Goal: Task Accomplishment & Management: Complete application form

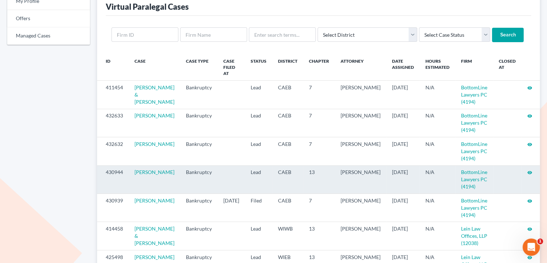
scroll to position [72, 0]
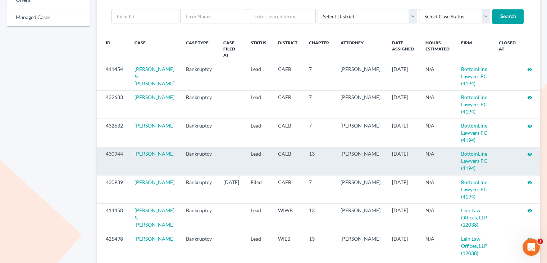
click at [527, 154] on icon "visibility" at bounding box center [529, 153] width 5 height 5
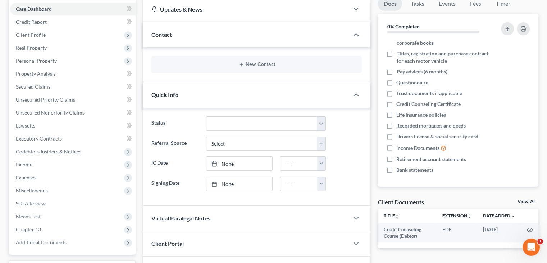
scroll to position [72, 0]
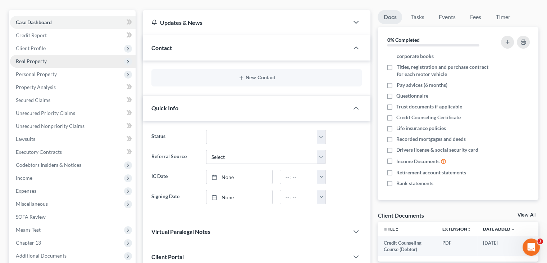
click at [45, 61] on span "Real Property" at bounding box center [31, 61] width 31 height 6
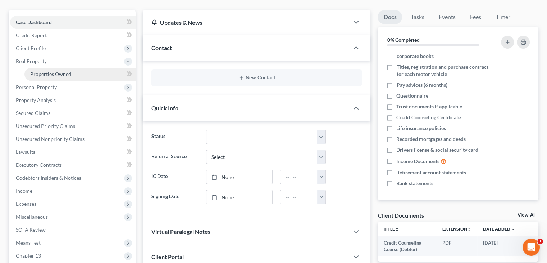
click at [68, 73] on span "Properties Owned" at bounding box center [50, 74] width 41 height 6
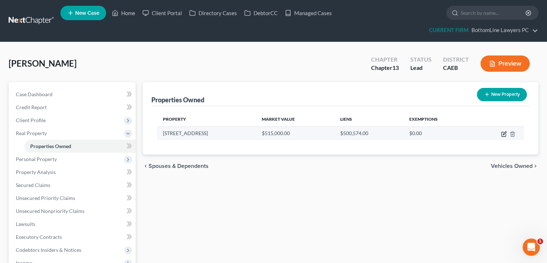
click at [504, 133] on icon "button" at bounding box center [504, 134] width 6 height 6
select select "4"
select select "33"
select select "0"
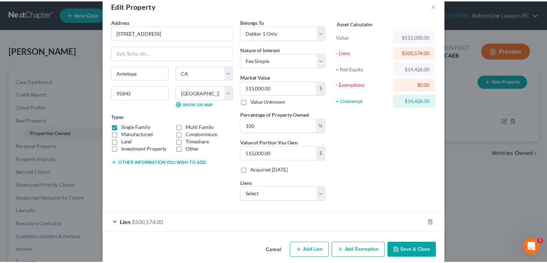
scroll to position [23, 0]
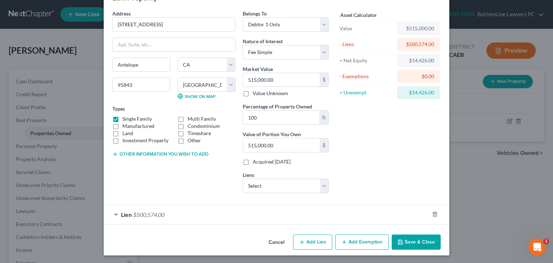
drag, startPoint x: 275, startPoint y: 237, endPoint x: 252, endPoint y: 224, distance: 26.6
click at [275, 237] on button "Cancel" at bounding box center [276, 242] width 27 height 14
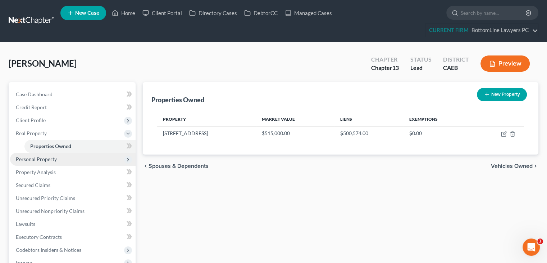
click at [53, 159] on span "Personal Property" at bounding box center [36, 159] width 41 height 6
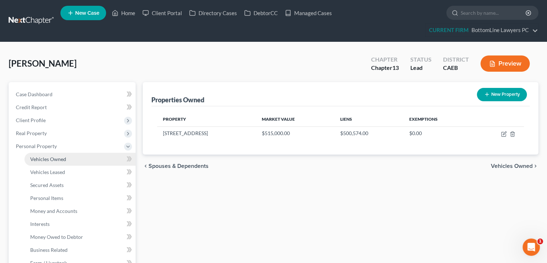
click at [74, 158] on link "Vehicles Owned" at bounding box center [79, 159] width 111 height 13
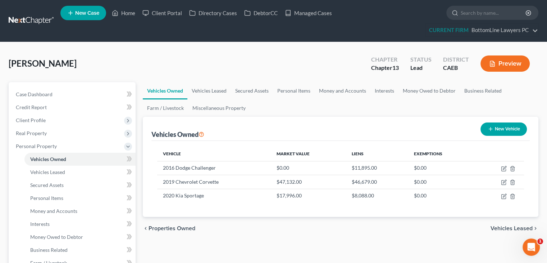
click at [513, 231] on div "chevron_left Properties Owned Vehicles Leased chevron_right" at bounding box center [341, 228] width 396 height 23
click at [513, 228] on span "Vehicles Leased" at bounding box center [512, 228] width 42 height 6
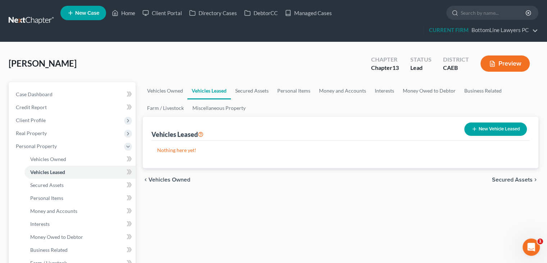
click at [521, 181] on span "Secured Assets" at bounding box center [512, 180] width 41 height 6
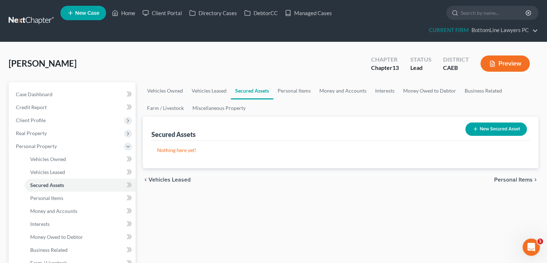
click at [521, 181] on span "Personal Items" at bounding box center [513, 180] width 38 height 6
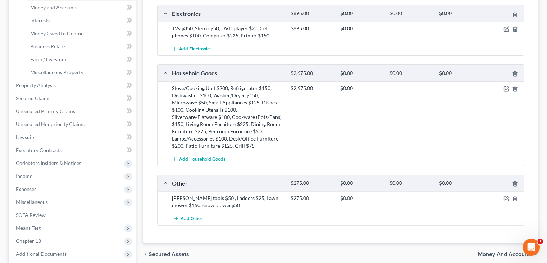
scroll to position [216, 0]
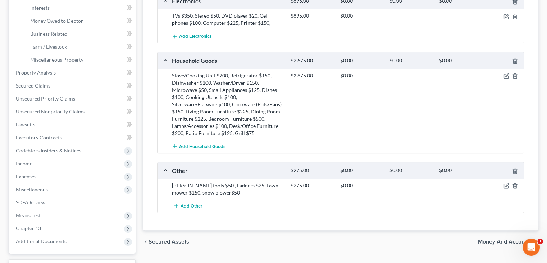
click at [504, 239] on span "Money and Accounts" at bounding box center [505, 242] width 55 height 6
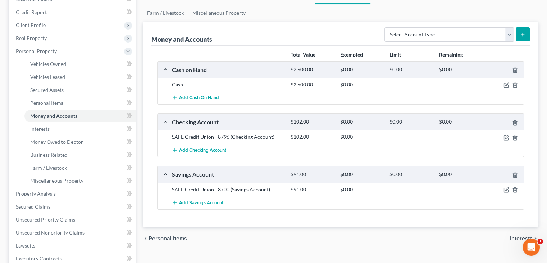
scroll to position [108, 0]
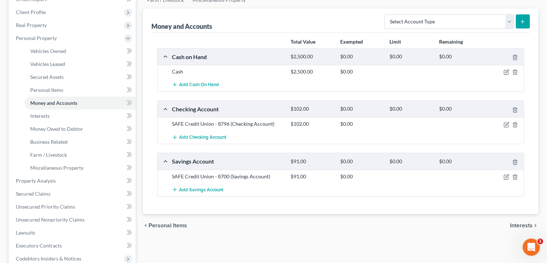
click at [517, 223] on span "Interests" at bounding box center [521, 225] width 23 height 6
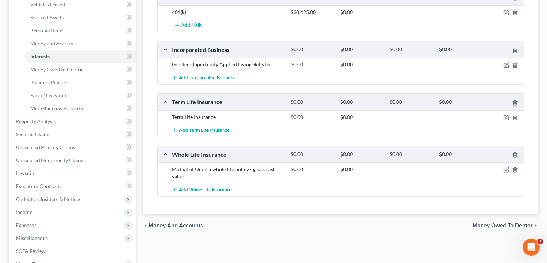
scroll to position [180, 0]
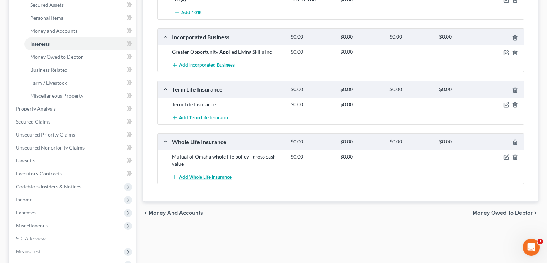
click at [197, 175] on span "Add Whole Life Insurance" at bounding box center [205, 177] width 53 height 6
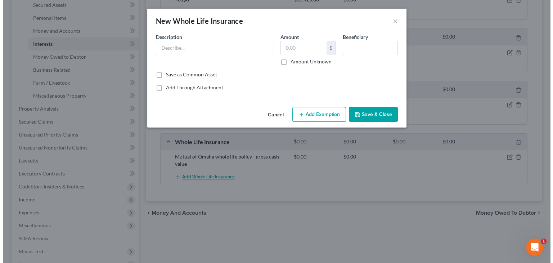
scroll to position [167, 0]
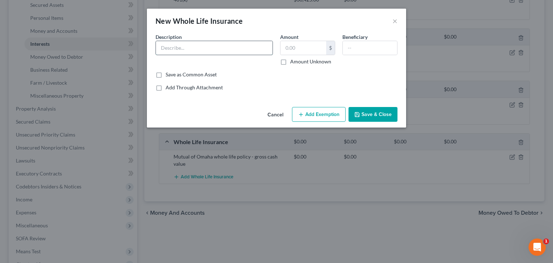
click at [194, 51] on input "text" at bounding box center [214, 48] width 117 height 14
type input "S USA Life whole life"
click at [384, 117] on button "Save & Close" at bounding box center [372, 114] width 49 height 15
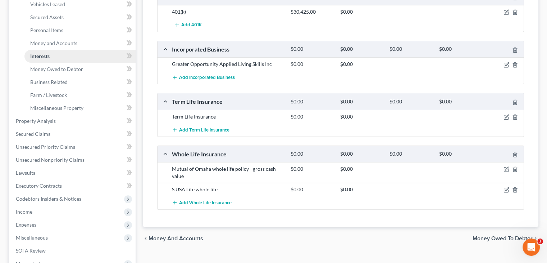
scroll to position [180, 0]
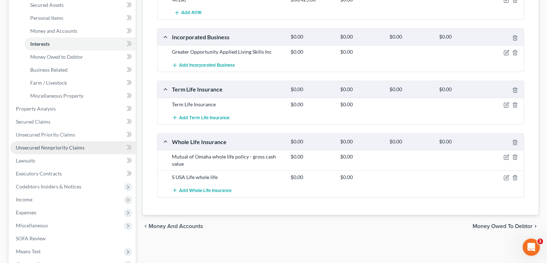
click at [67, 145] on span "Unsecured Nonpriority Claims" at bounding box center [50, 147] width 69 height 6
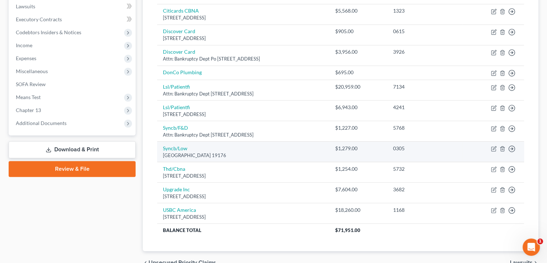
scroll to position [216, 0]
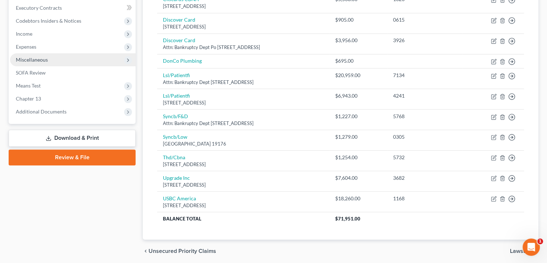
click at [49, 60] on span "Miscellaneous" at bounding box center [73, 59] width 126 height 13
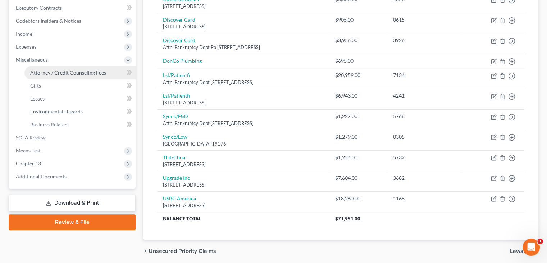
click at [53, 74] on span "Attorney / Credit Counseling Fees" at bounding box center [68, 72] width 76 height 6
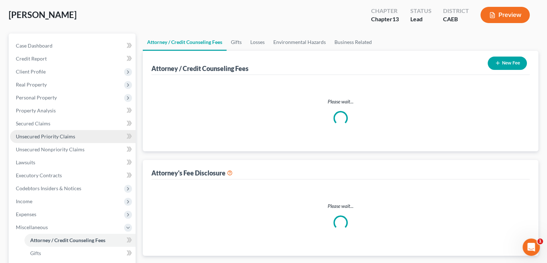
scroll to position [2, 0]
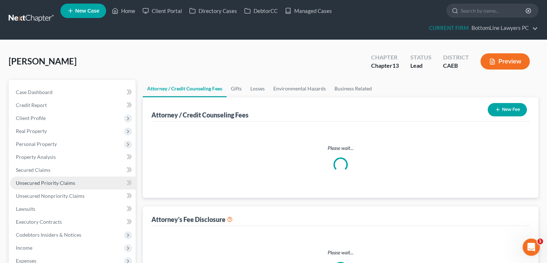
select select "0"
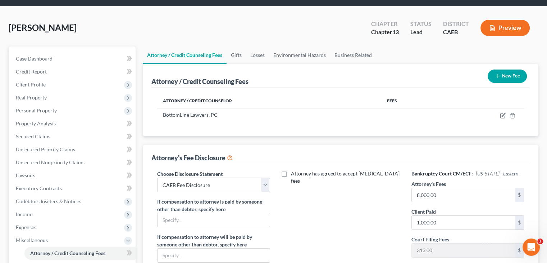
scroll to position [36, 0]
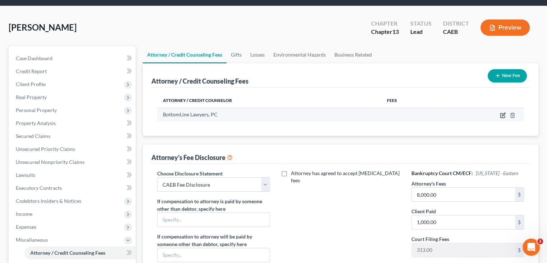
click at [502, 114] on icon "button" at bounding box center [503, 115] width 6 height 6
select select "4"
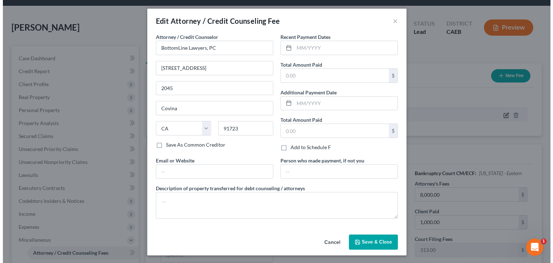
scroll to position [20, 0]
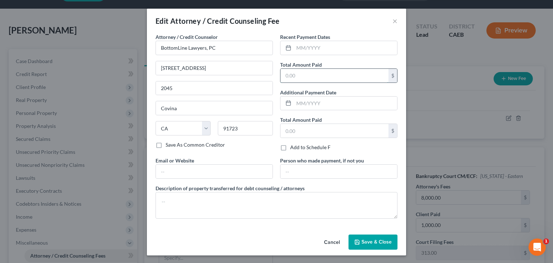
click at [312, 79] on input "text" at bounding box center [334, 76] width 108 height 14
type input "1,000.00"
click at [338, 52] on input "text" at bounding box center [345, 48] width 103 height 14
type input "08/2025"
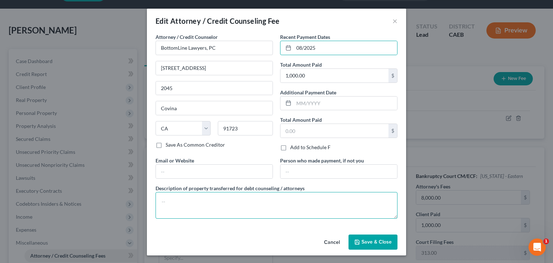
click at [261, 199] on textarea at bounding box center [276, 205] width 242 height 27
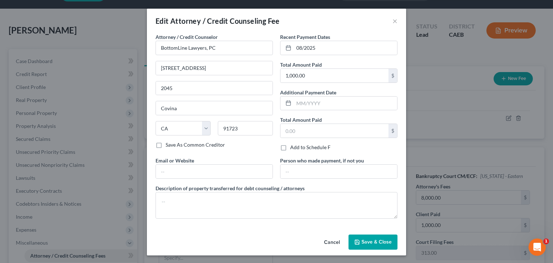
click at [348, 12] on div "Edit Attorney / Credit Counseling Fee ×" at bounding box center [276, 21] width 259 height 24
click at [195, 169] on input "text" at bounding box center [214, 171] width 117 height 14
paste input "[EMAIL_ADDRESS][DOMAIN_NAME]"
type input "[EMAIL_ADDRESS][DOMAIN_NAME]"
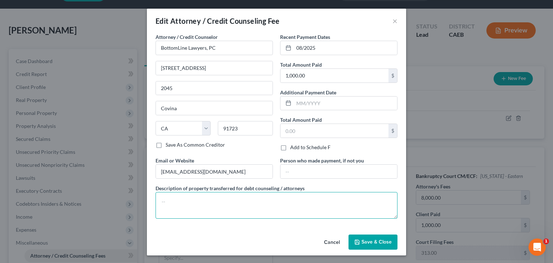
click at [246, 208] on textarea at bounding box center [276, 205] width 242 height 27
paste textarea "Attorney Fee + Filing Fee + Credit Report + CCC"
click at [274, 202] on textarea "Attorney Fee + Filing Fee + Credit Report + CC" at bounding box center [276, 205] width 242 height 27
type textarea "Attorney Fee + Filing Fee + Credit Report + CCF"
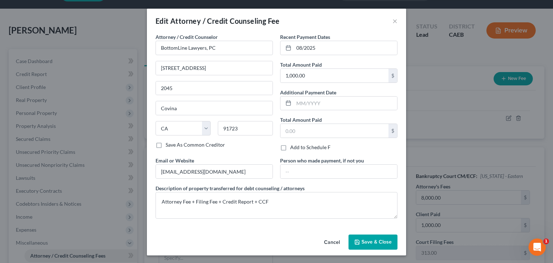
click at [372, 242] on span "Save & Close" at bounding box center [376, 242] width 30 height 6
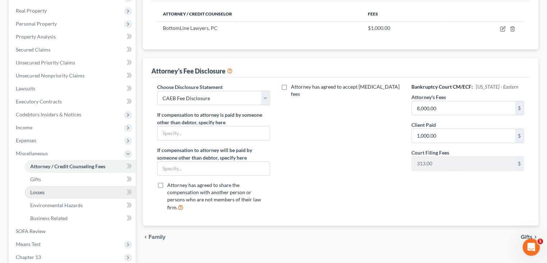
scroll to position [135, 0]
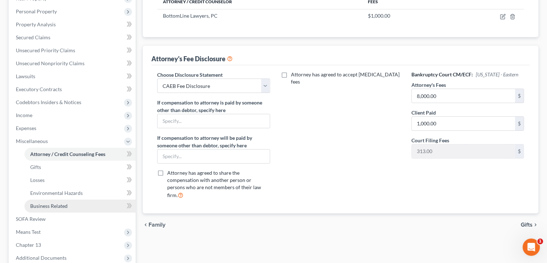
click at [71, 205] on link "Business Related" at bounding box center [79, 205] width 111 height 13
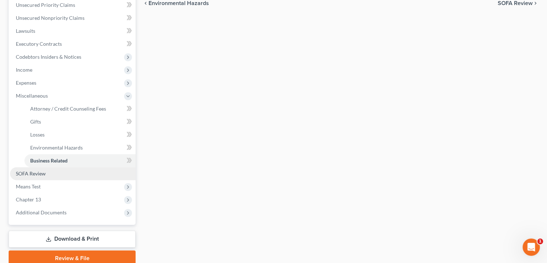
click at [51, 173] on link "SOFA Review" at bounding box center [73, 173] width 126 height 13
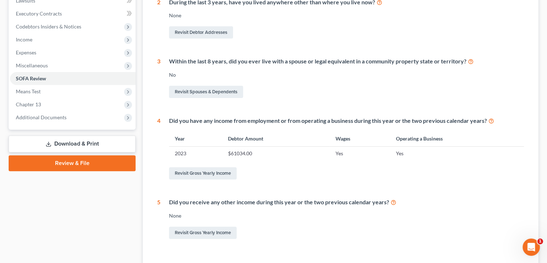
scroll to position [216, 0]
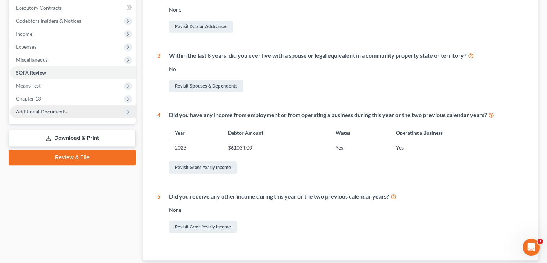
click at [60, 107] on span "Additional Documents" at bounding box center [73, 111] width 126 height 13
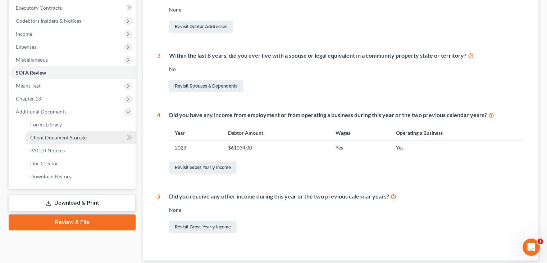
click at [67, 137] on span "Client Document Storage" at bounding box center [58, 137] width 56 height 6
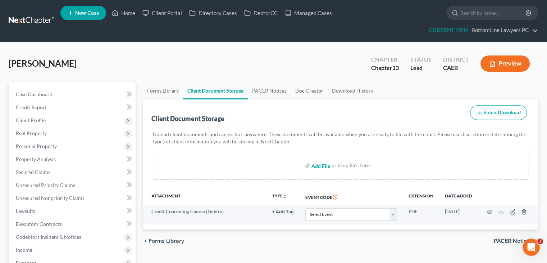
click at [325, 165] on input "file" at bounding box center [320, 165] width 17 height 13
click at [250, 62] on div "[PERSON_NAME] Upgraded Chapter Chapter 13 Status Lead District CAEB Preview" at bounding box center [274, 66] width 530 height 31
click at [318, 164] on input "file" at bounding box center [320, 165] width 17 height 13
type input "C:\fakepath\Household goods.pdf"
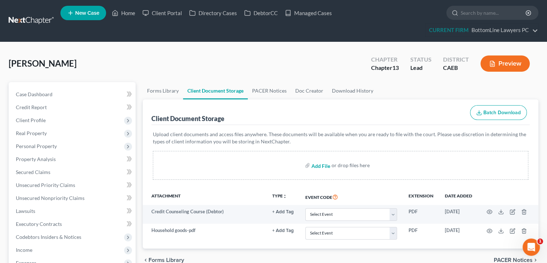
click at [316, 165] on input "file" at bounding box center [320, 165] width 17 height 13
type input "C:\fakepath\401.png"
click at [317, 164] on input "file" at bounding box center [320, 165] width 17 height 13
type input "C:\fakepath\2023 1040 Complete Return.pdf"
click at [320, 164] on input "file" at bounding box center [320, 165] width 17 height 13
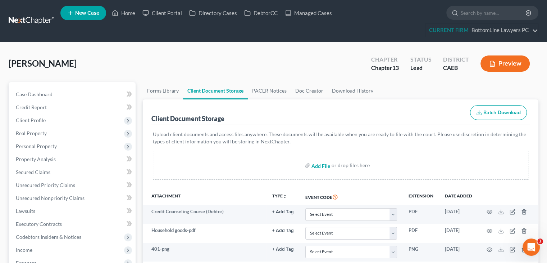
type input "C:\fakepath\LEGGARD 2022.pdf"
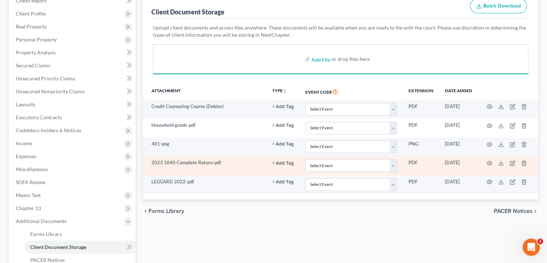
scroll to position [108, 0]
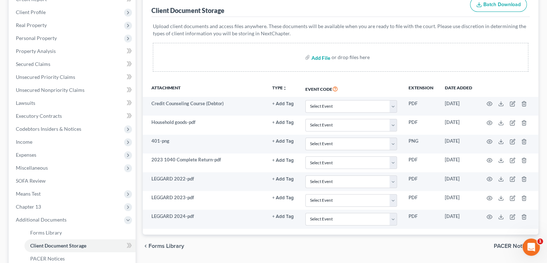
click at [319, 57] on input "file" at bounding box center [320, 57] width 17 height 13
type input "C:\fakepath\SAFE - Business 7653 April.pdf"
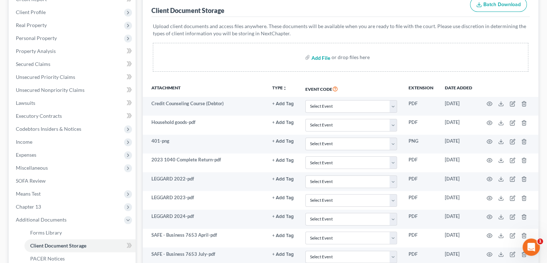
click at [320, 56] on input "file" at bounding box center [320, 57] width 17 height 13
type input "C:\fakepath\SAFE - Business 7028 April.pdf"
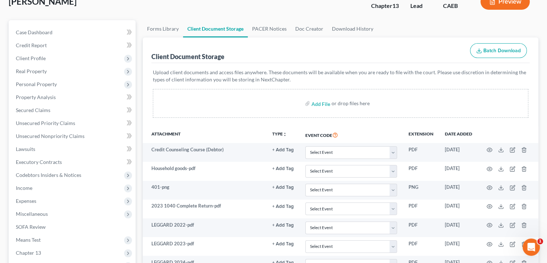
scroll to position [62, 0]
click at [313, 105] on input "file" at bounding box center [320, 103] width 17 height 13
type input "C:\fakepath\SAFE - April 4587.pdf"
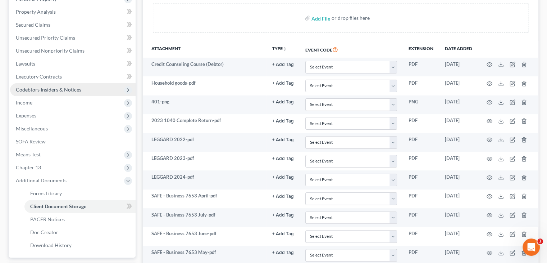
scroll to position [100, 0]
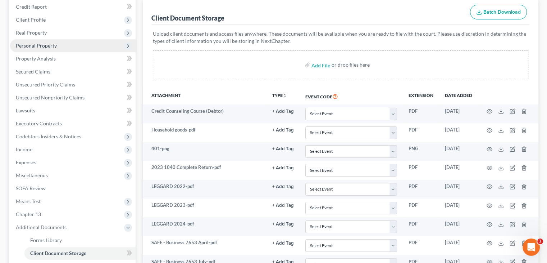
click at [55, 43] on span "Personal Property" at bounding box center [36, 45] width 41 height 6
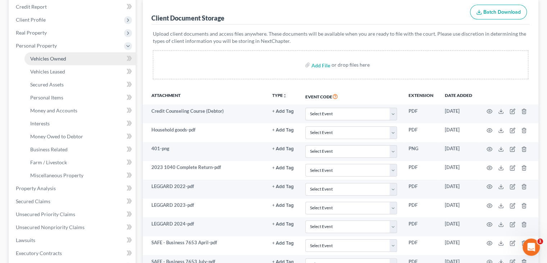
click at [52, 57] on span "Vehicles Owned" at bounding box center [48, 58] width 36 height 6
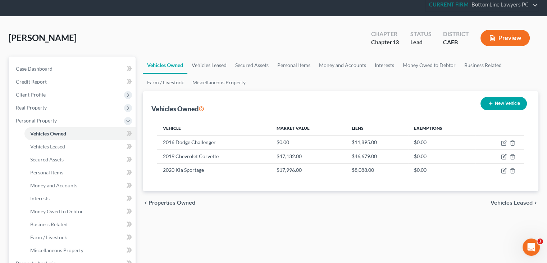
scroll to position [36, 0]
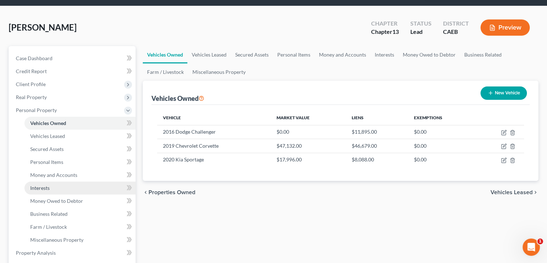
click at [57, 186] on link "Interests" at bounding box center [79, 187] width 111 height 13
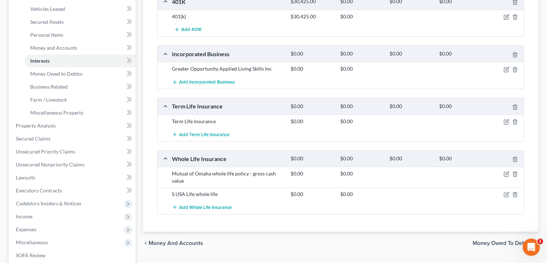
scroll to position [180, 0]
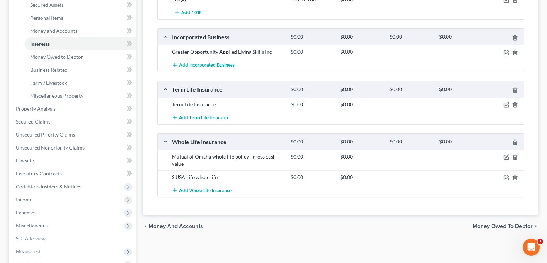
click at [505, 225] on span "Money Owed to Debtor" at bounding box center [503, 226] width 60 height 6
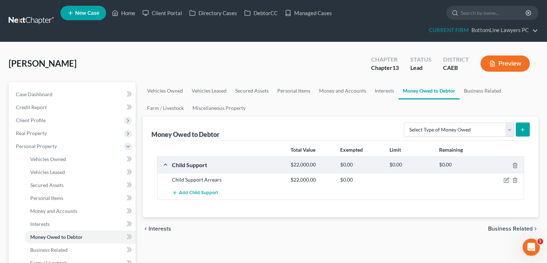
click at [512, 227] on span "Business Related" at bounding box center [510, 229] width 45 height 6
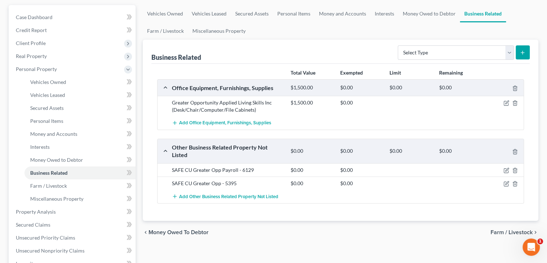
scroll to position [108, 0]
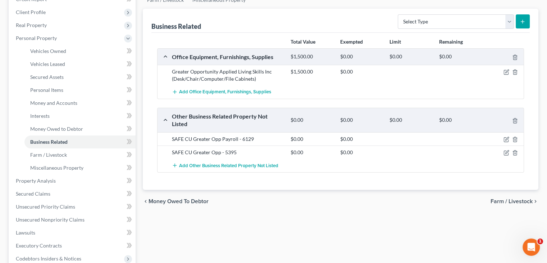
click at [511, 199] on span "Farm / Livestock" at bounding box center [512, 201] width 42 height 6
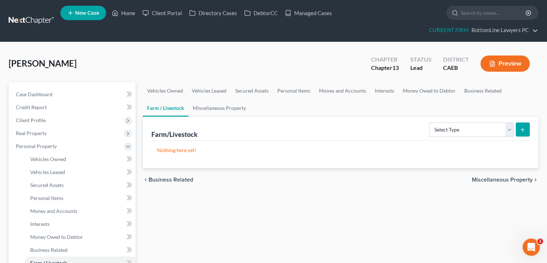
click at [494, 180] on span "Miscellaneous Property" at bounding box center [502, 180] width 61 height 6
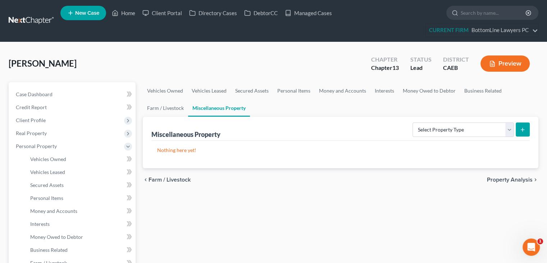
click at [503, 177] on span "Property Analysis" at bounding box center [510, 180] width 46 height 6
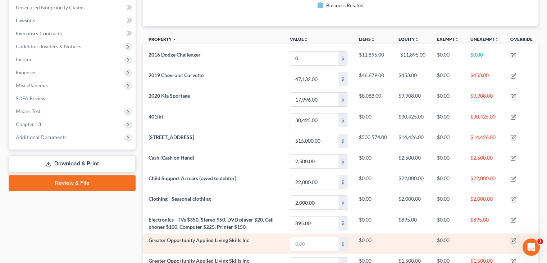
scroll to position [180, 0]
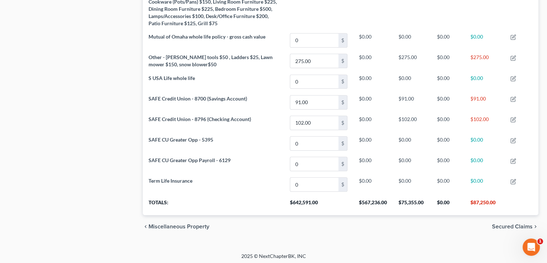
click at [506, 223] on span "Secured Claims" at bounding box center [512, 226] width 41 height 6
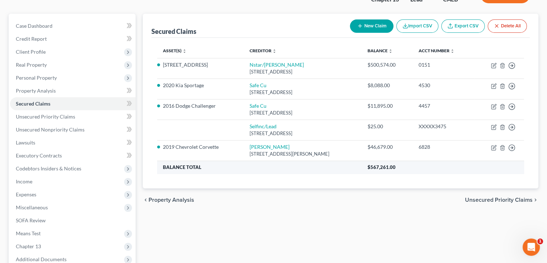
scroll to position [72, 0]
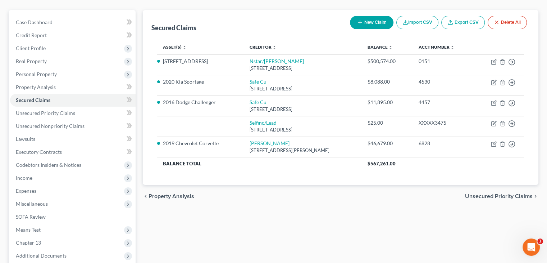
click at [503, 195] on span "Unsecured Priority Claims" at bounding box center [499, 196] width 68 height 6
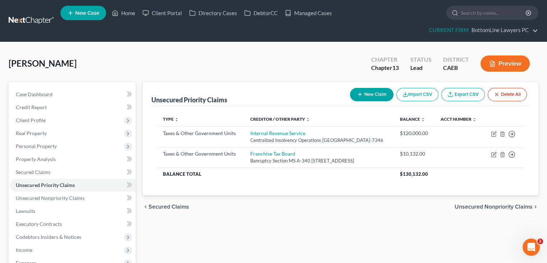
click at [490, 209] on span "Unsecured Nonpriority Claims" at bounding box center [494, 207] width 78 height 6
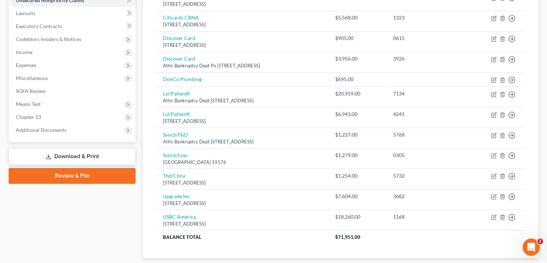
scroll to position [216, 0]
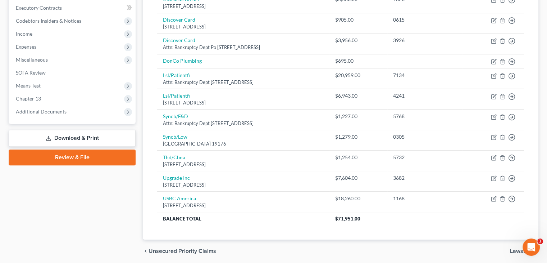
click at [518, 249] on span "Lawsuits" at bounding box center [521, 251] width 23 height 6
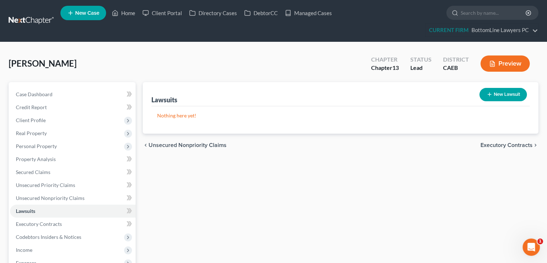
click at [495, 147] on span "Executory Contracts" at bounding box center [507, 145] width 52 height 6
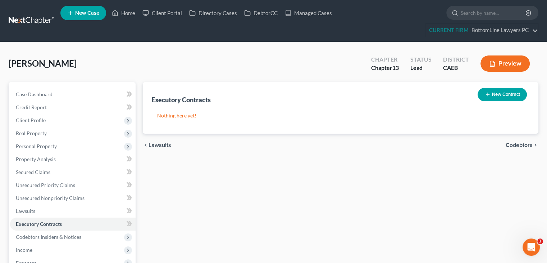
click at [511, 143] on span "Codebtors" at bounding box center [519, 145] width 27 height 6
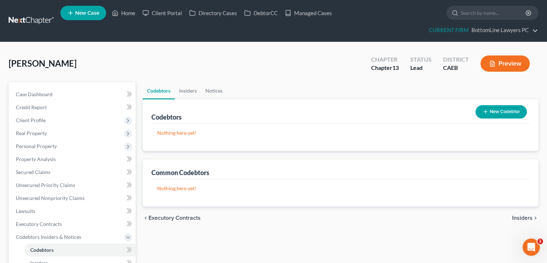
click at [520, 218] on span "Insiders" at bounding box center [522, 218] width 21 height 6
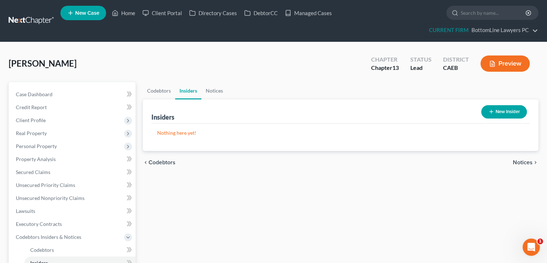
click at [521, 161] on span "Notices" at bounding box center [523, 162] width 20 height 6
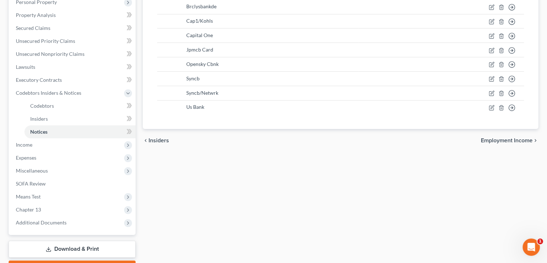
click at [504, 142] on span "Employment Income" at bounding box center [507, 140] width 52 height 6
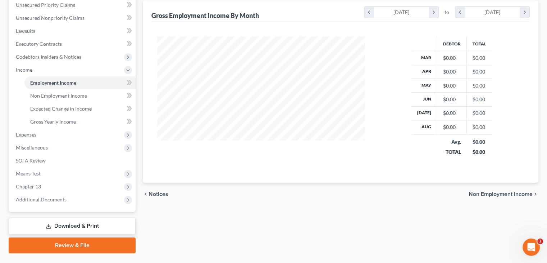
click at [504, 195] on span "Non Employment Income" at bounding box center [501, 194] width 64 height 6
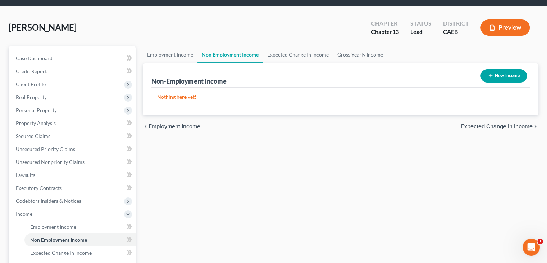
click at [471, 126] on span "Expected Change in Income" at bounding box center [497, 126] width 72 height 6
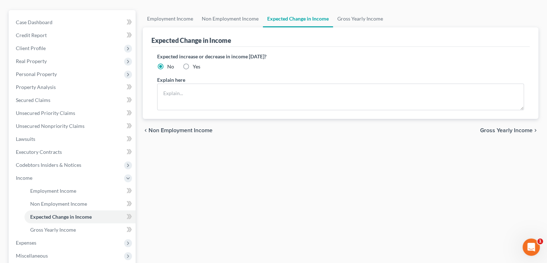
click at [498, 132] on span "Gross Yearly Income" at bounding box center [506, 130] width 53 height 6
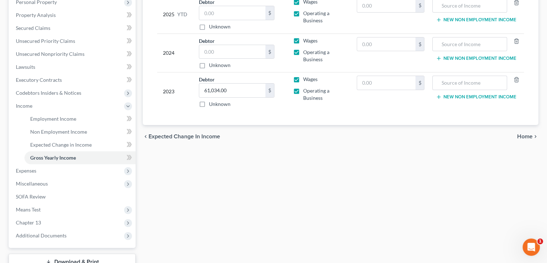
click at [521, 130] on div "chevron_left Expected Change in Income Home chevron_right" at bounding box center [341, 136] width 396 height 23
click at [520, 138] on span "Home" at bounding box center [524, 136] width 15 height 6
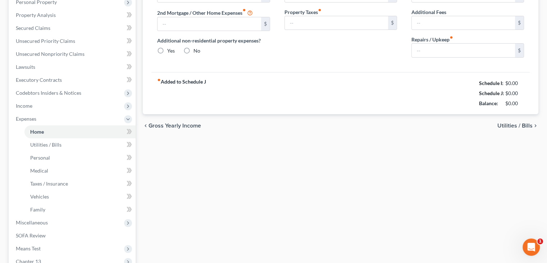
type input "3,412.00"
type input "0.00"
radio input "true"
type input "0.00"
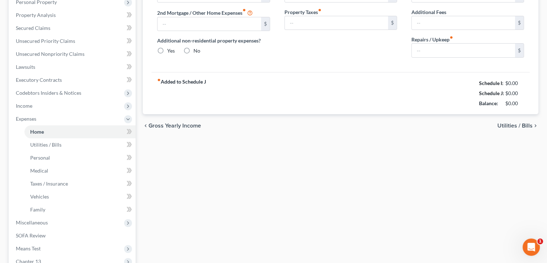
type input "0.00"
type input "300.00"
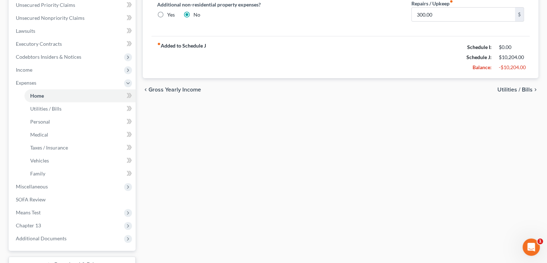
click at [522, 91] on span "Utilities / Bills" at bounding box center [515, 90] width 35 height 6
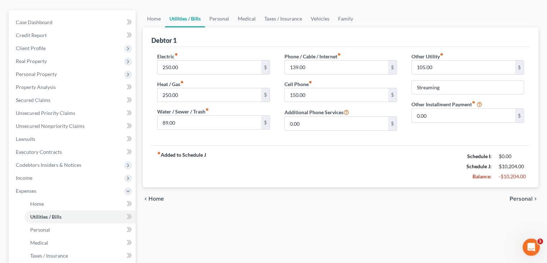
click at [516, 202] on div "chevron_left Home Personal chevron_right" at bounding box center [341, 198] width 396 height 23
click at [516, 198] on span "Personal" at bounding box center [521, 199] width 23 height 6
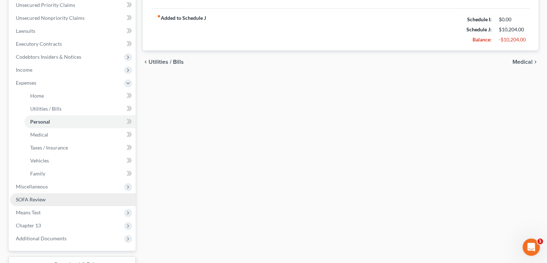
click at [47, 200] on link "SOFA Review" at bounding box center [73, 199] width 126 height 13
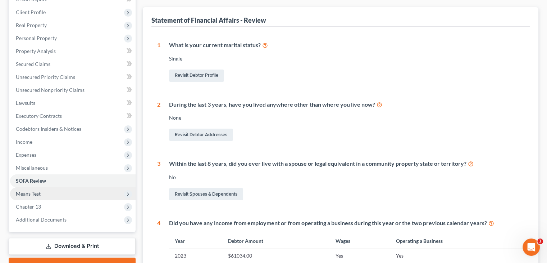
click at [39, 196] on span "Means Test" at bounding box center [73, 193] width 126 height 13
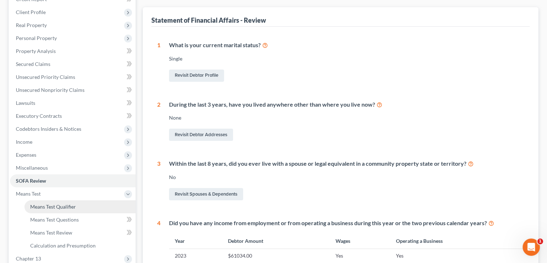
click at [60, 208] on span "Means Test Qualifier" at bounding box center [53, 206] width 46 height 6
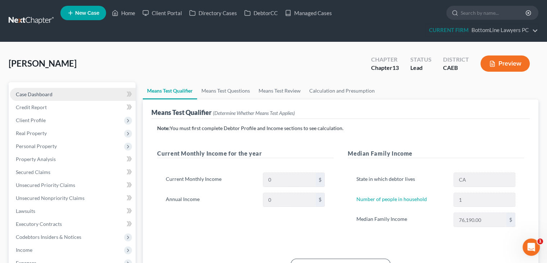
click at [59, 94] on link "Case Dashboard" at bounding box center [73, 94] width 126 height 13
select select "4"
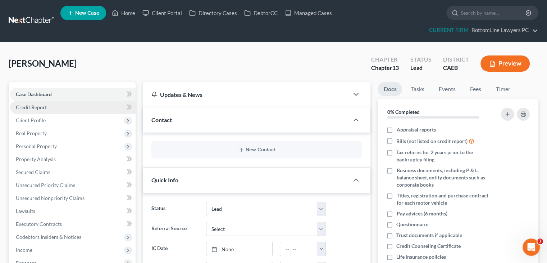
click at [57, 104] on link "Credit Report" at bounding box center [73, 107] width 126 height 13
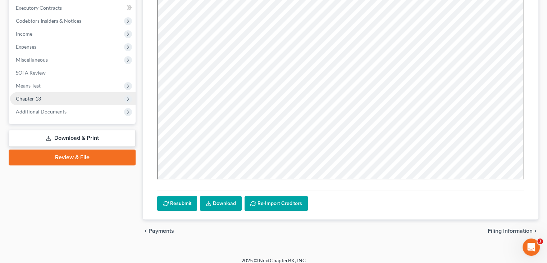
click at [47, 98] on span "Chapter 13" at bounding box center [73, 98] width 126 height 13
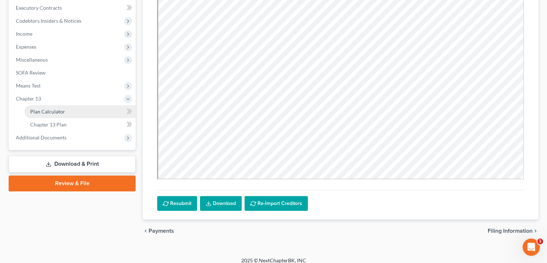
click at [45, 107] on link "Plan Calculator" at bounding box center [79, 111] width 111 height 13
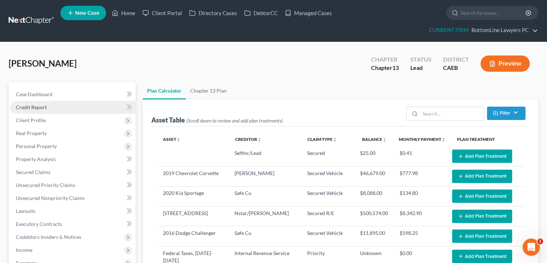
select select "59"
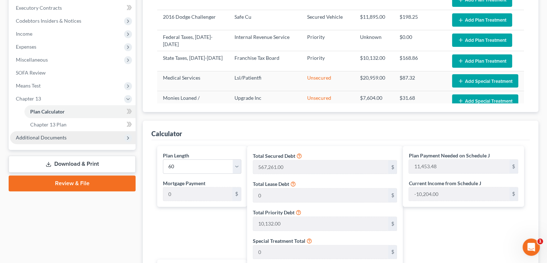
click at [39, 136] on span "Additional Documents" at bounding box center [41, 137] width 51 height 6
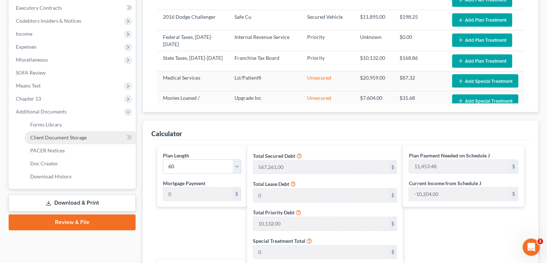
click at [72, 136] on span "Client Document Storage" at bounding box center [58, 137] width 56 height 6
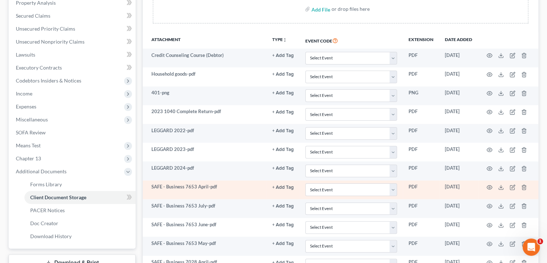
scroll to position [144, 0]
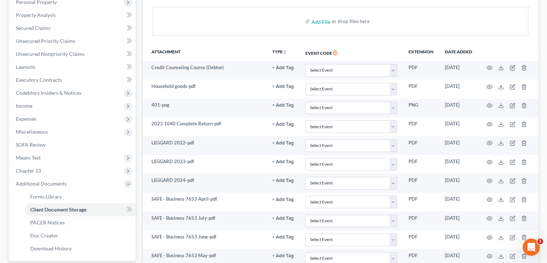
click at [200, 49] on th "Attachment" at bounding box center [205, 52] width 124 height 17
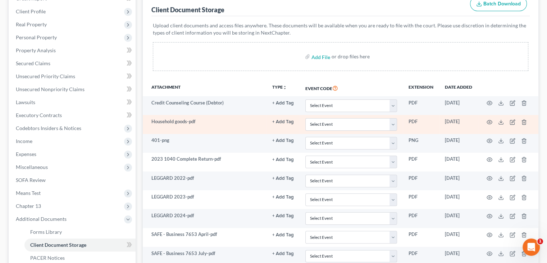
scroll to position [108, 0]
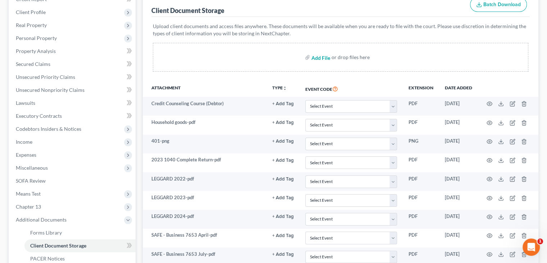
click at [319, 58] on input "file" at bounding box center [320, 57] width 17 height 13
type input "C:\fakepath\SAFE Credit Union Dodge Loan.pdf"
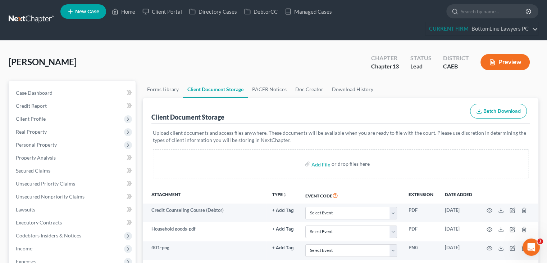
scroll to position [0, 0]
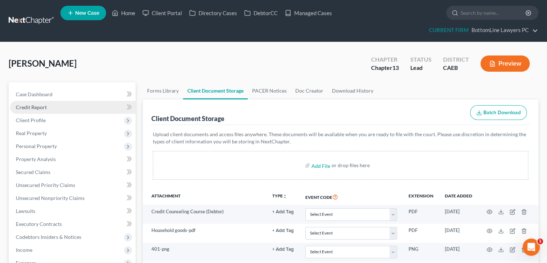
click at [73, 107] on link "Credit Report" at bounding box center [73, 107] width 126 height 13
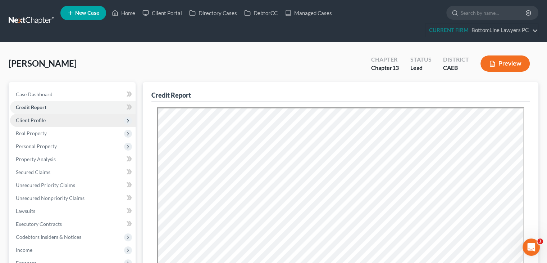
click at [72, 118] on span "Client Profile" at bounding box center [73, 120] width 126 height 13
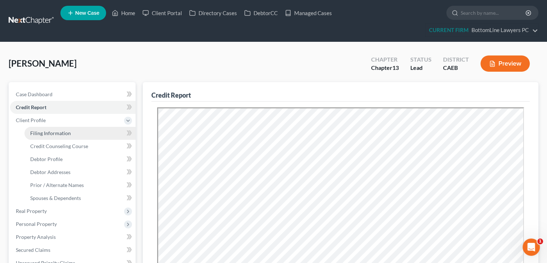
click at [73, 135] on link "Filing Information" at bounding box center [79, 133] width 111 height 13
select select "1"
select select "0"
select select "3"
select select "4"
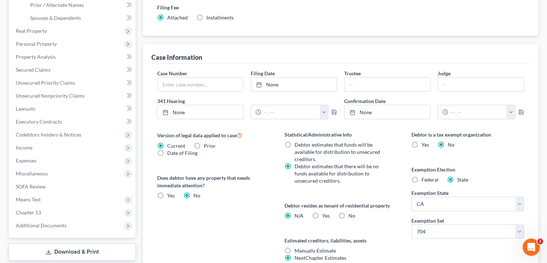
scroll to position [216, 0]
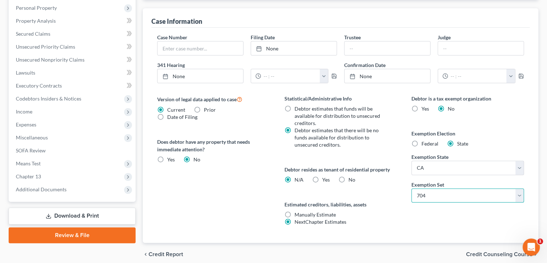
click at [456, 197] on select "Select 703 704" at bounding box center [468, 195] width 113 height 14
select select "0"
click at [412, 188] on select "Select 703 704" at bounding box center [468, 195] width 113 height 14
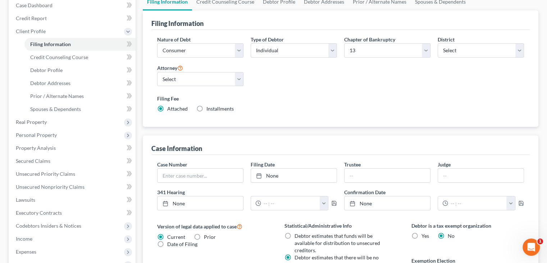
scroll to position [72, 0]
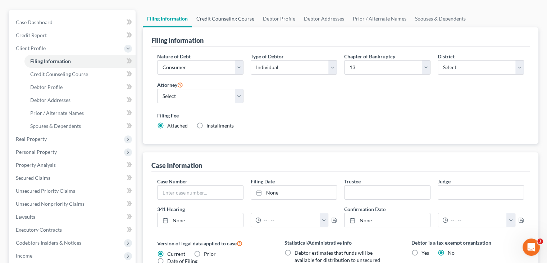
drag, startPoint x: 227, startPoint y: 19, endPoint x: 232, endPoint y: 19, distance: 4.3
click at [227, 19] on link "Credit Counseling Course" at bounding box center [225, 18] width 67 height 17
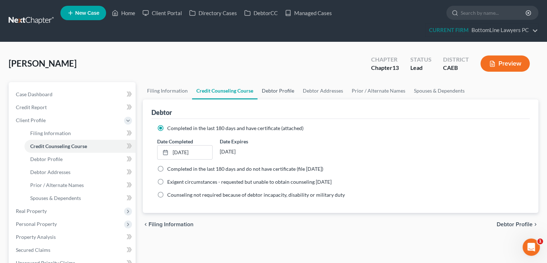
click at [273, 94] on link "Debtor Profile" at bounding box center [278, 90] width 41 height 17
select select "0"
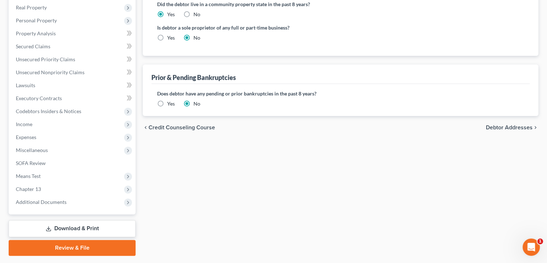
scroll to position [216, 0]
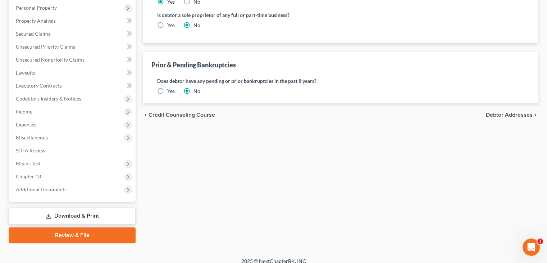
click at [406, 137] on div "Filing Information Credit Counseling Course Debtor Profile Debtor Addresses Pri…" at bounding box center [340, 54] width 403 height 377
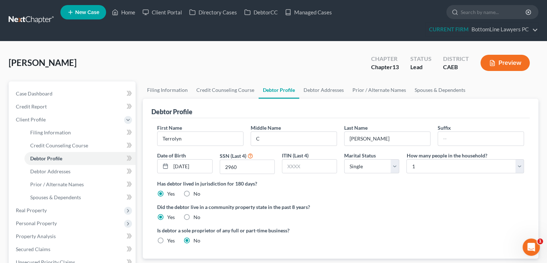
scroll to position [0, 0]
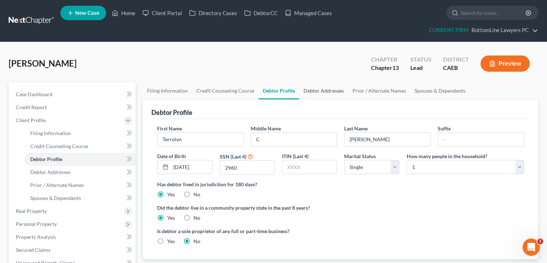
click at [325, 89] on link "Debtor Addresses" at bounding box center [323, 90] width 49 height 17
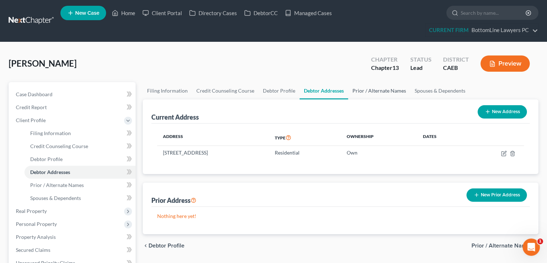
click at [381, 90] on link "Prior / Alternate Names" at bounding box center [379, 90] width 62 height 17
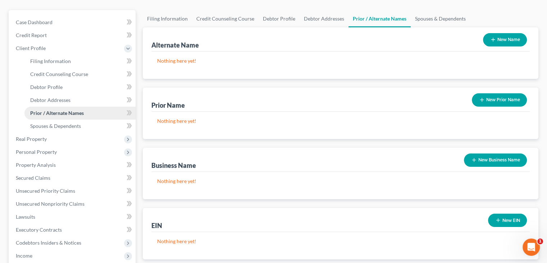
scroll to position [36, 0]
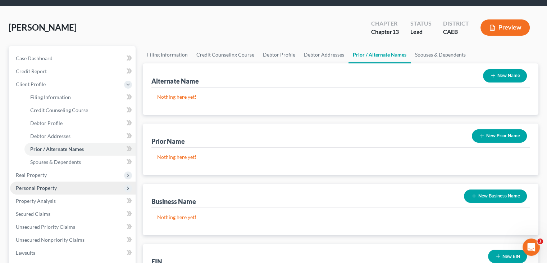
click at [46, 183] on span "Personal Property" at bounding box center [73, 187] width 126 height 13
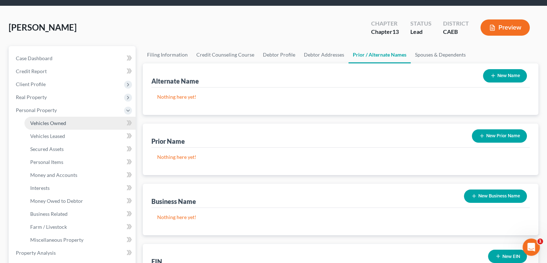
click at [58, 124] on span "Vehicles Owned" at bounding box center [48, 123] width 36 height 6
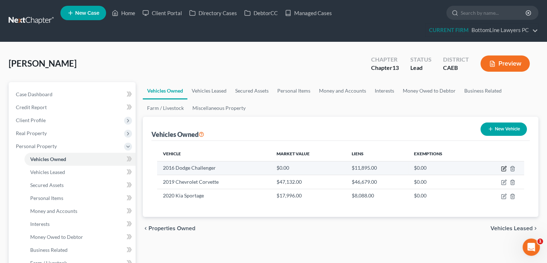
click at [502, 168] on icon "button" at bounding box center [504, 168] width 6 height 6
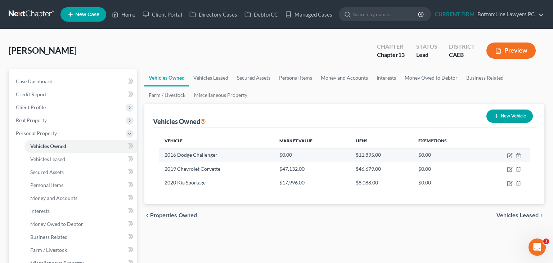
select select "0"
select select "10"
select select "2"
select select "0"
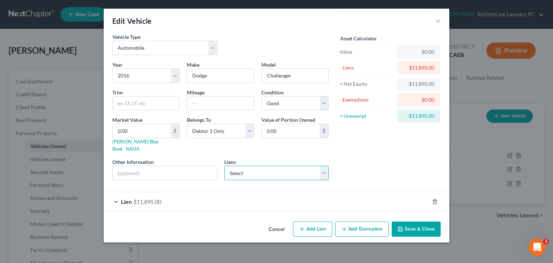
click at [276, 165] on select "Select Selfinc/Lead - $25.00" at bounding box center [276, 172] width 105 height 14
click at [366, 159] on div "Asset Calculator Value $0.00 - Liens $11,895.00 = Net Equity -$11,895.00 - Exem…" at bounding box center [388, 109] width 112 height 153
click at [141, 131] on input "0.00" at bounding box center [142, 131] width 58 height 14
paste input "Attorney Fee + Filing Fee + Credit Report + CCC"
type input "Attorney Fee + Filing Fee + Credit Report + CCC"
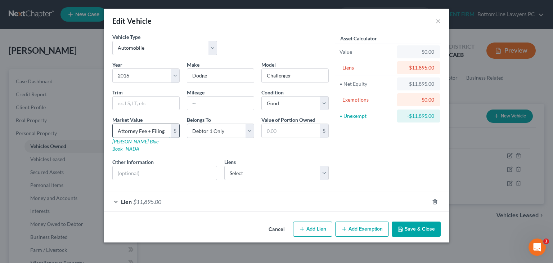
scroll to position [0, 57]
type input "0"
type input "0.00"
type input "0"
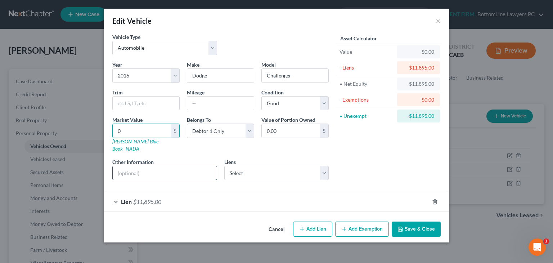
click at [153, 166] on input "text" at bounding box center [165, 173] width 104 height 14
paste input "Attorney Fee + Filing Fee + Credit Report + CCC"
type input "Attorney Fee + Filing Fee + Credit Report + CCC"
drag, startPoint x: 175, startPoint y: 211, endPoint x: 172, endPoint y: 205, distance: 6.4
click at [175, 218] on div "Cancel Add Lien Add Lease Add Exemption Save & Close" at bounding box center [276, 230] width 345 height 24
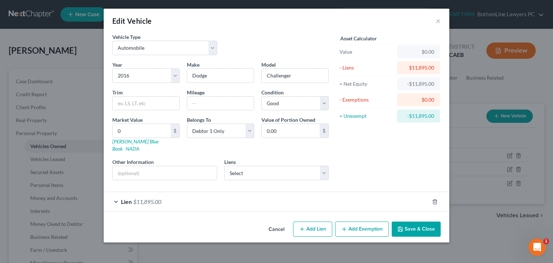
click at [162, 192] on div "Lien $11,895.00" at bounding box center [266, 201] width 325 height 19
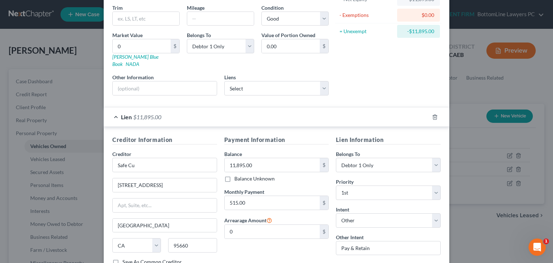
scroll to position [130, 0]
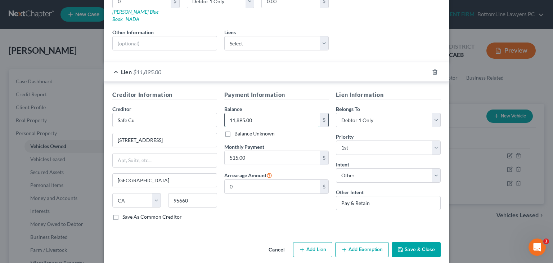
click at [261, 113] on input "11,895.00" at bounding box center [271, 120] width 95 height 14
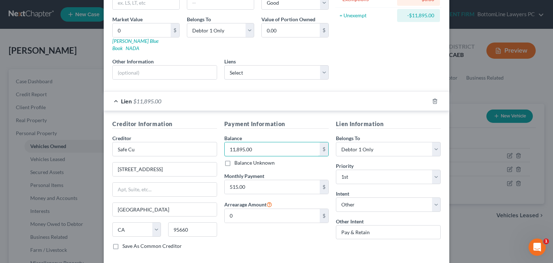
scroll to position [58, 0]
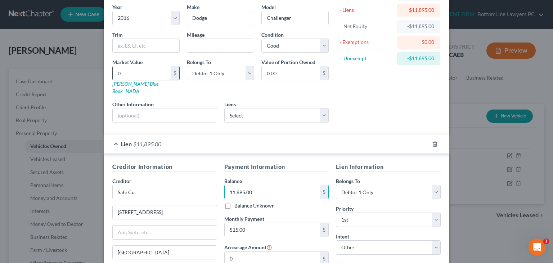
click at [151, 72] on input "0" at bounding box center [142, 73] width 58 height 14
paste input "11,895.0"
type input "11,895.00"
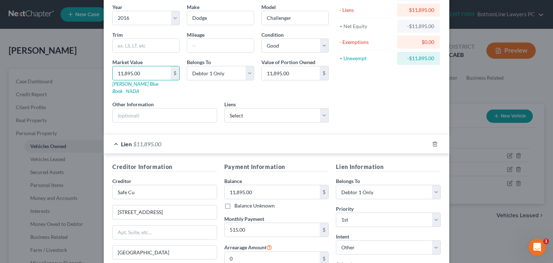
click at [372, 81] on div "Asset Calculator Value $11,895.00 - Liens $11,895.00 = Net Equity -$11,895.00 -…" at bounding box center [388, 52] width 112 height 153
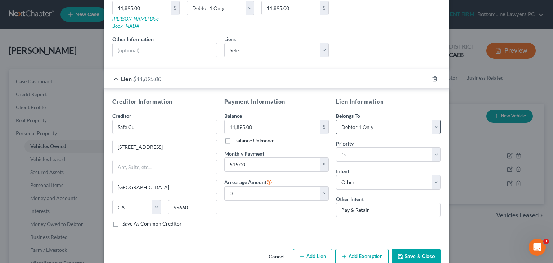
scroll to position [130, 0]
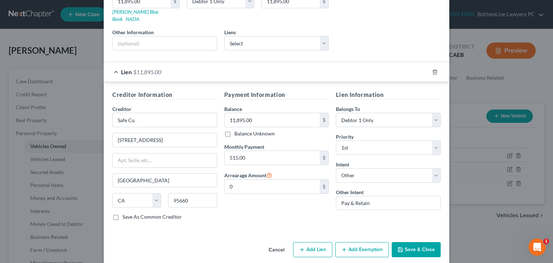
click at [412, 242] on button "Save & Close" at bounding box center [415, 249] width 49 height 15
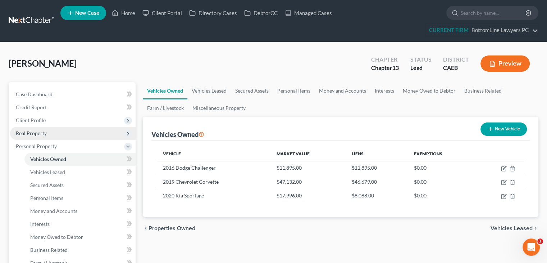
click at [62, 131] on span "Real Property" at bounding box center [73, 133] width 126 height 13
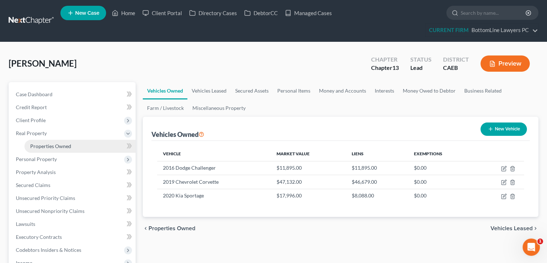
click at [64, 143] on span "Properties Owned" at bounding box center [50, 146] width 41 height 6
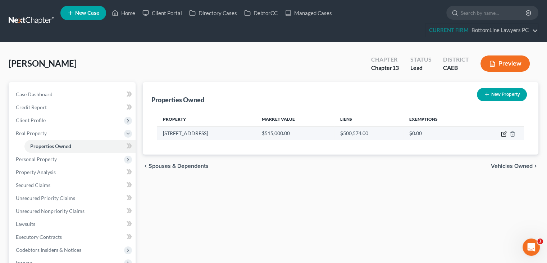
click at [503, 132] on icon "button" at bounding box center [504, 134] width 6 height 6
select select "4"
select select "33"
select select "0"
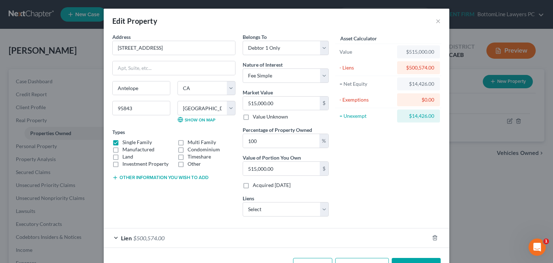
scroll to position [23, 0]
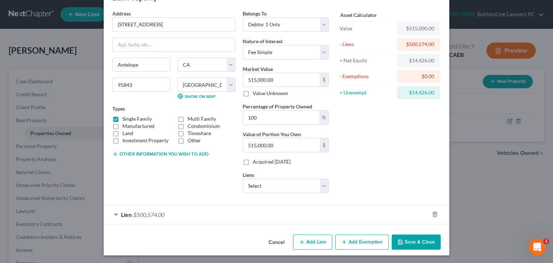
click at [353, 239] on button "Add Exemption" at bounding box center [362, 241] width 54 height 15
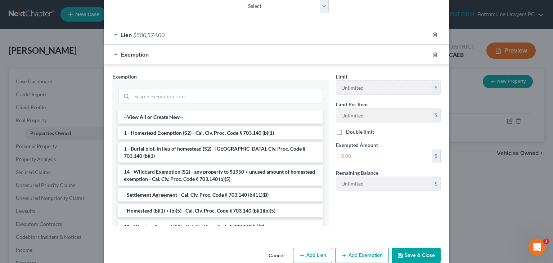
scroll to position [203, 0]
click at [251, 133] on li "1 - Homestead Exemption (S2) - Cal. Civ. Proc. Code § 703.140 (b)(1)" at bounding box center [220, 132] width 205 height 13
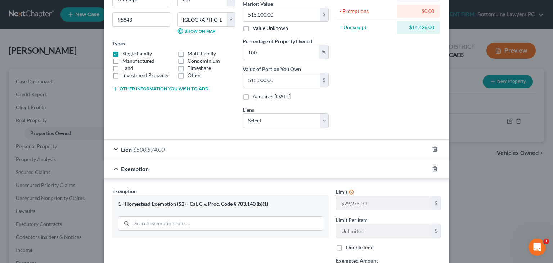
scroll to position [74, 0]
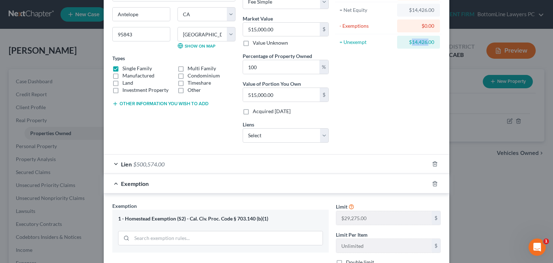
drag, startPoint x: 409, startPoint y: 41, endPoint x: 426, endPoint y: 41, distance: 17.3
click at [426, 41] on div "$14,426.00" at bounding box center [418, 41] width 31 height 7
copy div "14,426."
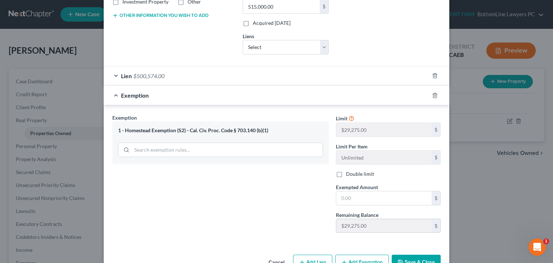
scroll to position [182, 0]
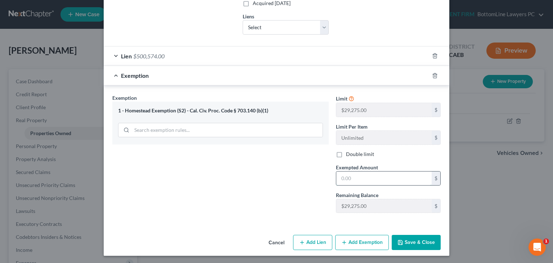
click at [360, 172] on input "text" at bounding box center [383, 178] width 95 height 14
paste input "14,426."
type input "14,426."
click at [410, 240] on button "Save & Close" at bounding box center [415, 242] width 49 height 15
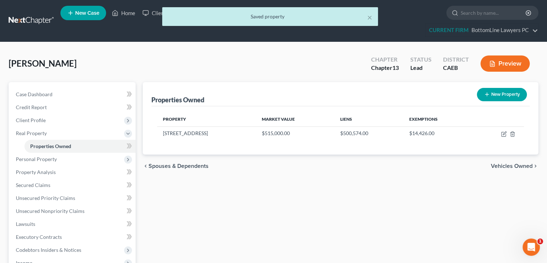
click at [518, 166] on span "Vehicles Owned" at bounding box center [512, 166] width 42 height 6
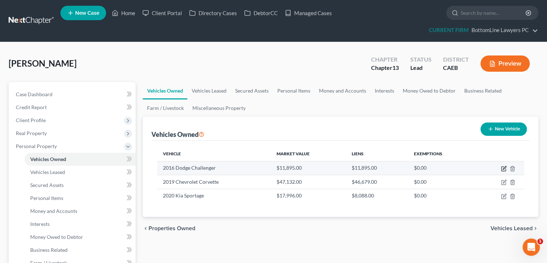
click at [503, 167] on icon "button" at bounding box center [504, 168] width 6 height 6
select select "0"
select select "10"
select select "2"
select select "0"
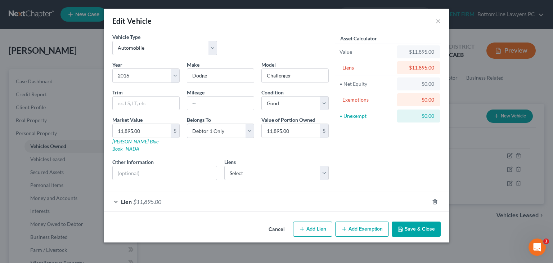
click at [273, 223] on button "Cancel" at bounding box center [276, 229] width 27 height 14
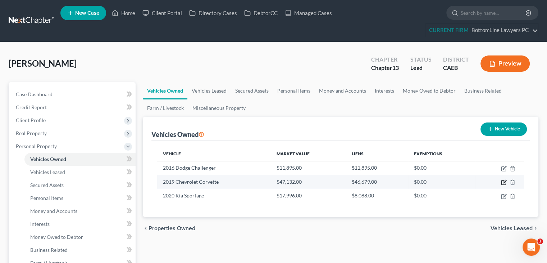
click at [504, 181] on icon "button" at bounding box center [504, 182] width 6 height 6
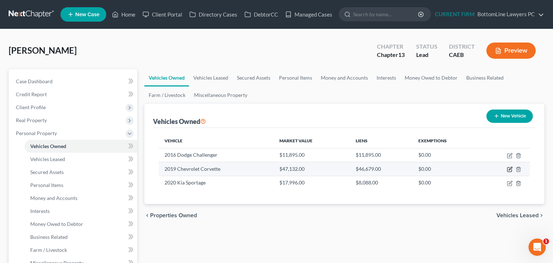
select select "0"
select select "7"
select select "0"
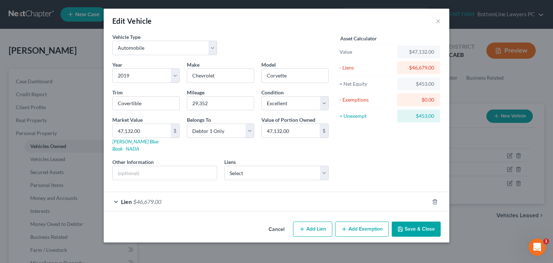
click at [354, 222] on button "Add Exemption" at bounding box center [362, 228] width 54 height 15
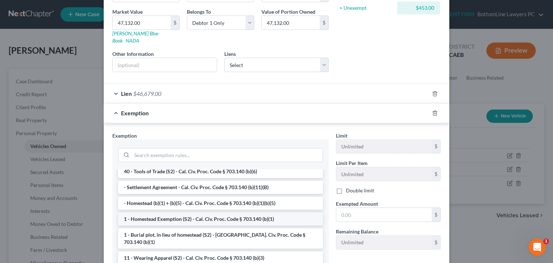
scroll to position [72, 0]
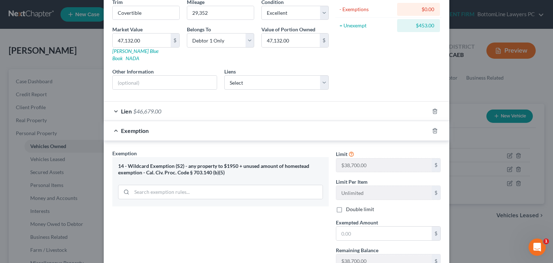
scroll to position [108, 0]
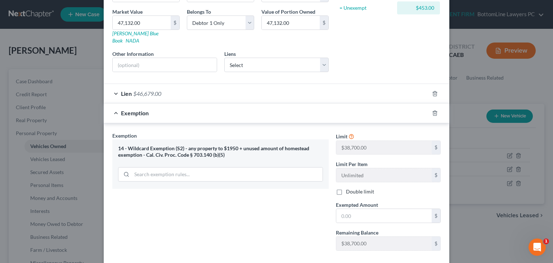
click at [381, 215] on div "Limit $38,700.00 $ Limit Per Item Unlimited $ Double limit Exempted Amount * $ …" at bounding box center [388, 194] width 112 height 124
click at [379, 209] on input "text" at bounding box center [383, 216] width 95 height 14
type input "453"
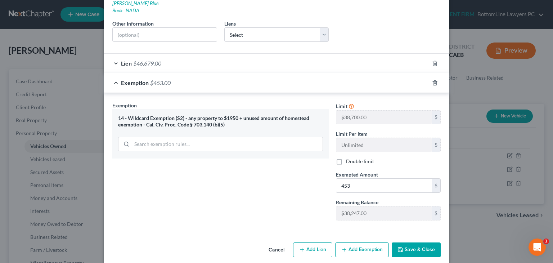
click at [411, 242] on button "Save & Close" at bounding box center [415, 249] width 49 height 15
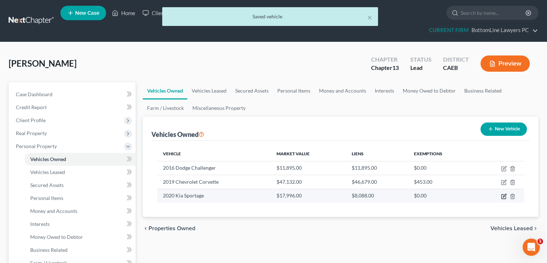
click at [505, 196] on icon "button" at bounding box center [504, 196] width 4 height 4
select select "0"
select select "6"
select select "2"
select select "0"
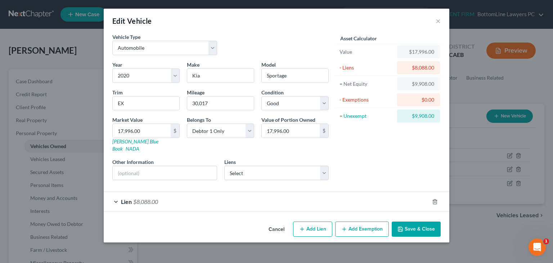
click at [360, 221] on button "Add Exemption" at bounding box center [362, 228] width 54 height 15
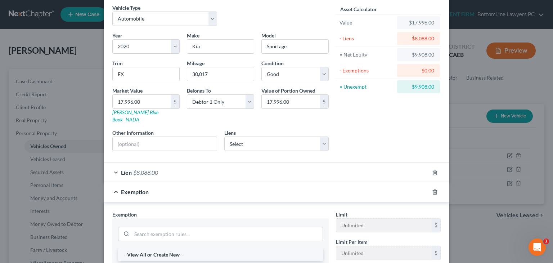
scroll to position [72, 0]
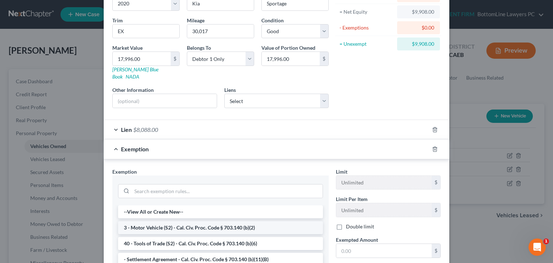
click at [209, 221] on li "3 - Motor Vehicle (S2) - Cal. Civ. Proc. Code § 703.140 (b)(2)" at bounding box center [220, 227] width 205 height 13
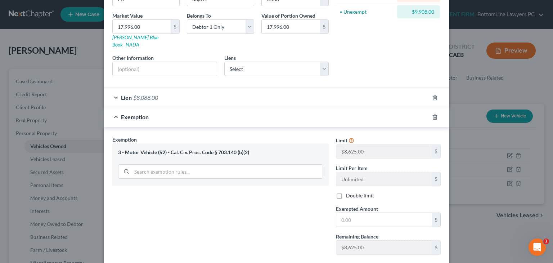
scroll to position [138, 0]
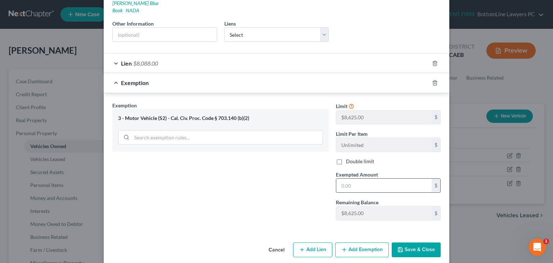
click at [364, 180] on input "text" at bounding box center [383, 185] width 95 height 14
type input "8,625"
click at [417, 242] on button "Save & Close" at bounding box center [415, 249] width 49 height 15
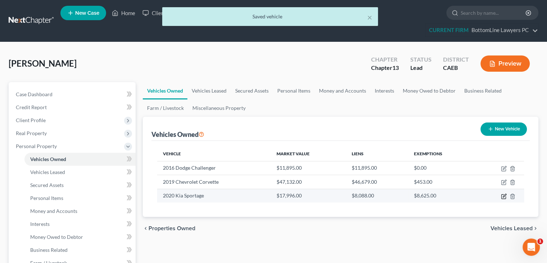
click at [502, 197] on icon "button" at bounding box center [504, 196] width 6 height 6
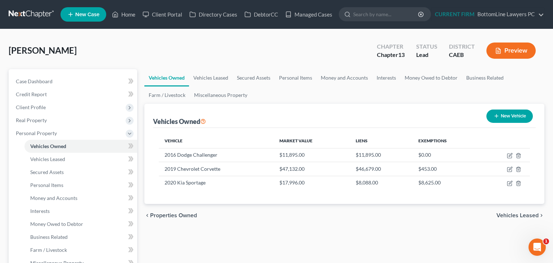
select select "0"
select select "6"
select select "2"
select select "0"
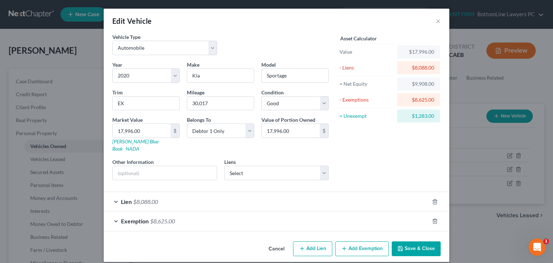
click at [357, 241] on button "Add Exemption" at bounding box center [362, 248] width 54 height 15
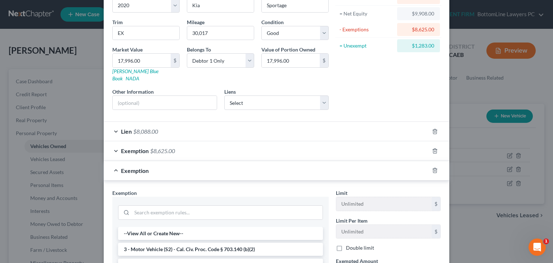
scroll to position [72, 0]
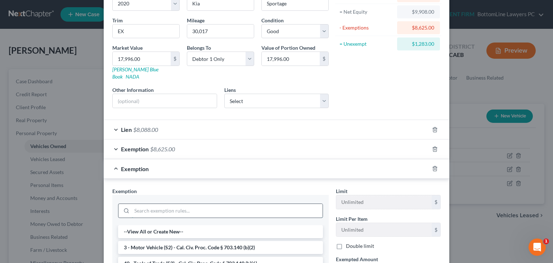
click at [195, 205] on input "search" at bounding box center [227, 211] width 191 height 14
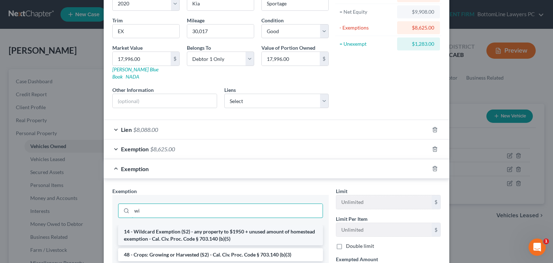
type input "wi"
click at [216, 225] on li "14 - Wildcard Exemption (S2) - any property to $1950 + unused amount of homeste…" at bounding box center [220, 235] width 205 height 20
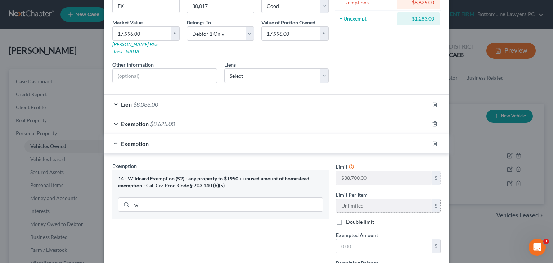
scroll to position [108, 0]
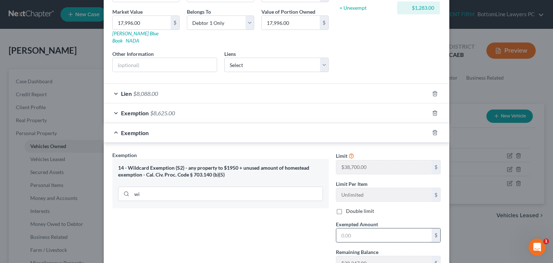
click at [372, 228] on input "text" at bounding box center [383, 235] width 95 height 14
type input "1,283"
click at [265, 200] on div "Exemption Set must be selected for CA. Exemption * 14 - Wildcard Exemption (S2)…" at bounding box center [220, 213] width 223 height 124
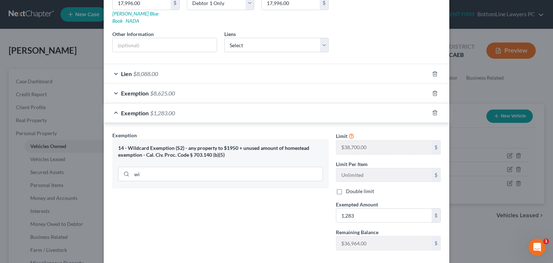
scroll to position [144, 0]
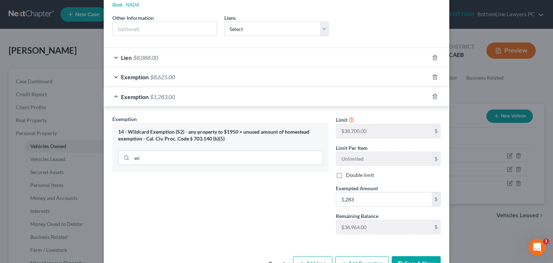
click at [426, 256] on button "Save & Close" at bounding box center [415, 263] width 49 height 15
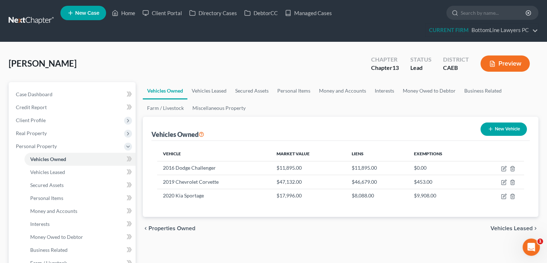
click at [502, 227] on span "Vehicles Leased" at bounding box center [512, 228] width 42 height 6
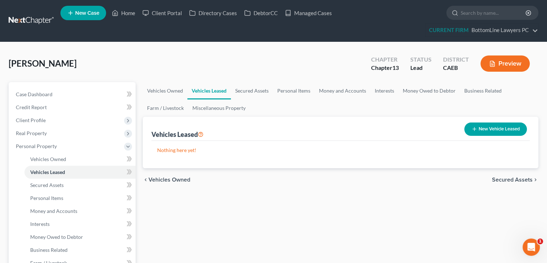
click at [514, 179] on span "Secured Assets" at bounding box center [512, 180] width 41 height 6
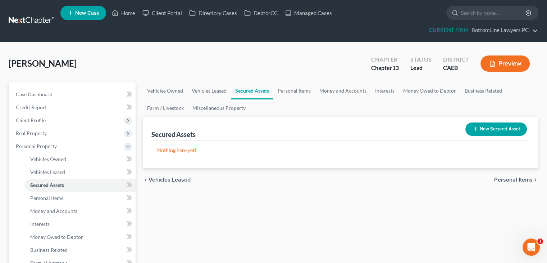
click at [508, 177] on span "Personal Items" at bounding box center [513, 180] width 38 height 6
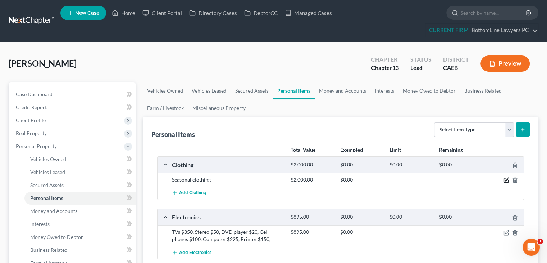
click at [504, 179] on icon "button" at bounding box center [506, 180] width 4 height 4
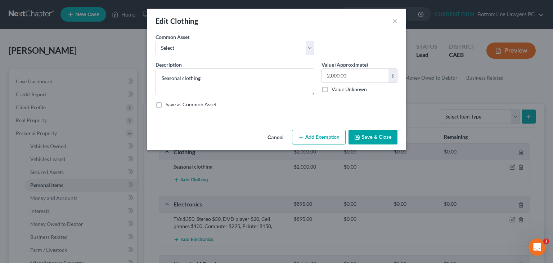
click at [303, 139] on icon "button" at bounding box center [301, 137] width 6 height 6
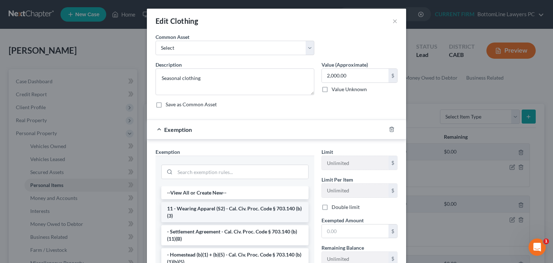
click at [224, 208] on li "11 - Wearing Apparel (S2) - Cal. Civ. Proc. Code § 703.140 (b)(3)" at bounding box center [234, 212] width 147 height 20
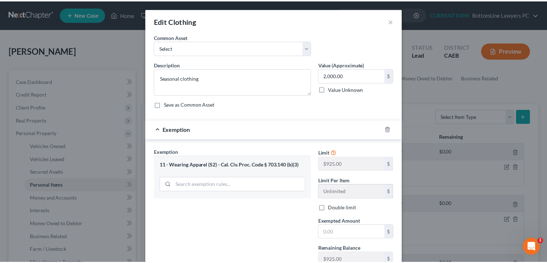
scroll to position [36, 0]
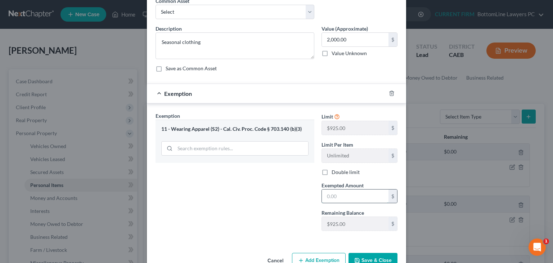
click at [360, 196] on input "text" at bounding box center [355, 196] width 67 height 14
click at [337, 196] on input "text" at bounding box center [355, 196] width 67 height 14
type input "2000"
click at [369, 257] on button "Save & Close" at bounding box center [372, 260] width 49 height 15
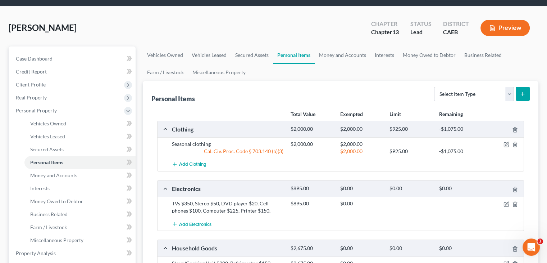
scroll to position [72, 0]
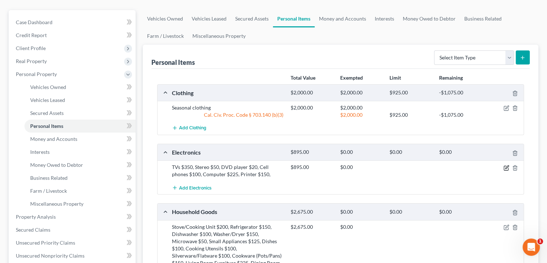
click at [505, 167] on icon "button" at bounding box center [507, 168] width 6 height 6
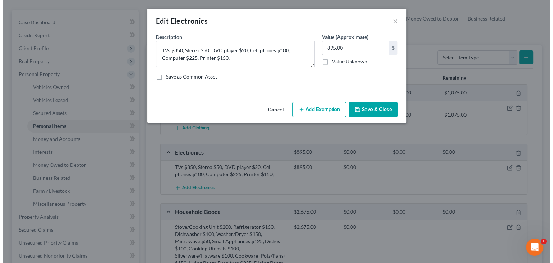
scroll to position [59, 0]
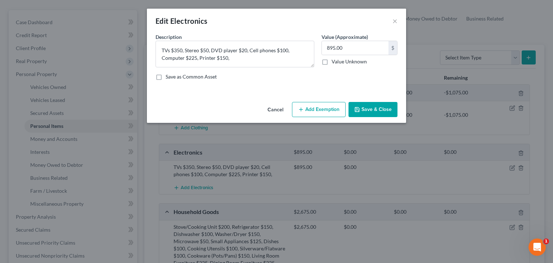
click at [313, 109] on button "Add Exemption" at bounding box center [319, 109] width 54 height 15
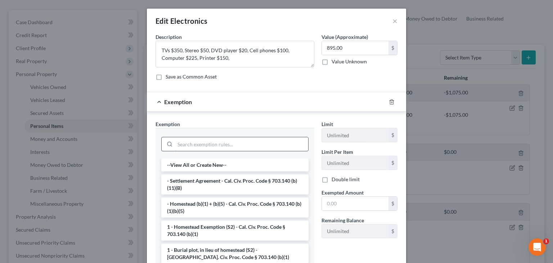
click at [201, 146] on input "search" at bounding box center [241, 144] width 133 height 14
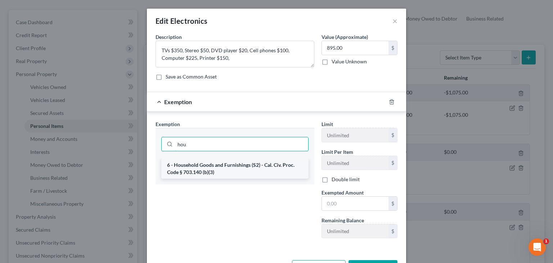
type input "hou"
click at [202, 164] on li "6 - Household Goods and Furnishings (S2) - Cal. Civ. Proc. Code § 703.140 (b)(3)" at bounding box center [234, 168] width 147 height 20
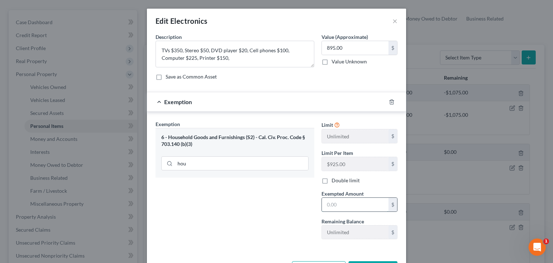
click at [346, 199] on input "text" at bounding box center [355, 205] width 67 height 14
type input "895"
click at [268, 196] on div "Exemption Set must be selected for CA. Exemption * 6 - Household Goods and Furn…" at bounding box center [235, 182] width 166 height 124
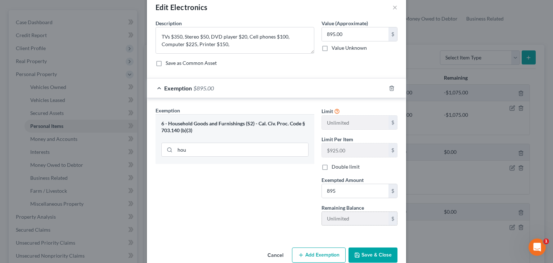
scroll to position [27, 0]
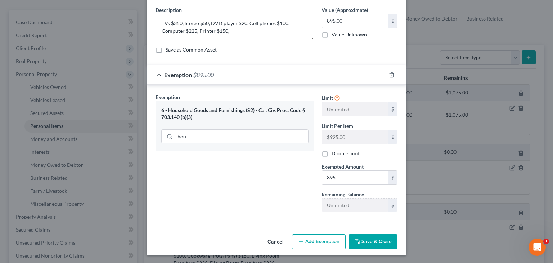
click at [366, 238] on button "Save & Close" at bounding box center [372, 241] width 49 height 15
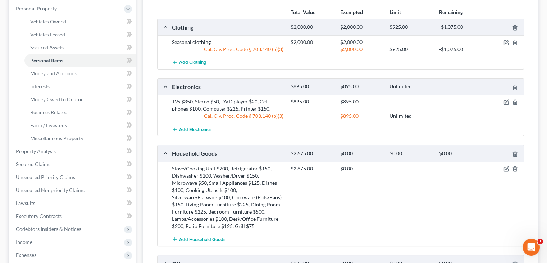
scroll to position [144, 0]
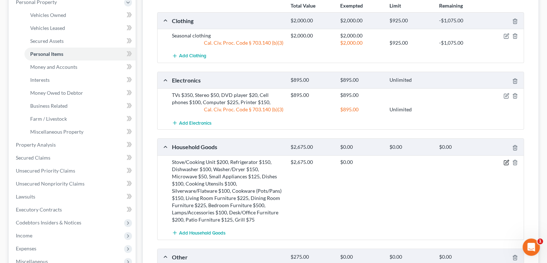
click at [506, 160] on icon "button" at bounding box center [506, 162] width 4 height 4
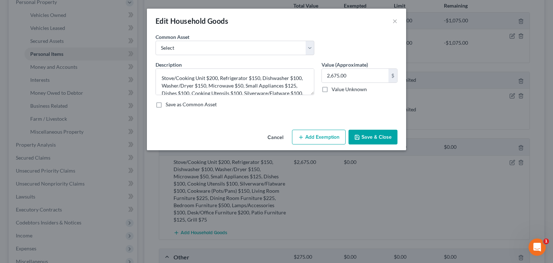
click at [315, 136] on button "Add Exemption" at bounding box center [319, 137] width 54 height 15
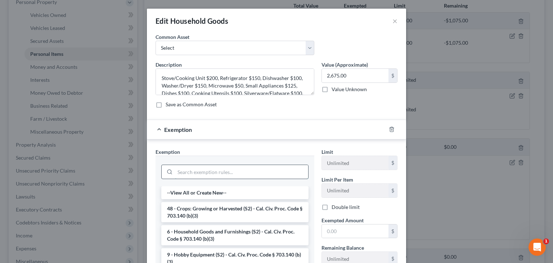
click at [222, 166] on input "search" at bounding box center [241, 172] width 133 height 14
click at [251, 236] on li "6 - Household Goods and Furnishings (S2) - Cal. Civ. Proc. Code § 703.140 (b)(3)" at bounding box center [234, 235] width 147 height 20
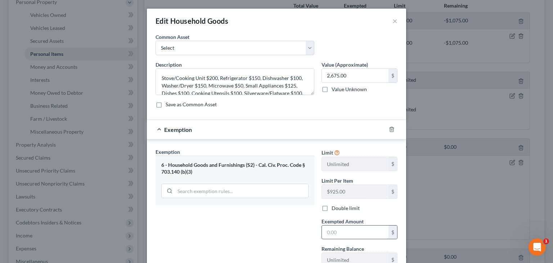
click at [339, 229] on input "text" at bounding box center [355, 232] width 67 height 14
type input "2,675"
click at [239, 206] on div "Exemption Set must be selected for CA. Exemption * 6 - Household Goods and Furn…" at bounding box center [235, 210] width 166 height 124
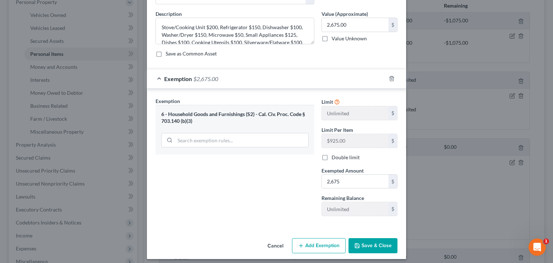
scroll to position [55, 0]
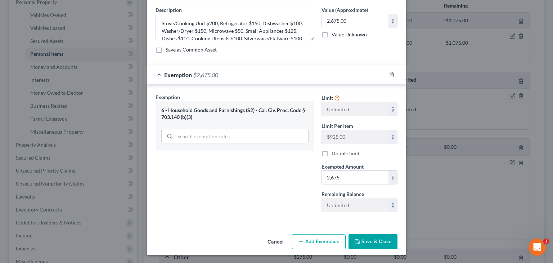
click at [374, 242] on button "Save & Close" at bounding box center [372, 241] width 49 height 15
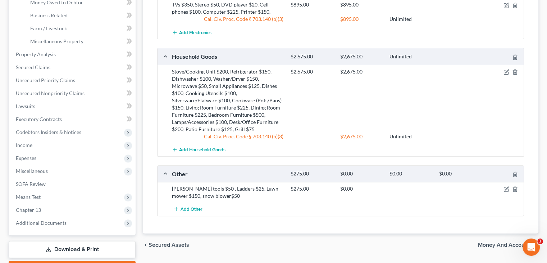
scroll to position [252, 0]
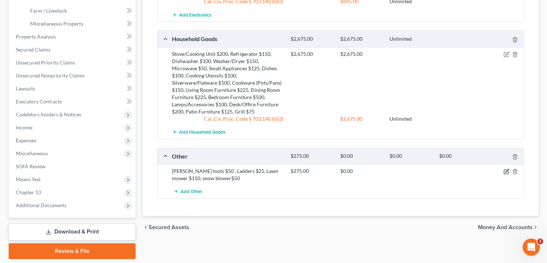
click at [506, 172] on icon "button" at bounding box center [507, 171] width 6 height 6
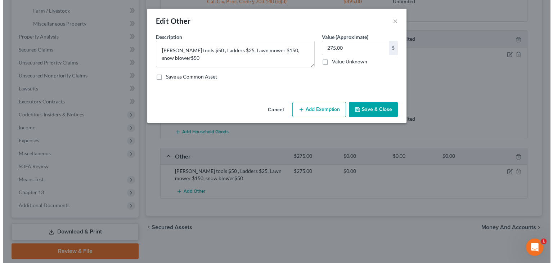
scroll to position [239, 0]
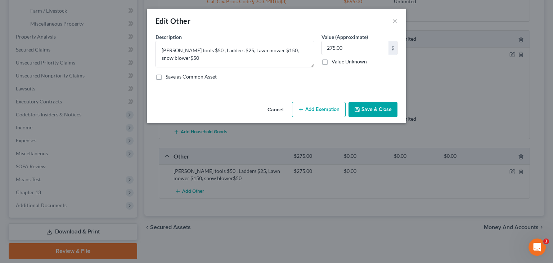
click at [314, 113] on button "Add Exemption" at bounding box center [319, 109] width 54 height 15
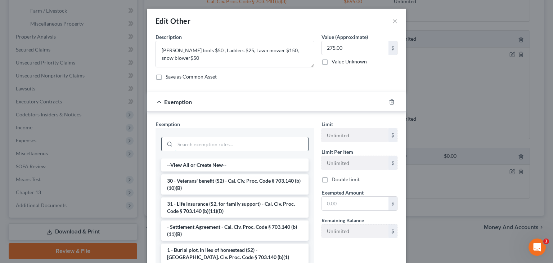
click at [199, 141] on input "search" at bounding box center [241, 144] width 133 height 14
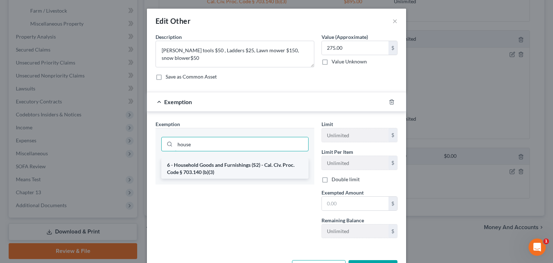
type input "house"
click at [222, 163] on li "6 - Household Goods and Furnishings (S2) - Cal. Civ. Proc. Code § 703.140 (b)(3)" at bounding box center [234, 168] width 147 height 20
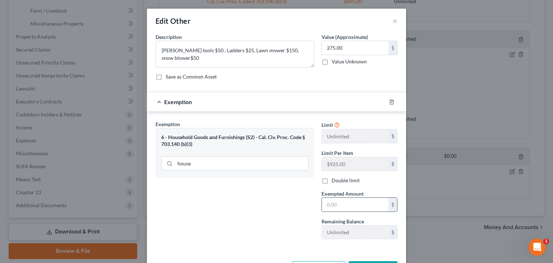
click at [356, 206] on input "text" at bounding box center [355, 205] width 67 height 14
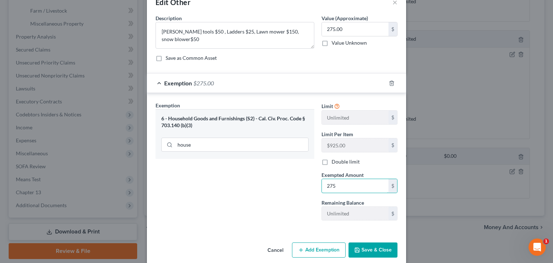
scroll to position [27, 0]
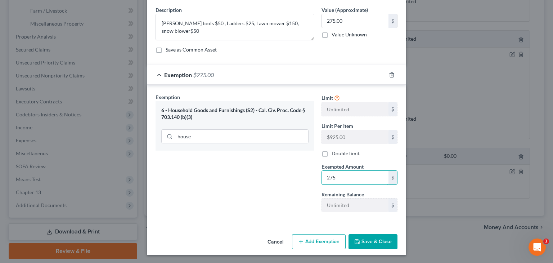
type input "275"
click at [370, 237] on button "Save & Close" at bounding box center [372, 241] width 49 height 15
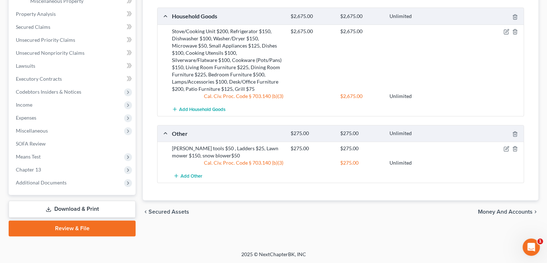
click at [488, 209] on span "Money and Accounts" at bounding box center [505, 212] width 55 height 6
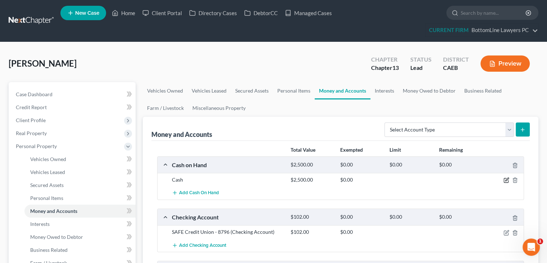
click at [507, 178] on icon "button" at bounding box center [506, 179] width 3 height 3
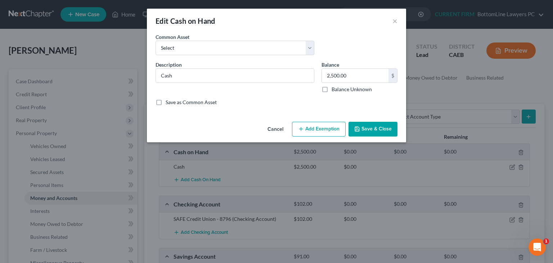
click at [315, 128] on button "Add Exemption" at bounding box center [319, 129] width 54 height 15
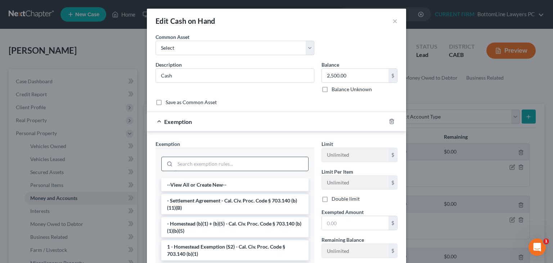
click at [199, 163] on input "search" at bounding box center [241, 164] width 133 height 14
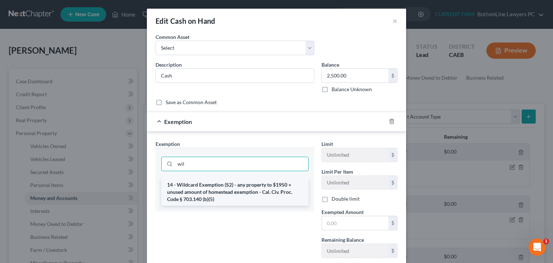
type input "wil"
click at [223, 190] on li "14 - Wildcard Exemption (S2) - any property to $1950 + unused amount of homeste…" at bounding box center [234, 191] width 147 height 27
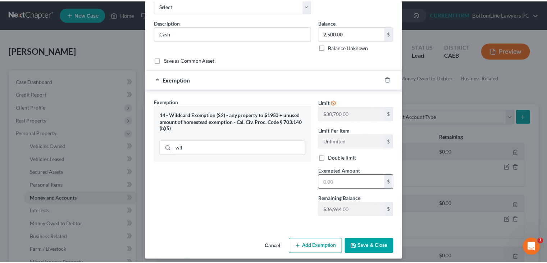
scroll to position [46, 0]
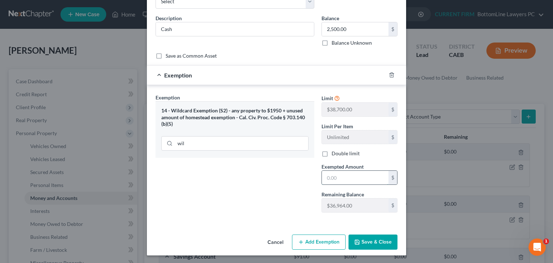
click at [345, 178] on input "text" at bounding box center [355, 178] width 67 height 14
type input "2,500"
click at [375, 244] on button "Save & Close" at bounding box center [372, 241] width 49 height 15
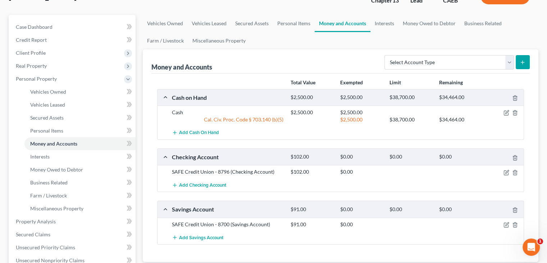
scroll to position [72, 0]
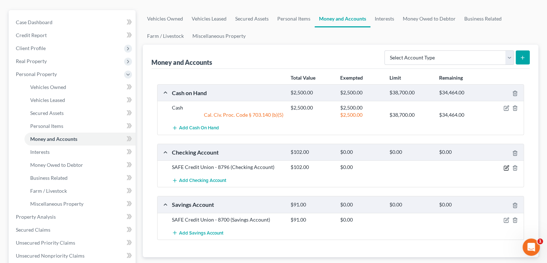
click at [507, 167] on icon "button" at bounding box center [506, 166] width 3 height 3
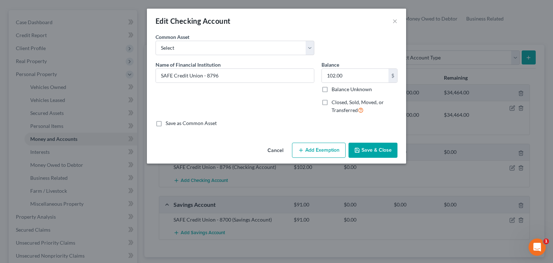
click at [313, 150] on button "Add Exemption" at bounding box center [319, 149] width 54 height 15
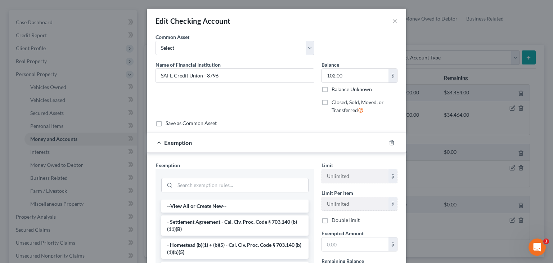
click at [209, 177] on div at bounding box center [234, 184] width 147 height 19
click at [210, 183] on input "search" at bounding box center [241, 185] width 133 height 14
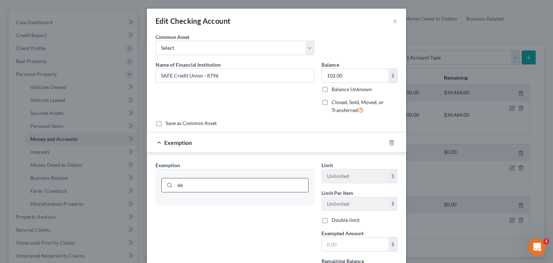
type input "d"
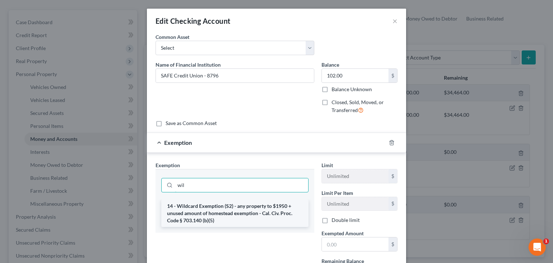
type input "wil"
click at [229, 207] on li "14 - Wildcard Exemption (S2) - any property to $1950 + unused amount of homeste…" at bounding box center [234, 212] width 147 height 27
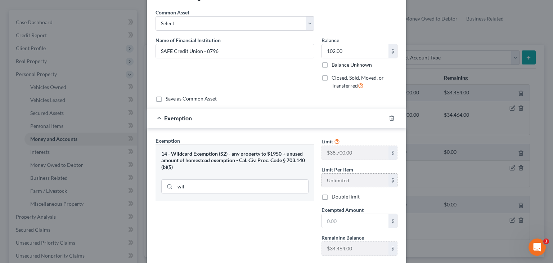
scroll to position [68, 0]
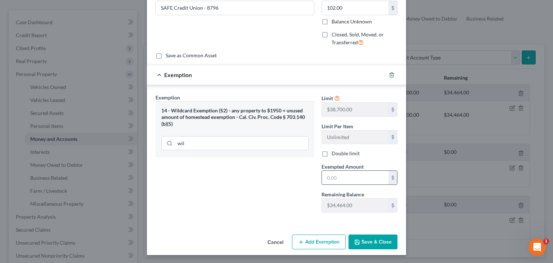
click at [346, 182] on input "text" at bounding box center [355, 178] width 67 height 14
type input "102"
click at [374, 241] on button "Save & Close" at bounding box center [372, 241] width 49 height 15
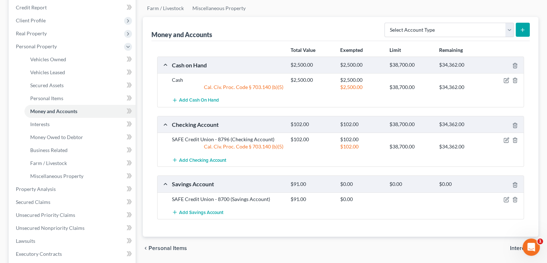
scroll to position [144, 0]
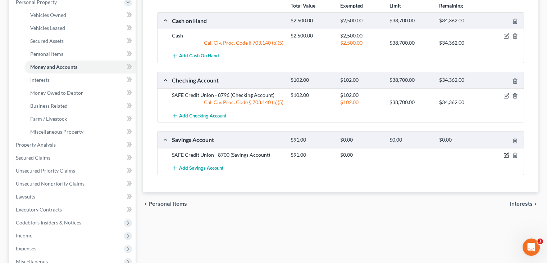
click at [507, 154] on icon "button" at bounding box center [507, 155] width 6 height 6
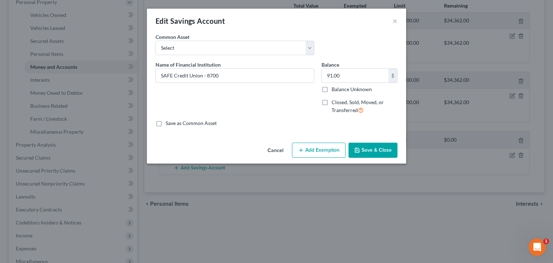
click at [301, 151] on icon "button" at bounding box center [301, 150] width 6 height 6
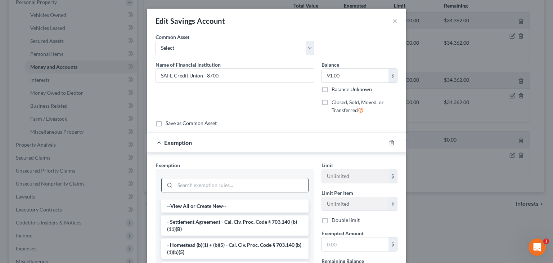
click at [181, 186] on input "search" at bounding box center [241, 185] width 133 height 14
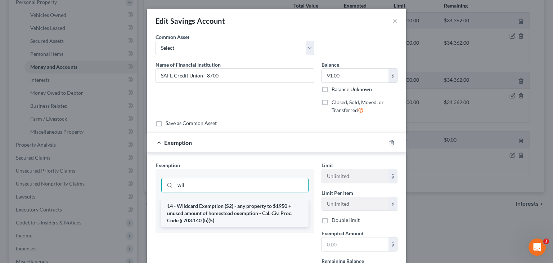
type input "wil"
click at [187, 208] on li "14 - Wildcard Exemption (S2) - any property to $1950 + unused amount of homeste…" at bounding box center [234, 212] width 147 height 27
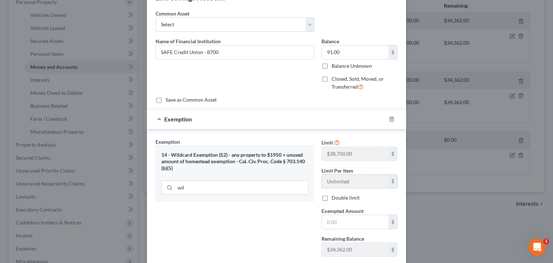
scroll to position [36, 0]
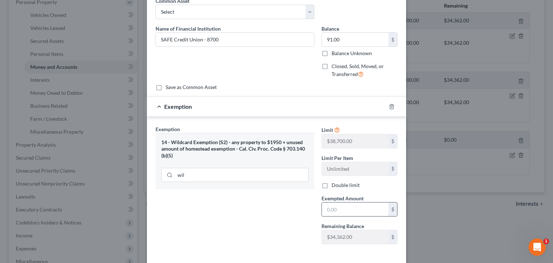
click at [356, 206] on input "text" at bounding box center [355, 209] width 67 height 14
type input "91"
click at [294, 242] on div "Exemption Set must be selected for CA. Exemption * 14 - Wildcard Exemption (S2)…" at bounding box center [235, 187] width 166 height 124
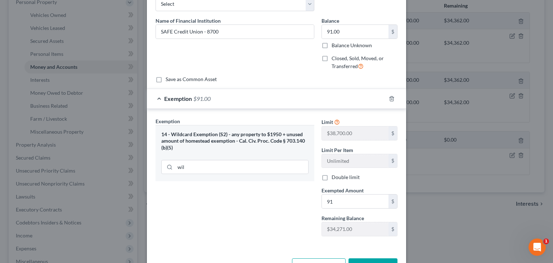
scroll to position [68, 0]
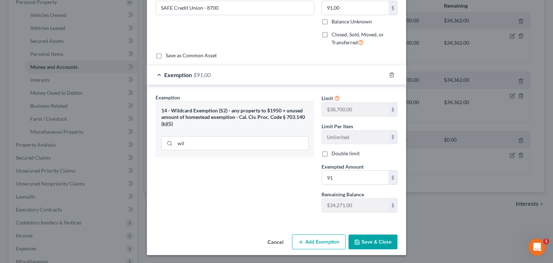
click at [367, 241] on button "Save & Close" at bounding box center [372, 241] width 49 height 15
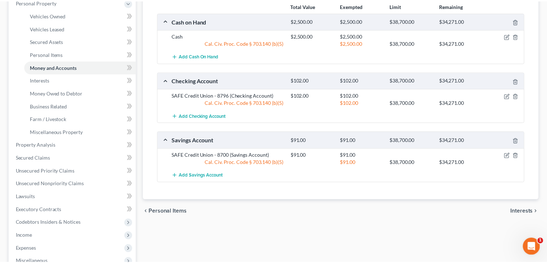
scroll to position [144, 0]
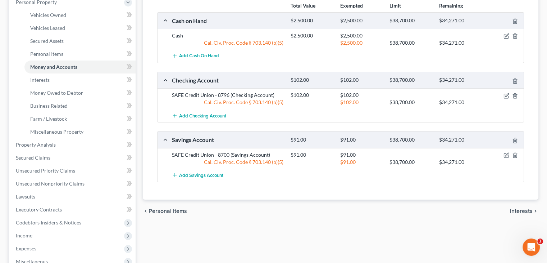
click at [513, 208] on span "Interests" at bounding box center [521, 211] width 23 height 6
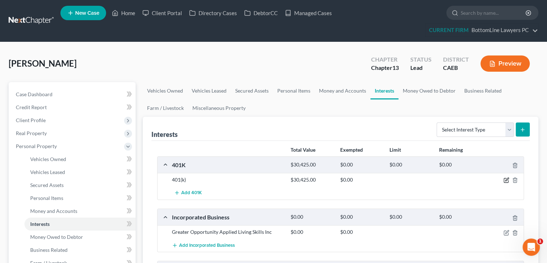
click at [505, 180] on icon "button" at bounding box center [506, 179] width 3 height 3
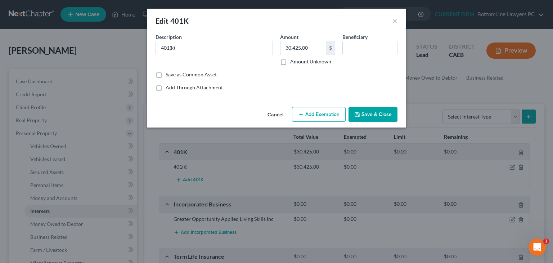
click at [312, 116] on button "Add Exemption" at bounding box center [319, 114] width 54 height 15
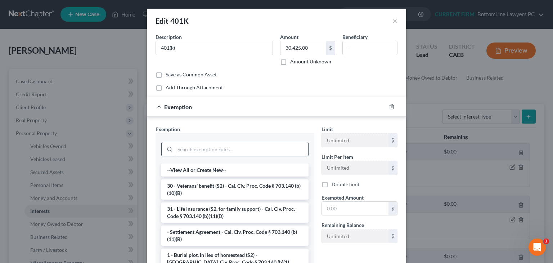
click at [206, 150] on input "search" at bounding box center [241, 149] width 133 height 14
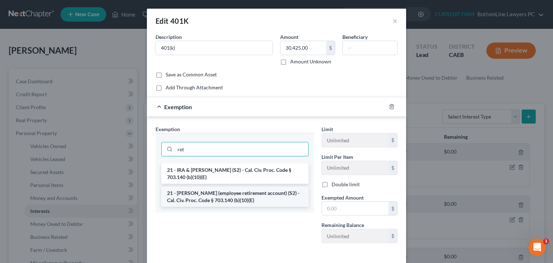
type input "ret"
click at [253, 195] on li "21 - [PERSON_NAME] (employee retirement account) (S2) - Cal. Civ. Proc. Code § …" at bounding box center [234, 196] width 147 height 20
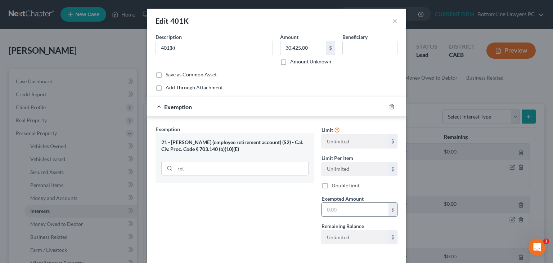
click at [348, 210] on input "text" at bounding box center [355, 210] width 67 height 14
type input "30,425"
click at [284, 213] on div "Exemption Set must be selected for CA. Exemption * 21 - ERISA (employee retirem…" at bounding box center [235, 187] width 166 height 124
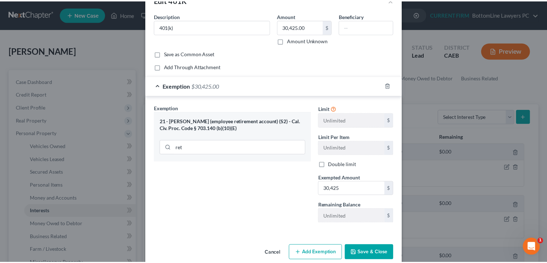
scroll to position [32, 0]
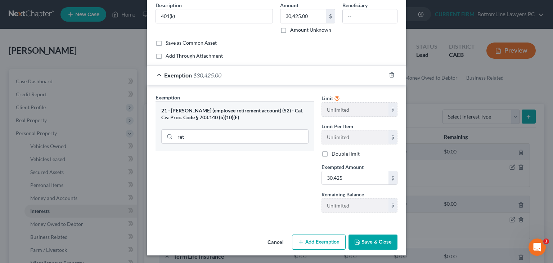
click at [360, 237] on button "Save & Close" at bounding box center [372, 241] width 49 height 15
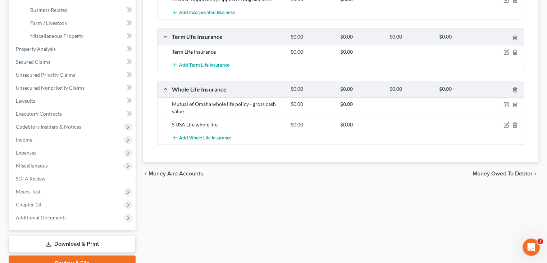
scroll to position [252, 0]
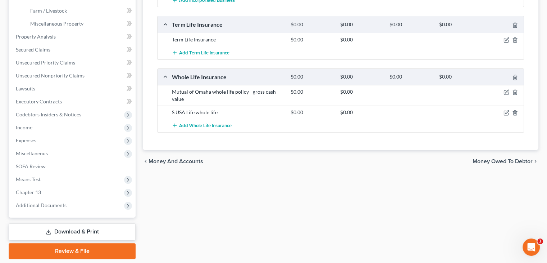
click at [491, 158] on span "Money Owed to Debtor" at bounding box center [503, 161] width 60 height 6
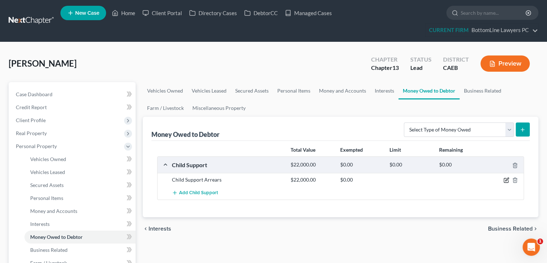
click at [506, 178] on icon "button" at bounding box center [507, 180] width 6 height 6
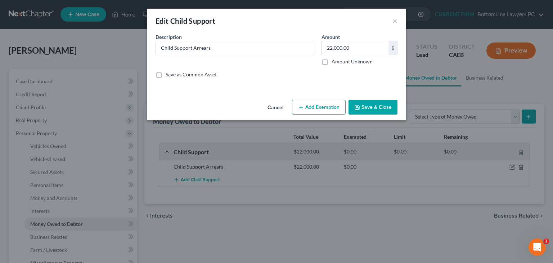
click at [313, 109] on button "Add Exemption" at bounding box center [319, 107] width 54 height 15
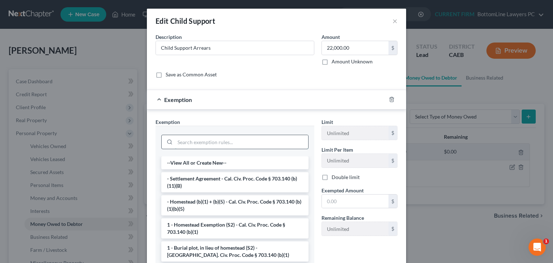
click at [191, 143] on input "search" at bounding box center [241, 142] width 133 height 14
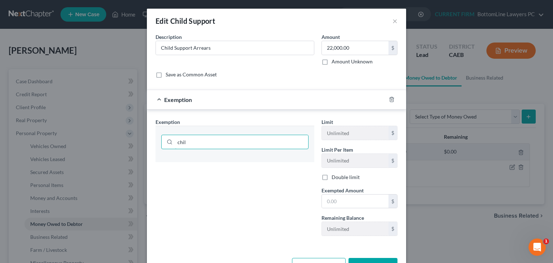
drag, startPoint x: 201, startPoint y: 143, endPoint x: 145, endPoint y: 150, distance: 56.6
click at [147, 150] on div "Exemption Set must be selected for CA. Exemption * chil Limit Unlimited $ Limit…" at bounding box center [276, 178] width 259 height 138
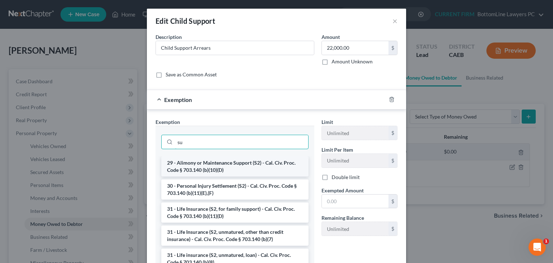
type input "su"
click at [235, 163] on li "29 - Alimony or Maintenance Support (S2) - Cal. Civ. Proc. Code § 703.140 (b)(1…" at bounding box center [234, 166] width 147 height 20
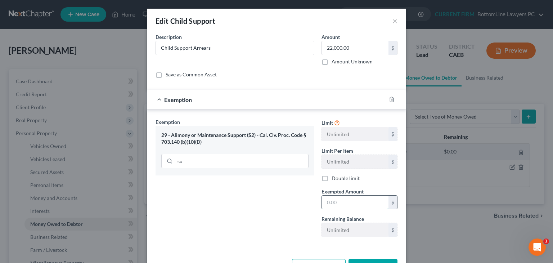
click at [345, 199] on input "text" at bounding box center [355, 202] width 67 height 14
type input "22,000"
click at [189, 49] on input "Child Support Arrears" at bounding box center [235, 48] width 158 height 14
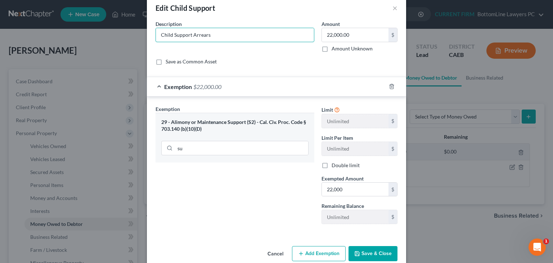
scroll to position [24, 0]
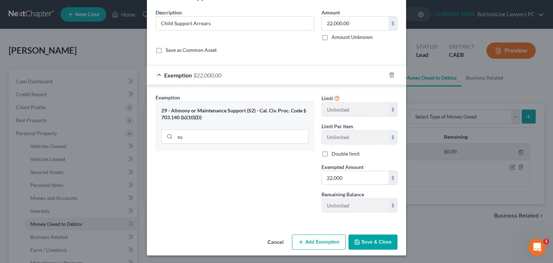
click at [366, 241] on button "Save & Close" at bounding box center [372, 241] width 49 height 15
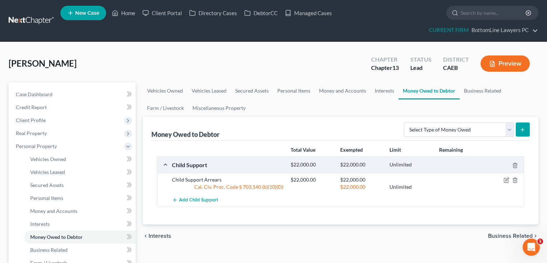
click at [507, 234] on span "Business Related" at bounding box center [510, 236] width 45 height 6
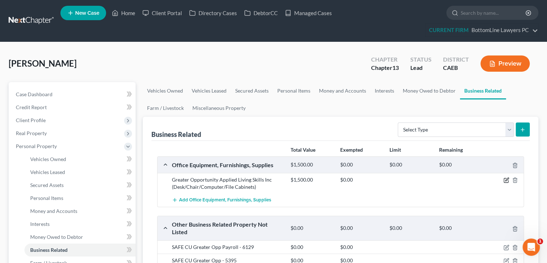
click at [508, 179] on icon "button" at bounding box center [506, 179] width 3 height 3
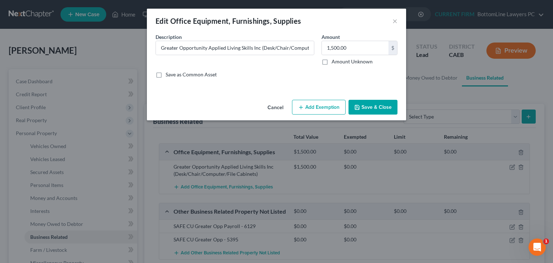
click at [325, 108] on button "Add Exemption" at bounding box center [319, 107] width 54 height 15
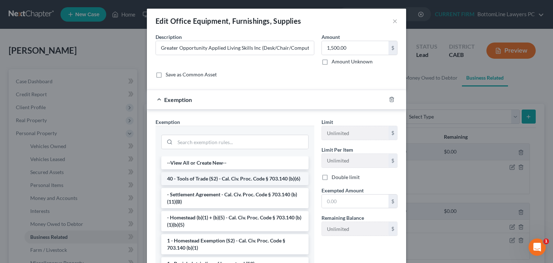
click at [219, 175] on li "40 - Tools of Trade (S2) - Cal. Civ. Proc. Code § 703.140 (b)(6)" at bounding box center [234, 178] width 147 height 13
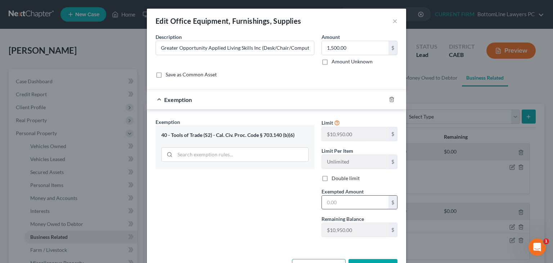
click at [345, 198] on input "text" at bounding box center [355, 202] width 67 height 14
type input "1500.00"
drag, startPoint x: 291, startPoint y: 219, endPoint x: 299, endPoint y: 210, distance: 12.0
click at [291, 219] on div "Exemption Set must be selected for CA. Exemption * 40 - Tools of Trade (S2) - C…" at bounding box center [235, 180] width 166 height 124
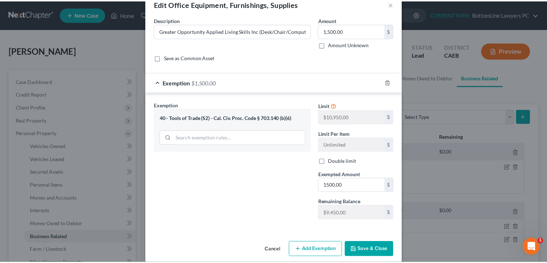
scroll to position [24, 0]
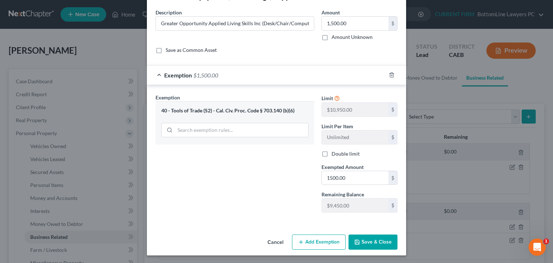
click at [363, 237] on button "Save & Close" at bounding box center [372, 241] width 49 height 15
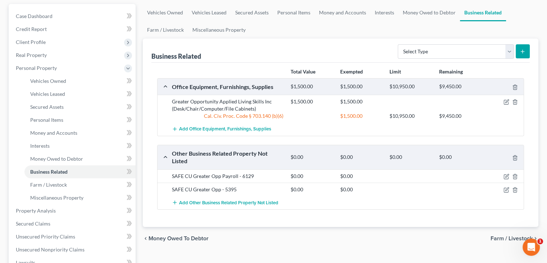
scroll to position [108, 0]
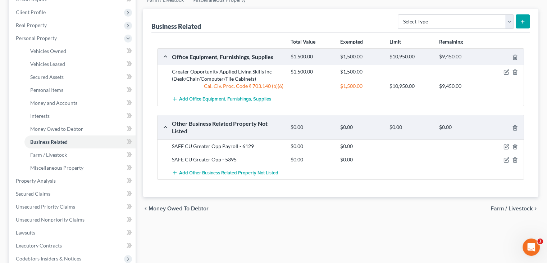
click at [226, 187] on div "Total Value Exempted Limit Remaining Office Equipment, Furnishings, Supplies $1…" at bounding box center [340, 115] width 378 height 164
drag, startPoint x: 505, startPoint y: 146, endPoint x: 488, endPoint y: 144, distance: 17.4
click at [505, 146] on icon "button" at bounding box center [507, 147] width 6 height 6
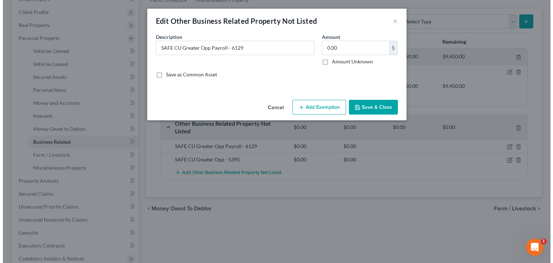
scroll to position [95, 0]
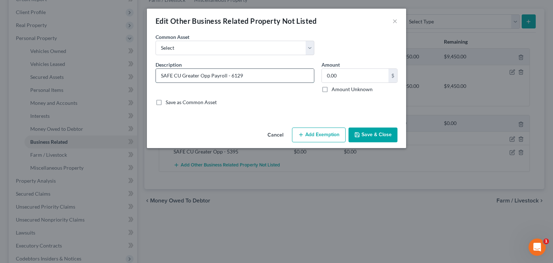
click at [227, 73] on input "SAFE CU Greater Opp Payroll - 6129" at bounding box center [235, 76] width 158 height 14
type input "SAFE CU Greater Opp Payroll Acct - 6129"
click at [350, 79] on input "0.00" at bounding box center [355, 76] width 67 height 14
type input "95"
click at [364, 134] on button "Save & Close" at bounding box center [372, 134] width 49 height 15
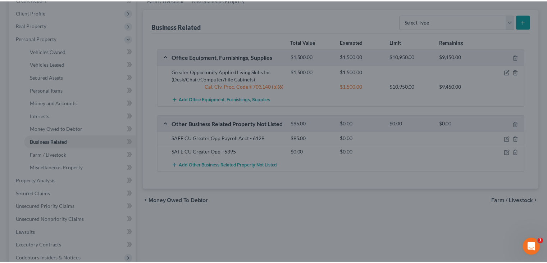
scroll to position [108, 0]
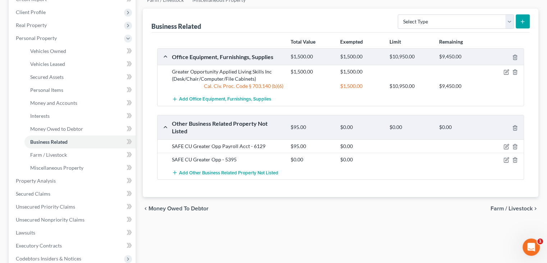
click at [241, 191] on div "Total Value Exempted Limit Remaining Office Equipment, Furnishings, Supplies $1…" at bounding box center [340, 115] width 378 height 164
click at [505, 160] on icon "button" at bounding box center [507, 160] width 6 height 6
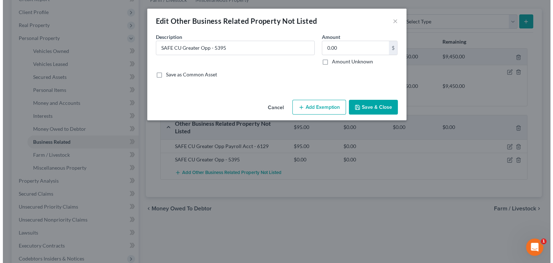
scroll to position [95, 0]
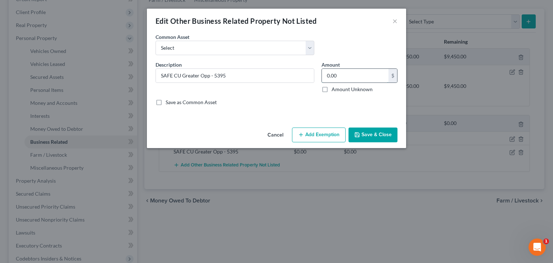
click at [349, 78] on input "0.00" at bounding box center [355, 76] width 67 height 14
type input "157"
click at [368, 136] on button "Save & Close" at bounding box center [372, 134] width 49 height 15
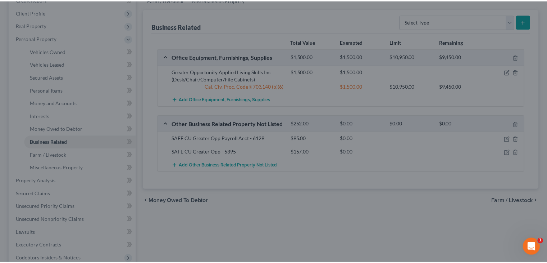
scroll to position [108, 0]
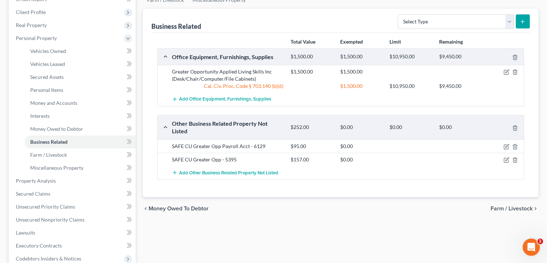
click at [514, 205] on span "Farm / Livestock" at bounding box center [512, 208] width 42 height 6
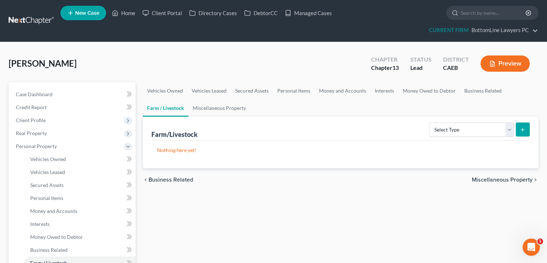
click at [171, 179] on span "Business Related" at bounding box center [171, 180] width 45 height 6
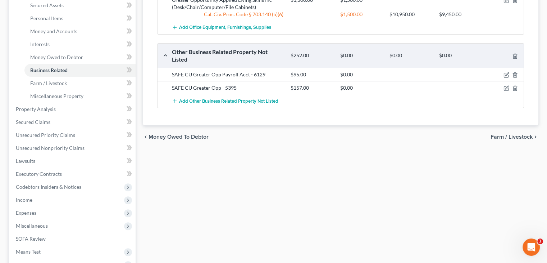
scroll to position [180, 0]
click at [505, 73] on icon "button" at bounding box center [507, 75] width 6 height 6
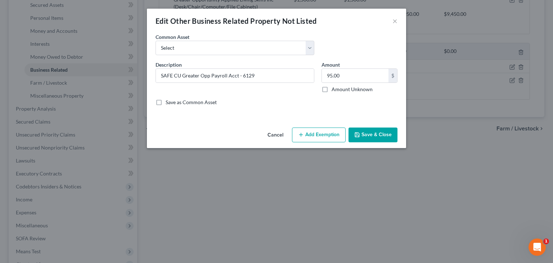
click at [320, 131] on button "Add Exemption" at bounding box center [319, 134] width 54 height 15
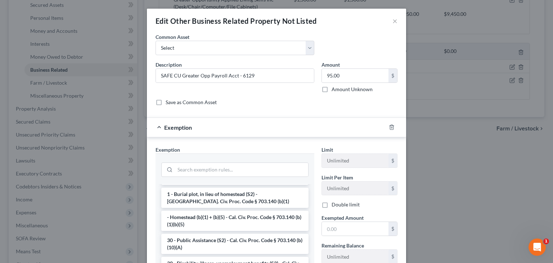
scroll to position [108, 0]
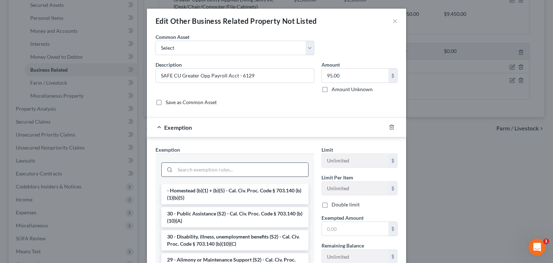
click at [241, 171] on input "search" at bounding box center [241, 170] width 133 height 14
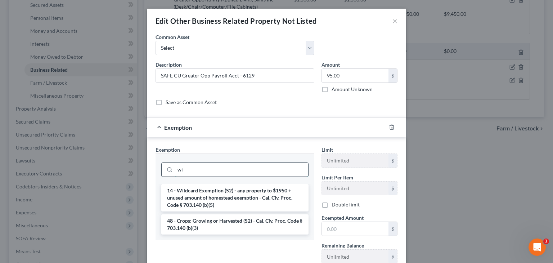
scroll to position [0, 0]
type input "wi"
click at [225, 193] on li "14 - Wildcard Exemption (S2) - any property to $1950 + unused amount of homeste…" at bounding box center [234, 197] width 147 height 27
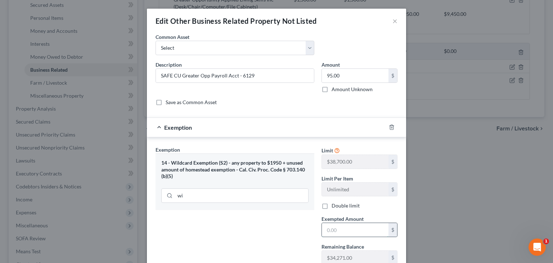
click at [350, 233] on input "text" at bounding box center [355, 230] width 67 height 14
type input "94"
click at [328, 74] on input "95.00" at bounding box center [355, 76] width 67 height 14
type input "94"
drag, startPoint x: 269, startPoint y: 244, endPoint x: 276, endPoint y: 227, distance: 18.1
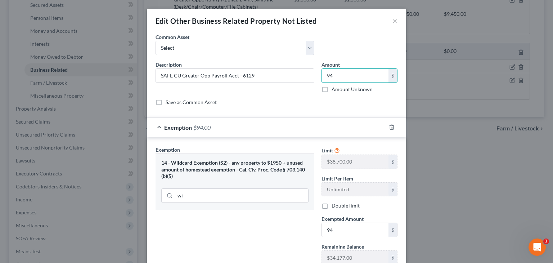
click at [269, 244] on div "Exemption Set must be selected for CA. Exemption * 14 - Wildcard Exemption (S2)…" at bounding box center [235, 208] width 166 height 124
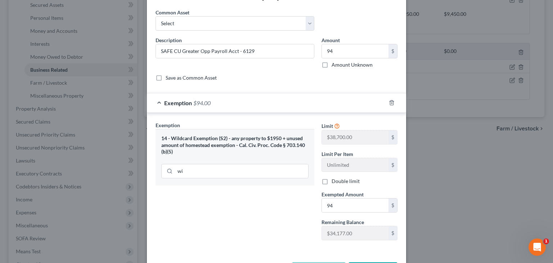
scroll to position [52, 0]
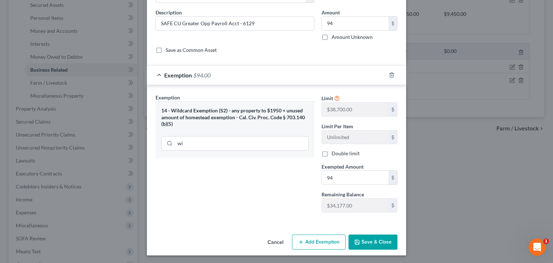
click at [366, 237] on button "Save & Close" at bounding box center [372, 241] width 49 height 15
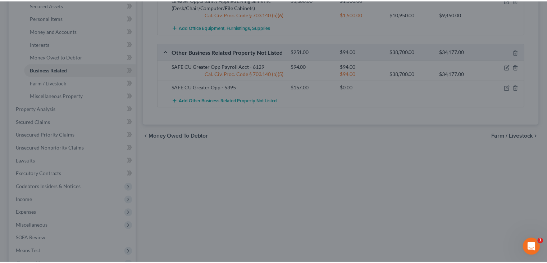
scroll to position [180, 0]
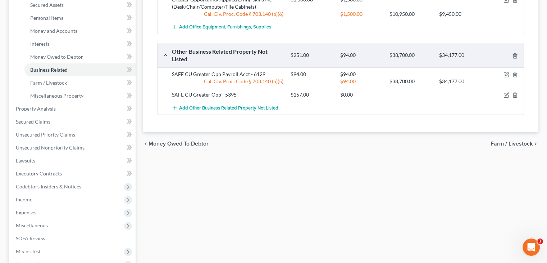
click at [508, 97] on div "SAFE CU Greater Opp - 5395 $157.00 $0.00" at bounding box center [341, 94] width 366 height 13
click at [505, 96] on icon "button" at bounding box center [507, 95] width 6 height 6
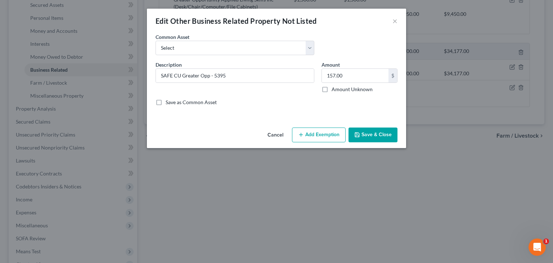
click at [304, 135] on icon "button" at bounding box center [301, 135] width 6 height 6
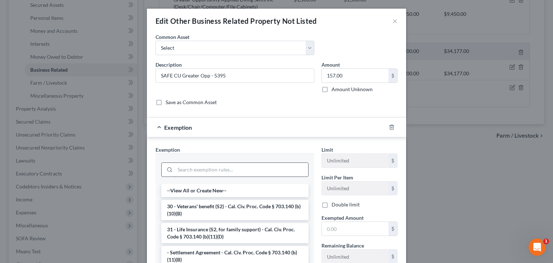
click at [195, 168] on input "search" at bounding box center [241, 170] width 133 height 14
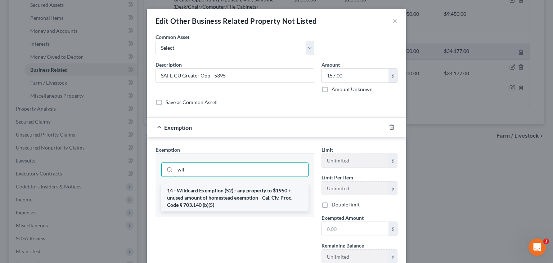
type input "wil"
drag, startPoint x: 196, startPoint y: 192, endPoint x: 212, endPoint y: 193, distance: 15.9
click at [196, 192] on li "14 - Wildcard Exemption (S2) - any property to $1950 + unused amount of homeste…" at bounding box center [234, 197] width 147 height 27
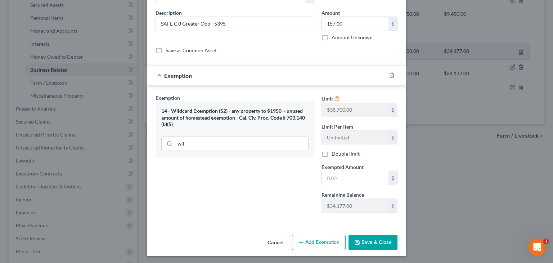
scroll to position [52, 0]
click at [341, 180] on input "text" at bounding box center [355, 178] width 67 height 14
type input "157"
click at [384, 240] on button "Save & Close" at bounding box center [372, 241] width 49 height 15
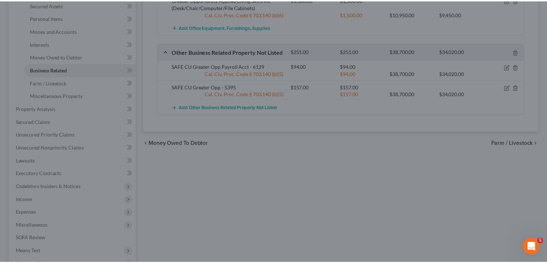
scroll to position [180, 0]
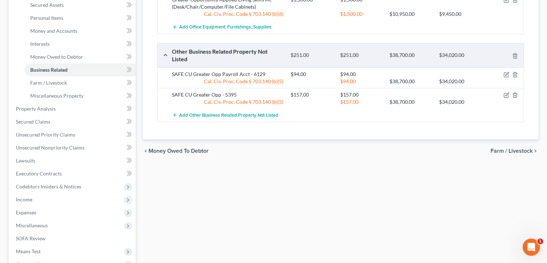
click at [508, 154] on div "chevron_left Money Owed to Debtor Farm / Livestock chevron_right" at bounding box center [341, 150] width 396 height 23
click at [509, 150] on span "Farm / Livestock" at bounding box center [512, 151] width 42 height 6
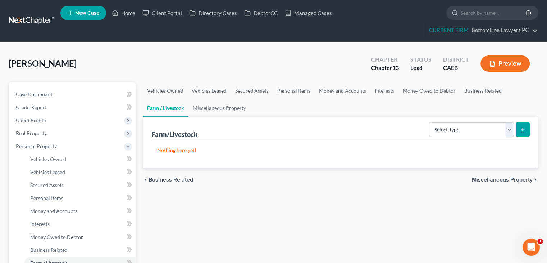
click at [513, 177] on span "Miscellaneous Property" at bounding box center [502, 180] width 61 height 6
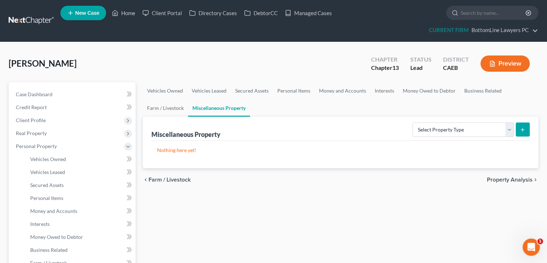
click at [507, 179] on span "Property Analysis" at bounding box center [510, 180] width 46 height 6
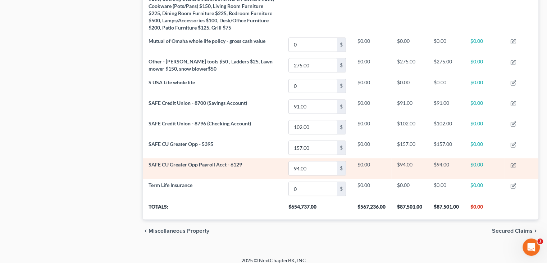
scroll to position [499, 0]
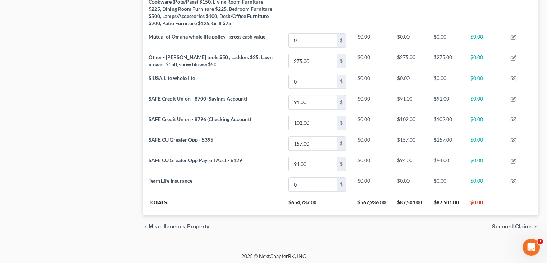
click at [507, 223] on span "Secured Claims" at bounding box center [512, 226] width 41 height 6
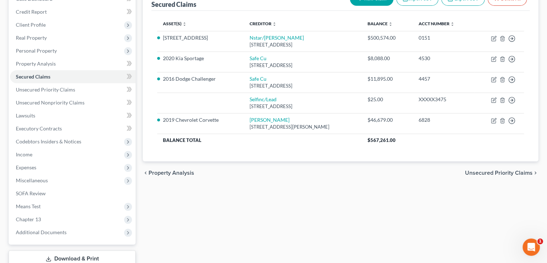
scroll to position [108, 0]
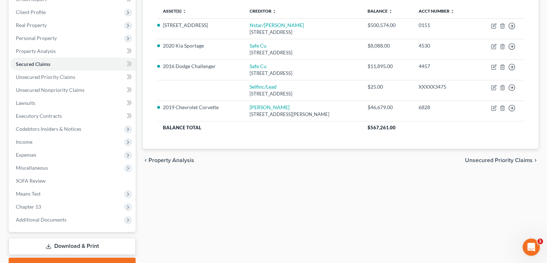
click at [489, 157] on span "Unsecured Priority Claims" at bounding box center [499, 160] width 68 height 6
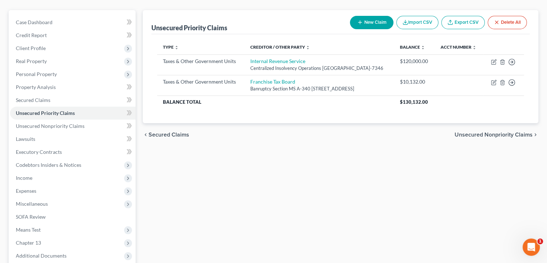
click at [493, 137] on span "Unsecured Nonpriority Claims" at bounding box center [494, 135] width 78 height 6
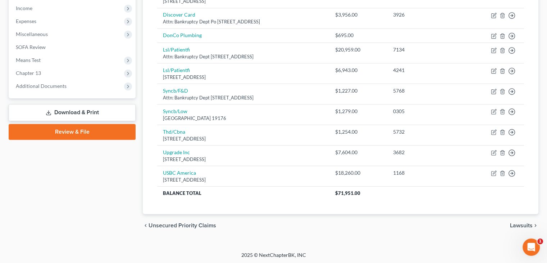
click at [520, 222] on span "Lawsuits" at bounding box center [521, 225] width 23 height 6
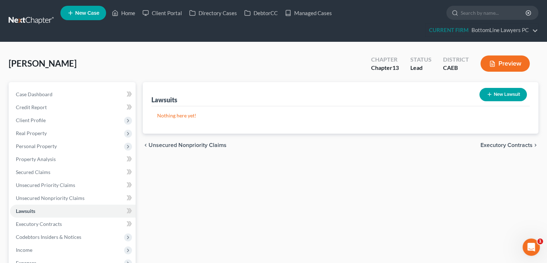
click at [518, 145] on span "Executory Contracts" at bounding box center [507, 145] width 52 height 6
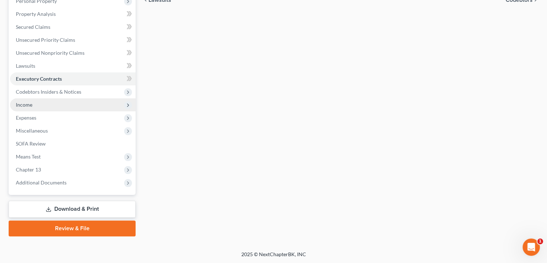
click at [33, 105] on span "Income" at bounding box center [73, 104] width 126 height 13
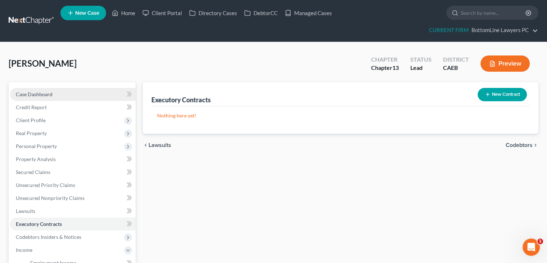
click at [53, 94] on link "Case Dashboard" at bounding box center [73, 94] width 126 height 13
select select "4"
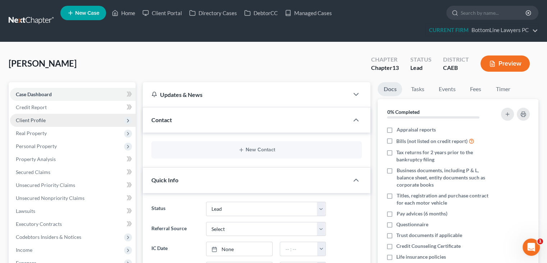
click at [50, 120] on span "Client Profile" at bounding box center [73, 120] width 126 height 13
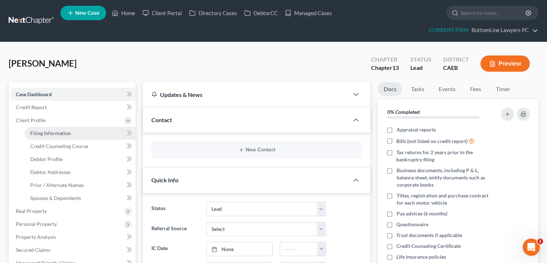
click at [65, 133] on span "Filing Information" at bounding box center [50, 133] width 41 height 6
select select "1"
select select "0"
select select "3"
select select "8"
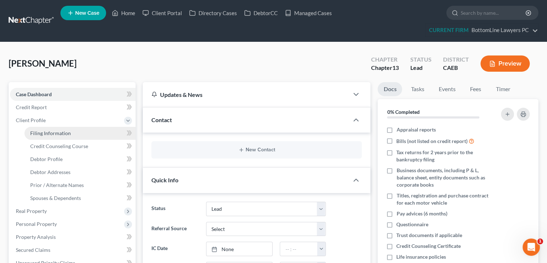
select select "0"
select select "4"
select select "0"
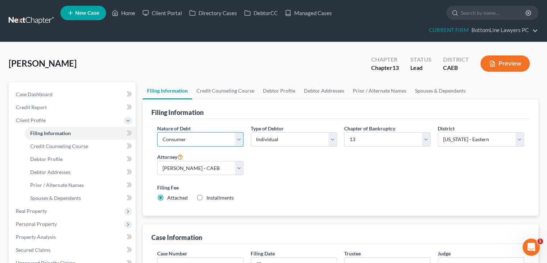
click at [191, 138] on select "Select Business Consumer Other" at bounding box center [200, 139] width 86 height 14
select select "0"
click at [157, 132] on select "Select Business Consumer Other" at bounding box center [200, 139] width 86 height 14
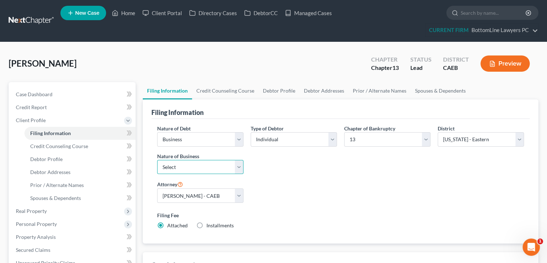
click at [218, 164] on select "Select Clearing Bank Commodity Broker Health Care Business Other Railroad Singl…" at bounding box center [200, 167] width 86 height 14
select select "3"
click at [157, 160] on select "Select Clearing Bank Commodity Broker Health Care Business Other Railroad Singl…" at bounding box center [200, 167] width 86 height 14
click at [350, 189] on div "Nature of Debt Select Business Consumer Other Nature of Business Select Clearin…" at bounding box center [341, 179] width 374 height 110
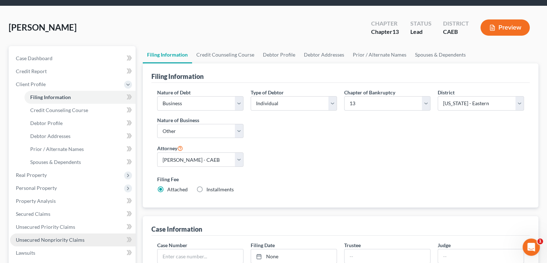
drag, startPoint x: 66, startPoint y: 239, endPoint x: 108, endPoint y: 211, distance: 49.6
click at [66, 238] on span "Unsecured Nonpriority Claims" at bounding box center [50, 239] width 69 height 6
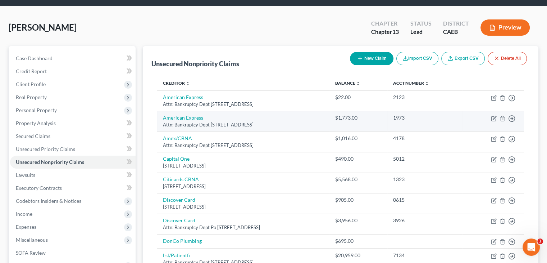
scroll to position [6, 0]
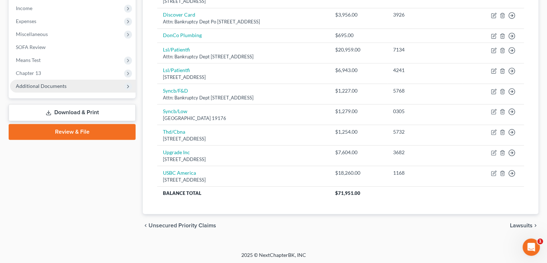
click at [68, 85] on span "Additional Documents" at bounding box center [73, 86] width 126 height 13
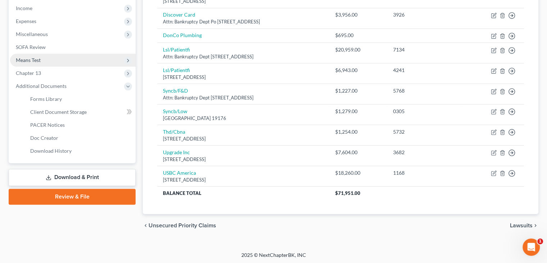
click at [50, 59] on span "Means Test" at bounding box center [73, 60] width 126 height 13
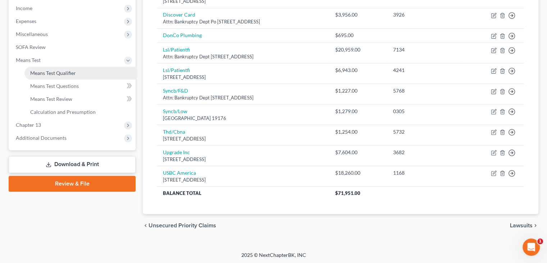
click at [55, 73] on span "Means Test Qualifier" at bounding box center [53, 73] width 46 height 6
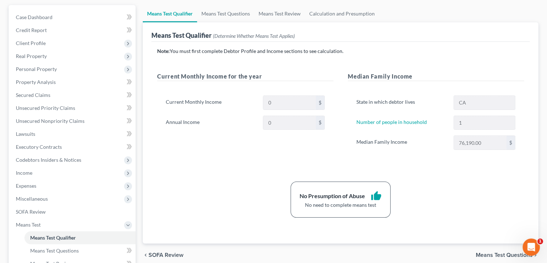
scroll to position [36, 0]
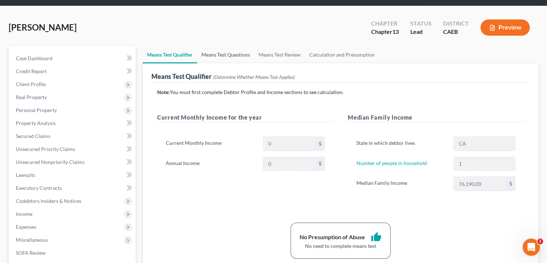
click at [221, 54] on link "Means Test Questions" at bounding box center [225, 54] width 57 height 17
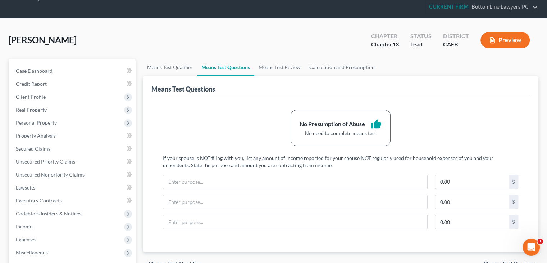
scroll to position [36, 0]
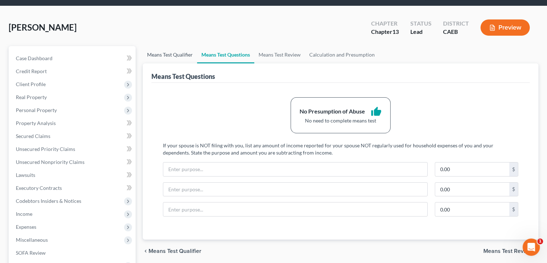
click at [181, 54] on link "Means Test Qualifier" at bounding box center [170, 54] width 54 height 17
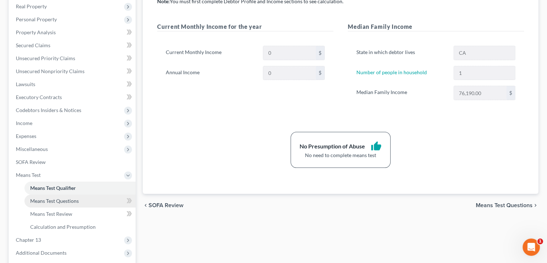
scroll to position [144, 0]
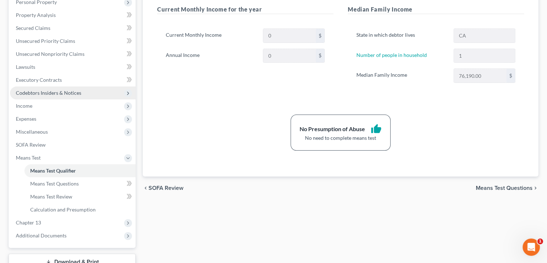
click at [65, 92] on span "Codebtors Insiders & Notices" at bounding box center [48, 93] width 65 height 6
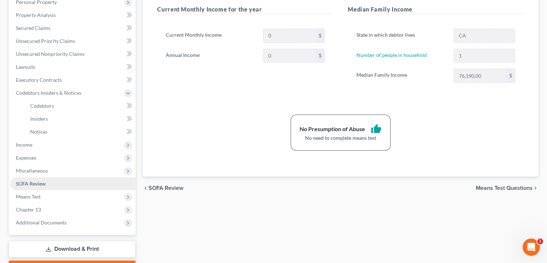
click at [36, 182] on span "SOFA Review" at bounding box center [31, 183] width 30 height 6
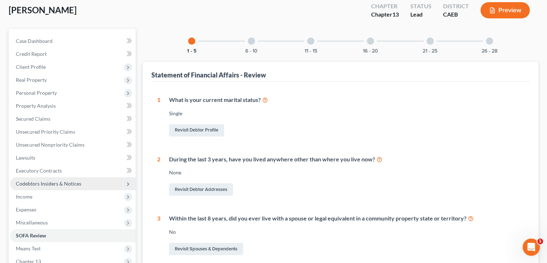
scroll to position [72, 0]
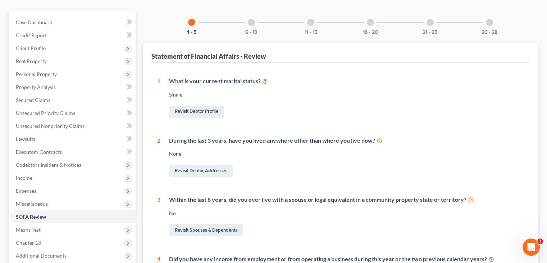
click at [484, 25] on div "26 - 28" at bounding box center [489, 22] width 24 height 24
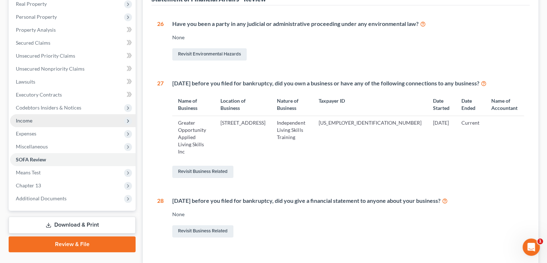
scroll to position [87, 0]
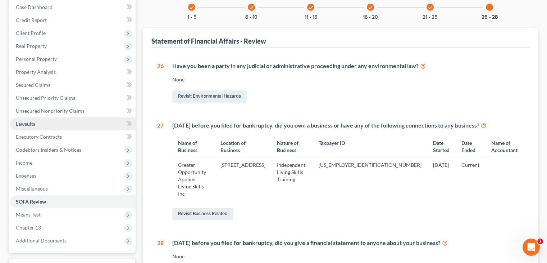
click at [53, 124] on link "Lawsuits" at bounding box center [73, 123] width 126 height 13
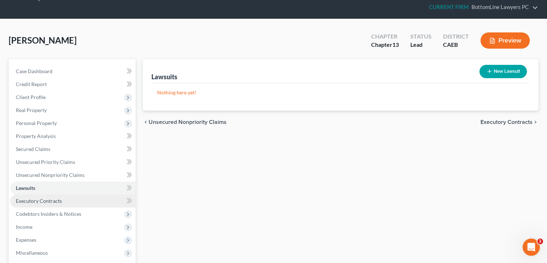
scroll to position [72, 0]
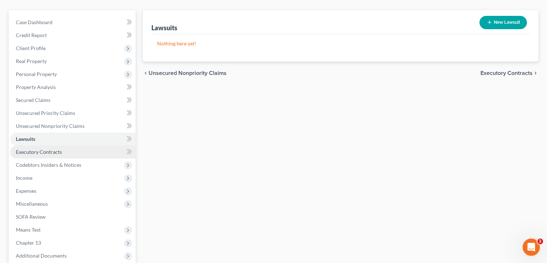
click at [65, 146] on link "Executory Contracts" at bounding box center [73, 151] width 126 height 13
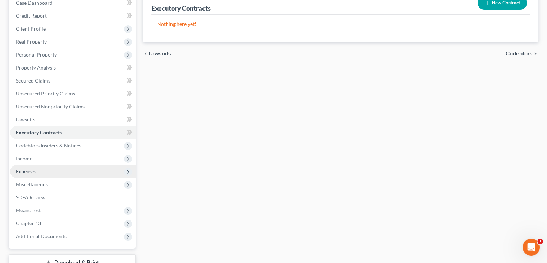
scroll to position [108, 0]
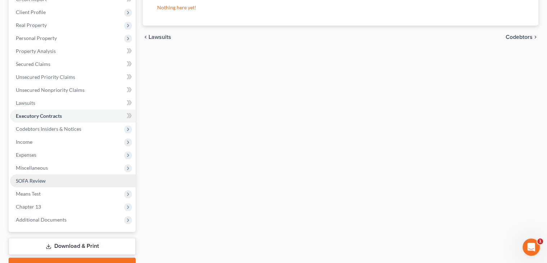
click at [52, 180] on link "SOFA Review" at bounding box center [73, 180] width 126 height 13
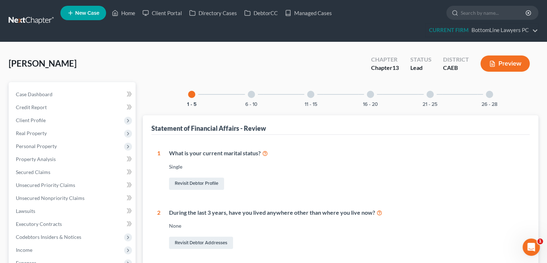
click at [249, 95] on div at bounding box center [251, 94] width 7 height 7
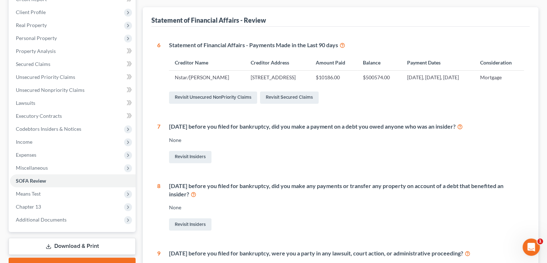
scroll to position [92, 0]
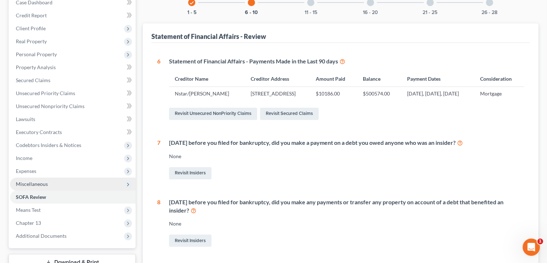
click at [55, 186] on span "Miscellaneous" at bounding box center [73, 183] width 126 height 13
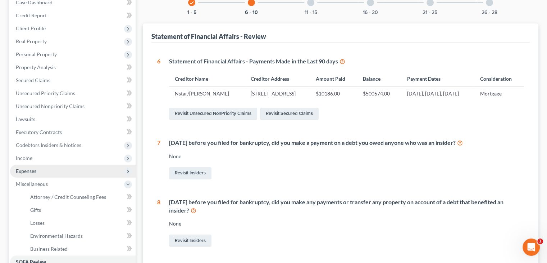
click at [45, 173] on span "Expenses" at bounding box center [73, 170] width 126 height 13
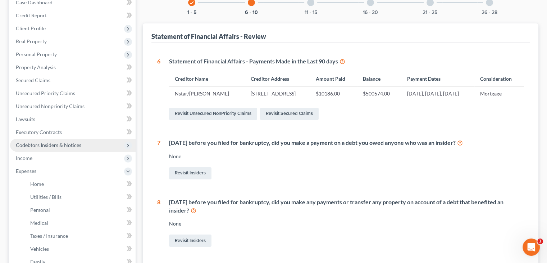
click at [59, 145] on span "Codebtors Insiders & Notices" at bounding box center [48, 145] width 65 height 6
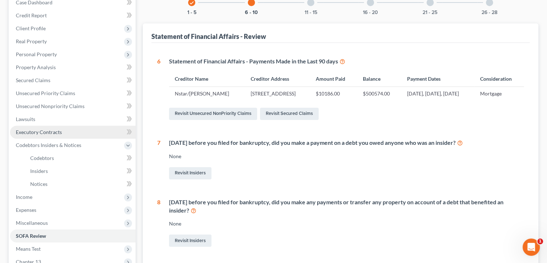
click at [74, 130] on link "Executory Contracts" at bounding box center [73, 132] width 126 height 13
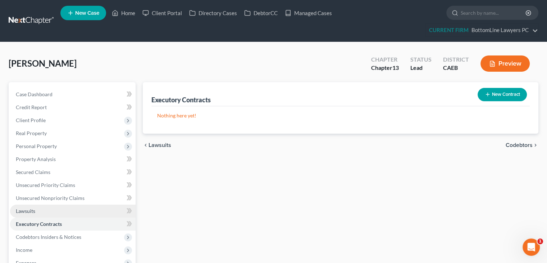
click at [38, 212] on link "Lawsuits" at bounding box center [73, 210] width 126 height 13
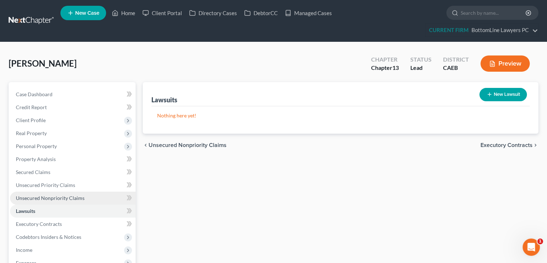
click at [58, 198] on span "Unsecured Nonpriority Claims" at bounding box center [50, 198] width 69 height 6
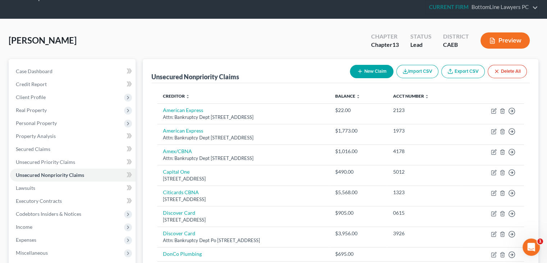
scroll to position [36, 0]
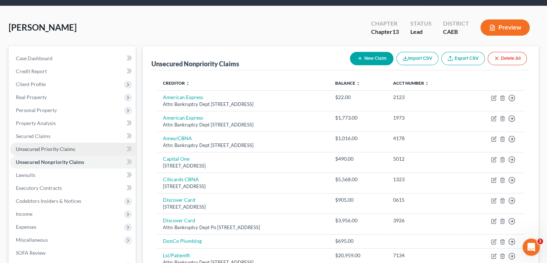
click at [57, 149] on span "Unsecured Priority Claims" at bounding box center [45, 149] width 59 height 6
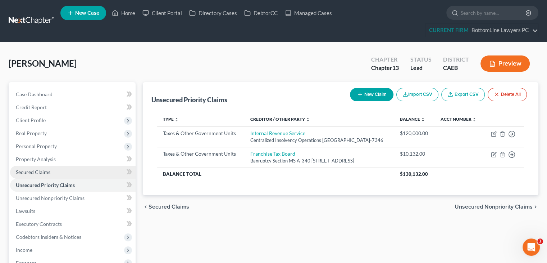
click at [42, 173] on span "Secured Claims" at bounding box center [33, 172] width 35 height 6
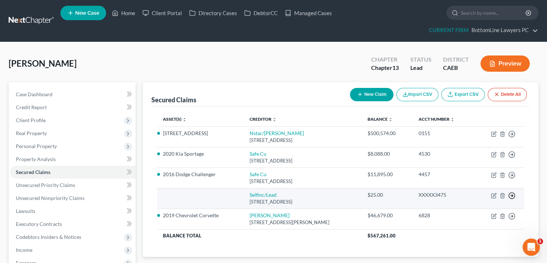
click at [513, 134] on line "button" at bounding box center [512, 134] width 3 height 0
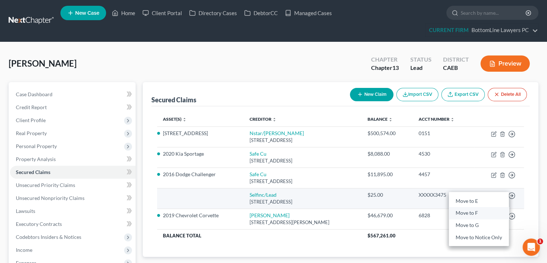
click at [478, 211] on link "Move to F" at bounding box center [479, 213] width 60 height 12
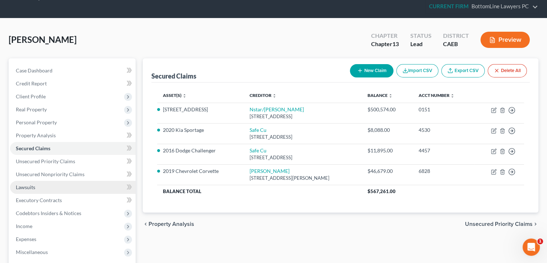
scroll to position [36, 0]
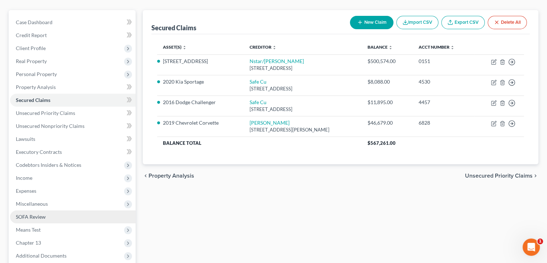
click at [50, 210] on link "SOFA Review" at bounding box center [73, 216] width 126 height 13
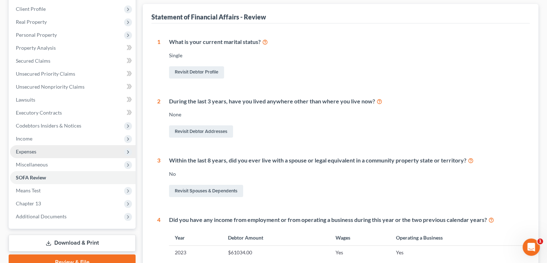
scroll to position [119, 0]
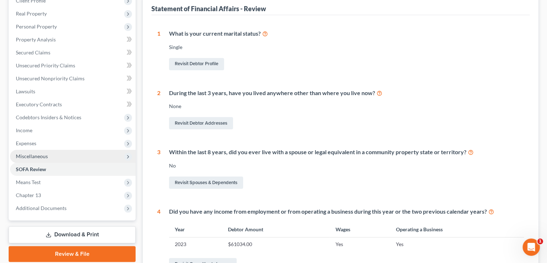
click at [43, 154] on span "Miscellaneous" at bounding box center [32, 156] width 32 height 6
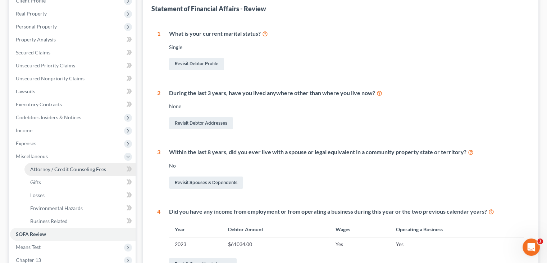
click at [68, 167] on span "Attorney / Credit Counseling Fees" at bounding box center [68, 169] width 76 height 6
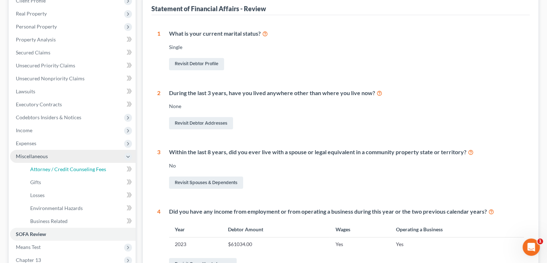
select select "0"
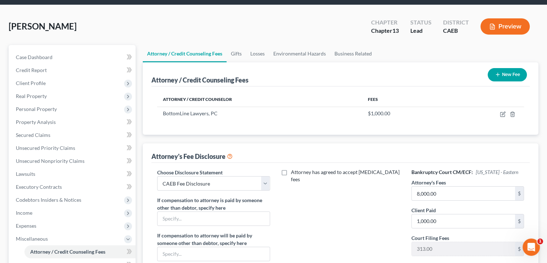
scroll to position [36, 0]
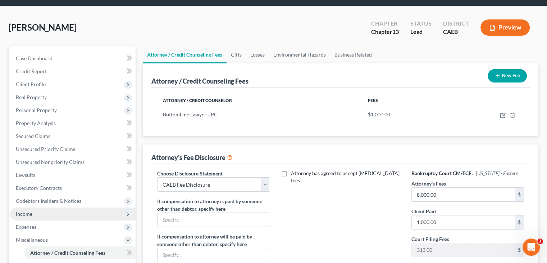
click at [45, 216] on span "Income" at bounding box center [73, 213] width 126 height 13
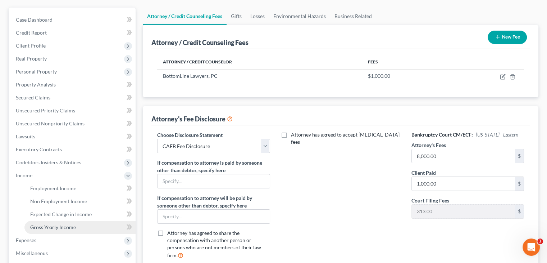
scroll to position [108, 0]
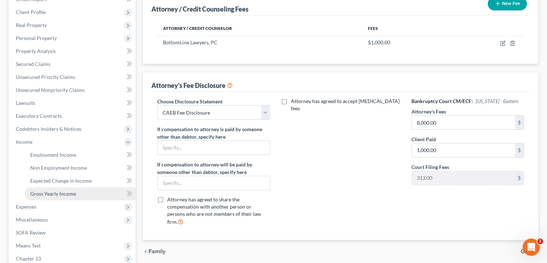
click at [55, 193] on span "Gross Yearly Income" at bounding box center [53, 193] width 46 height 6
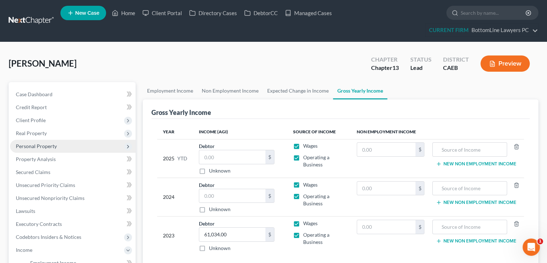
click at [44, 144] on span "Personal Property" at bounding box center [36, 146] width 41 height 6
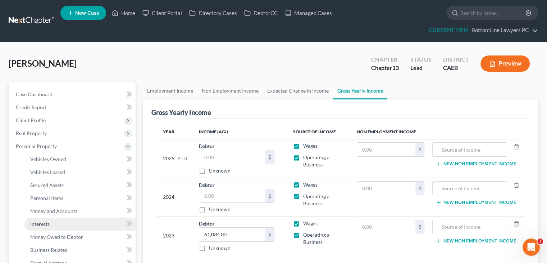
click at [47, 223] on span "Interests" at bounding box center [39, 224] width 19 height 6
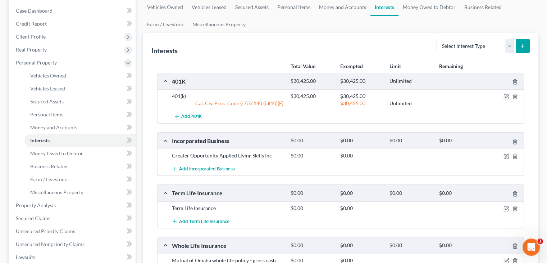
scroll to position [144, 0]
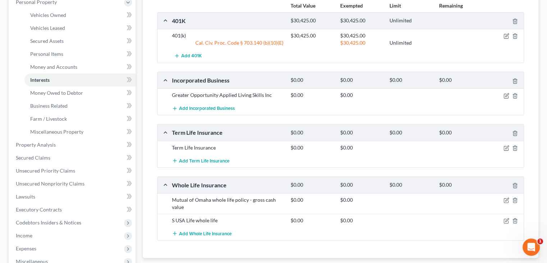
click at [503, 219] on div at bounding box center [505, 220] width 40 height 7
click at [503, 217] on div at bounding box center [505, 220] width 40 height 7
click at [506, 218] on icon "button" at bounding box center [507, 221] width 6 height 6
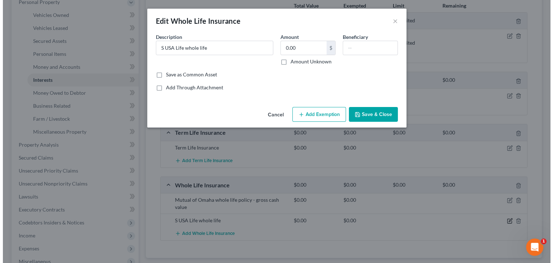
scroll to position [131, 0]
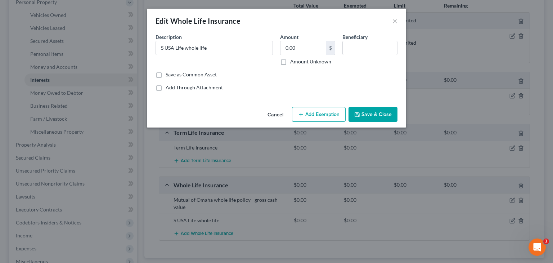
click at [290, 62] on label "Amount Unknown" at bounding box center [310, 61] width 41 height 7
click at [293, 62] on input "Amount Unknown" at bounding box center [295, 60] width 5 height 5
checkbox input "true"
click at [370, 112] on button "Save & Close" at bounding box center [372, 114] width 49 height 15
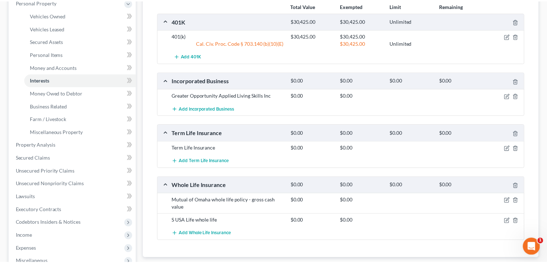
scroll to position [144, 0]
click at [505, 198] on icon "button" at bounding box center [507, 200] width 6 height 6
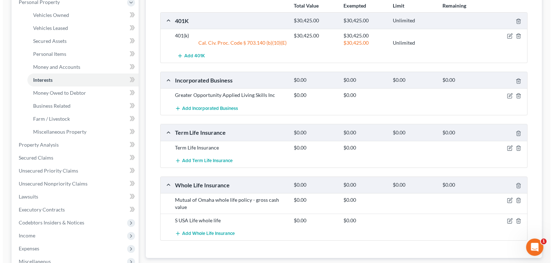
scroll to position [131, 0]
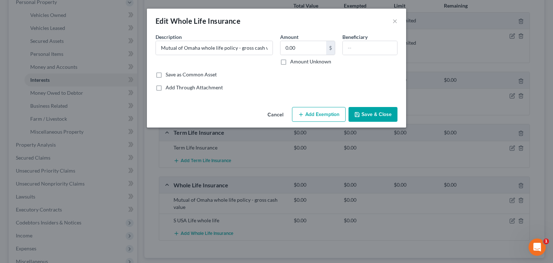
click at [290, 63] on label "Amount Unknown" at bounding box center [310, 61] width 41 height 7
click at [293, 63] on input "Amount Unknown" at bounding box center [295, 60] width 5 height 5
checkbox input "true"
click at [369, 116] on button "Save & Close" at bounding box center [372, 114] width 49 height 15
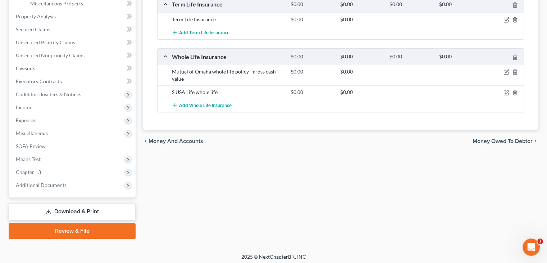
scroll to position [275, 0]
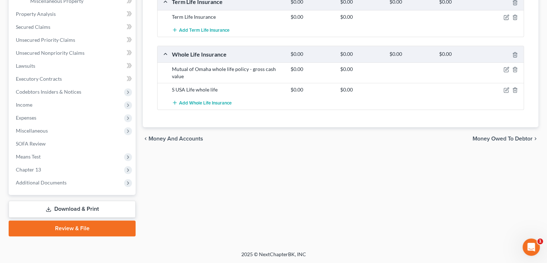
click at [488, 137] on span "Money Owed to Debtor" at bounding box center [503, 139] width 60 height 6
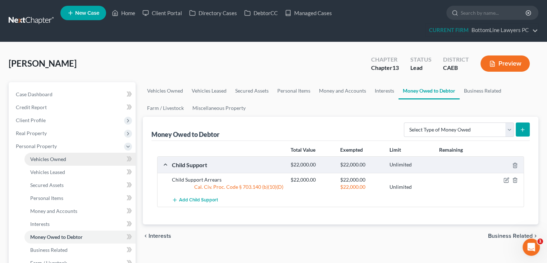
click at [52, 157] on span "Vehicles Owned" at bounding box center [48, 159] width 36 height 6
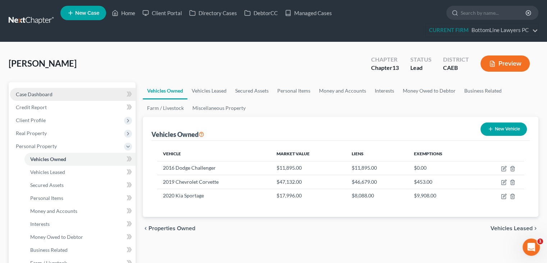
click at [82, 95] on link "Case Dashboard" at bounding box center [73, 94] width 126 height 13
select select "4"
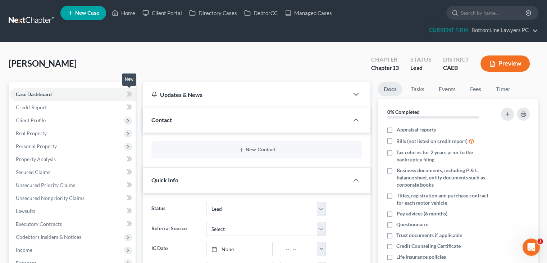
click at [128, 93] on icon at bounding box center [129, 94] width 5 height 9
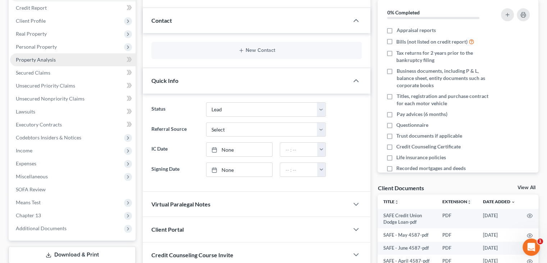
scroll to position [36, 0]
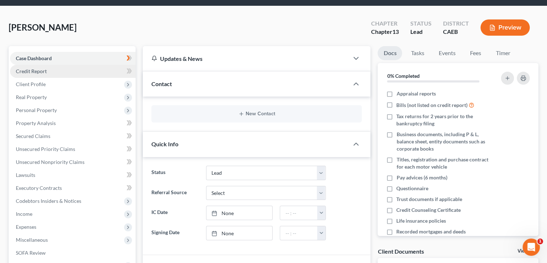
click at [76, 73] on link "Credit Report" at bounding box center [73, 71] width 126 height 13
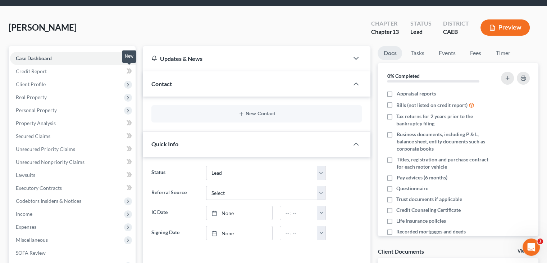
click at [127, 71] on body "Home New Case Client Portal Directory Cases DebtorCC Managed Cases BottomLine L…" at bounding box center [273, 207] width 547 height 487
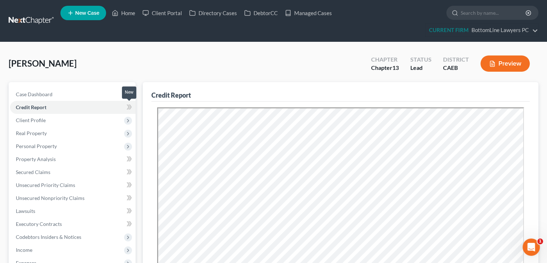
click at [132, 108] on span at bounding box center [129, 108] width 13 height 11
click at [129, 109] on icon at bounding box center [129, 107] width 5 height 9
click at [90, 119] on span "Client Profile" at bounding box center [73, 120] width 126 height 13
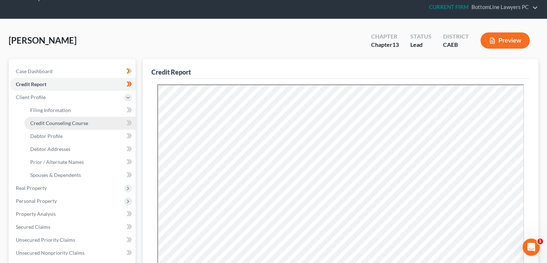
scroll to position [36, 0]
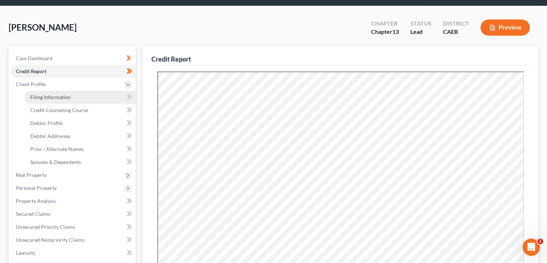
click at [98, 97] on link "Filing Information" at bounding box center [79, 97] width 111 height 13
select select "0"
select select "3"
select select "0"
select select "3"
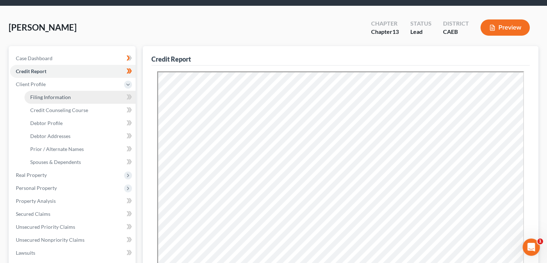
select select "8"
select select "0"
select select "4"
select select "0"
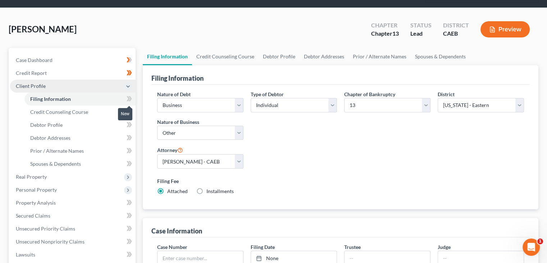
scroll to position [36, 0]
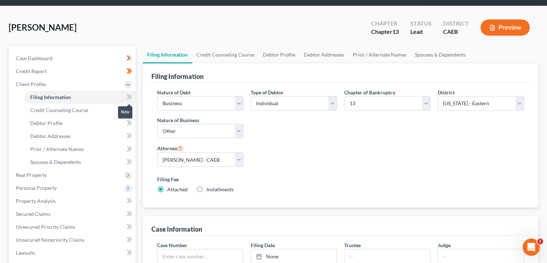
click at [128, 98] on icon at bounding box center [128, 96] width 3 height 5
click at [127, 110] on icon at bounding box center [129, 109] width 5 height 9
drag, startPoint x: 122, startPoint y: 122, endPoint x: 107, endPoint y: 130, distance: 16.9
click at [122, 122] on link "Debtor Profile" at bounding box center [79, 123] width 111 height 13
select select "0"
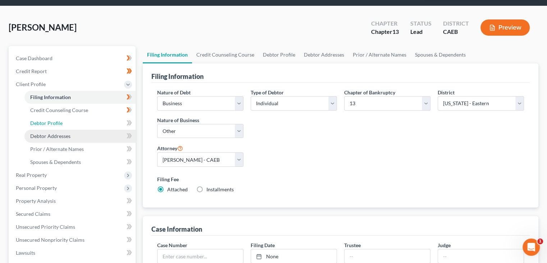
select select "0"
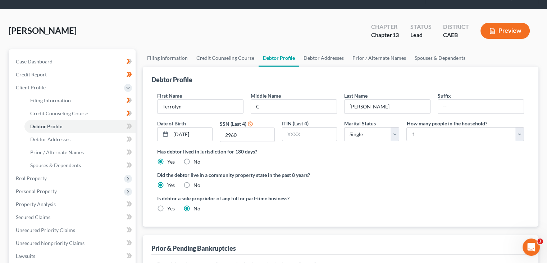
scroll to position [72, 0]
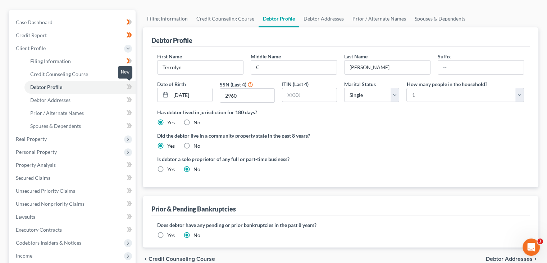
click at [127, 89] on icon at bounding box center [129, 86] width 5 height 9
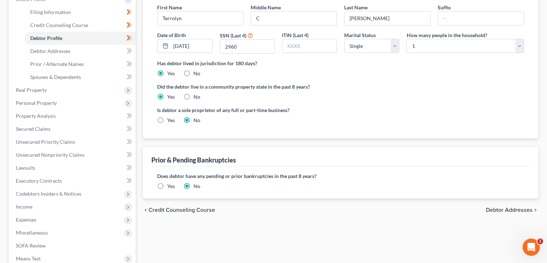
scroll to position [144, 0]
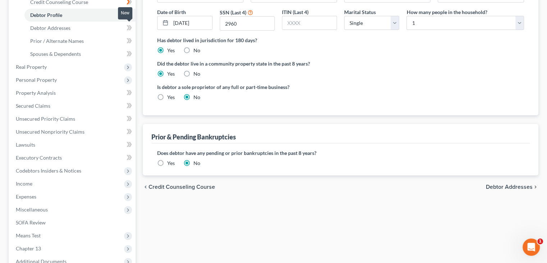
click at [127, 29] on icon at bounding box center [128, 27] width 3 height 5
click at [128, 42] on icon at bounding box center [128, 40] width 3 height 5
click at [109, 43] on link "Prior / Alternate Names" at bounding box center [79, 41] width 111 height 13
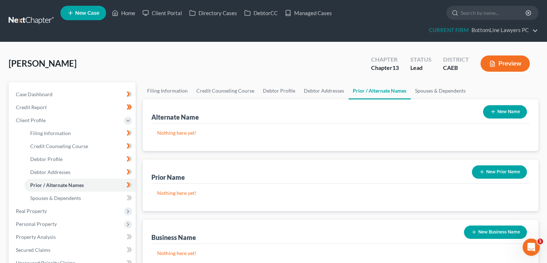
scroll to position [36, 0]
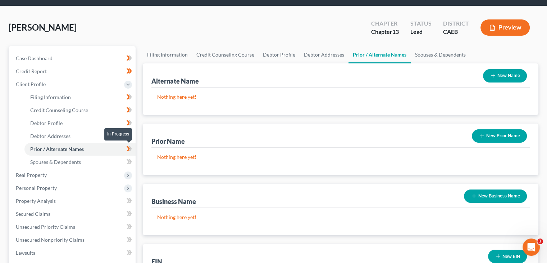
click at [131, 150] on icon at bounding box center [129, 148] width 5 height 9
click at [126, 163] on span at bounding box center [129, 162] width 13 height 11
drag, startPoint x: 127, startPoint y: 162, endPoint x: 127, endPoint y: 154, distance: 7.9
click at [127, 162] on icon at bounding box center [129, 161] width 5 height 9
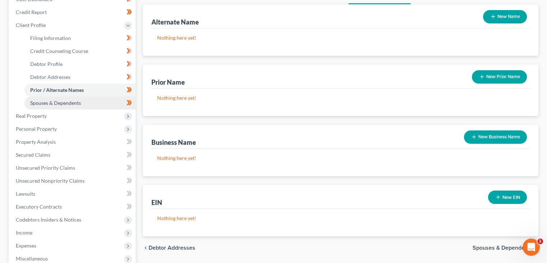
scroll to position [108, 0]
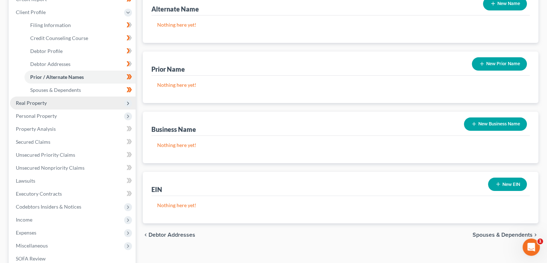
click at [87, 99] on span "Real Property" at bounding box center [73, 102] width 126 height 13
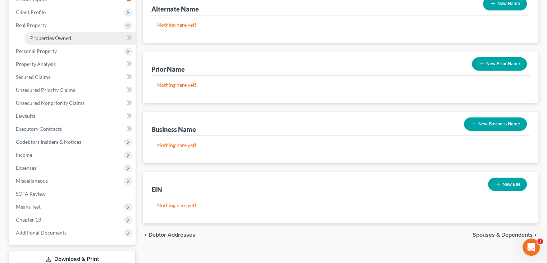
click at [103, 39] on link "Properties Owned" at bounding box center [79, 38] width 111 height 13
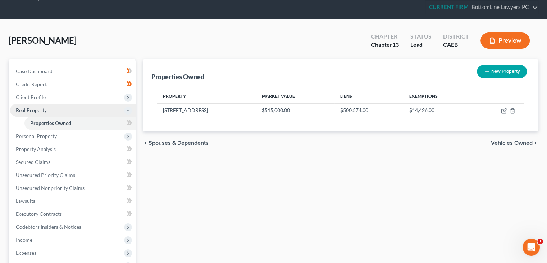
scroll to position [36, 0]
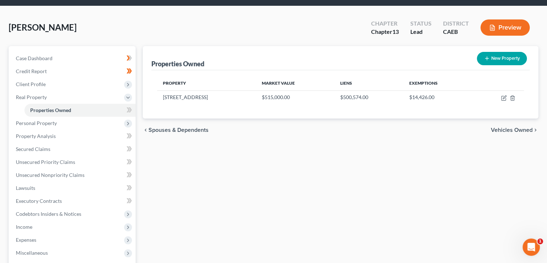
drag, startPoint x: 123, startPoint y: 109, endPoint x: 129, endPoint y: 109, distance: 6.1
click at [127, 110] on div "New" at bounding box center [125, 105] width 14 height 12
click at [110, 111] on link "Properties Owned" at bounding box center [79, 110] width 111 height 13
click at [77, 124] on span "Personal Property" at bounding box center [73, 123] width 126 height 13
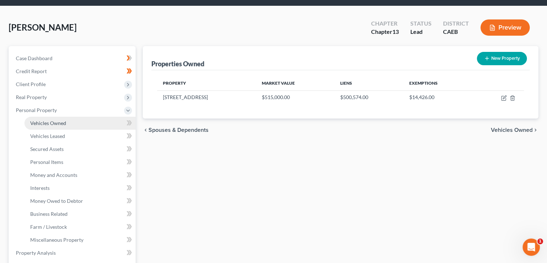
click at [85, 121] on link "Vehicles Owned" at bounding box center [79, 123] width 111 height 13
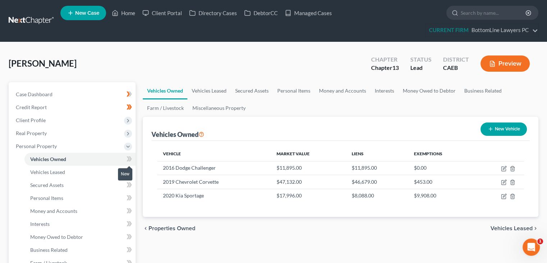
click at [124, 158] on span at bounding box center [129, 159] width 13 height 11
click at [118, 132] on span "Real Property" at bounding box center [73, 133] width 126 height 13
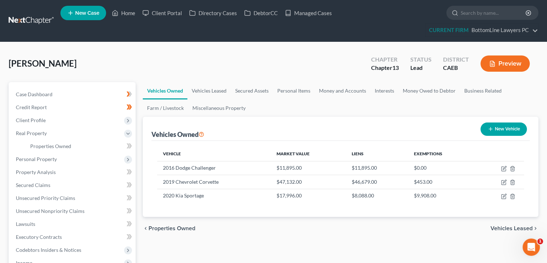
drag, startPoint x: 123, startPoint y: 141, endPoint x: 122, endPoint y: 145, distance: 3.8
click at [125, 147] on body "Home New Case Client Portal Directory Cases DebtorCC Managed Cases BottomLine L…" at bounding box center [273, 210] width 547 height 421
click at [500, 168] on td at bounding box center [500, 168] width 49 height 14
click at [130, 146] on icon at bounding box center [130, 145] width 3 height 5
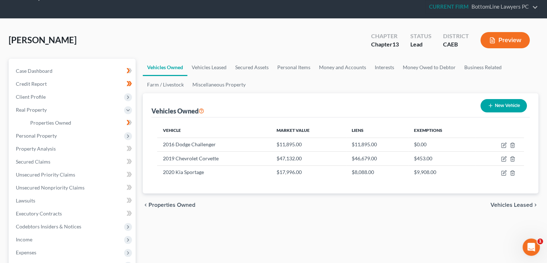
scroll to position [36, 0]
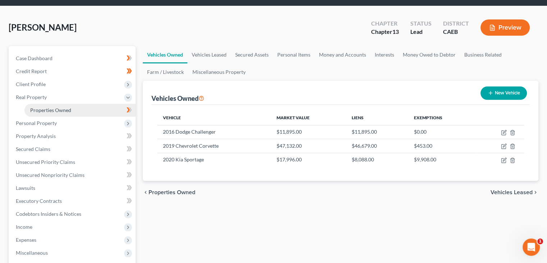
click at [86, 110] on link "Properties Owned" at bounding box center [79, 110] width 111 height 13
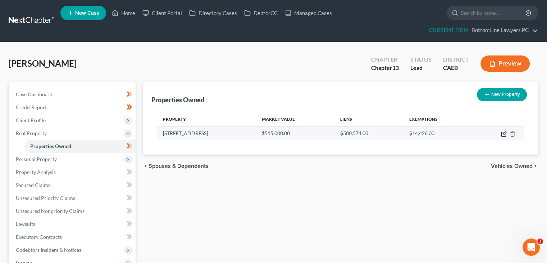
click at [502, 132] on icon "button" at bounding box center [504, 134] width 6 height 6
select select "4"
select select "33"
select select "0"
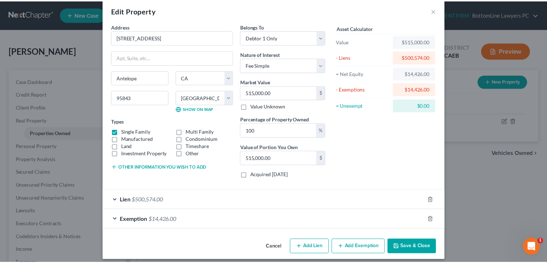
scroll to position [15, 0]
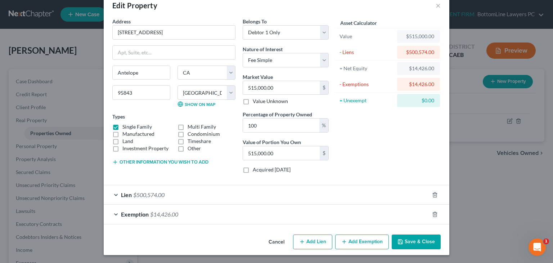
click at [274, 243] on button "Cancel" at bounding box center [276, 242] width 27 height 14
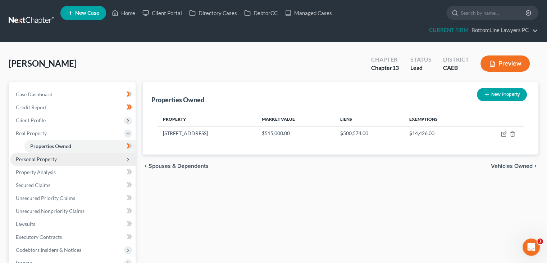
click at [97, 155] on span "Personal Property" at bounding box center [73, 159] width 126 height 13
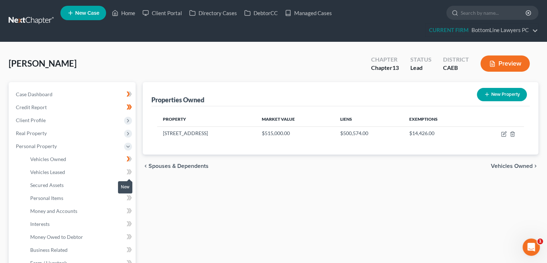
click at [128, 173] on icon at bounding box center [128, 171] width 3 height 5
click at [126, 184] on span at bounding box center [129, 185] width 13 height 11
click at [80, 185] on link "Secured Assets" at bounding box center [79, 184] width 111 height 13
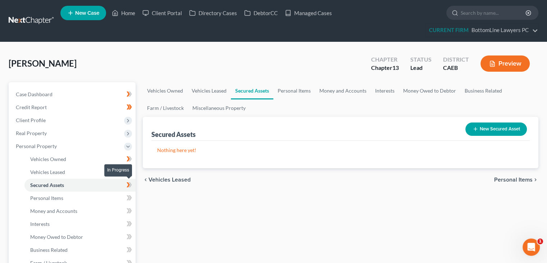
click at [127, 185] on icon at bounding box center [129, 184] width 5 height 9
click at [120, 200] on link "Personal Items" at bounding box center [79, 197] width 111 height 13
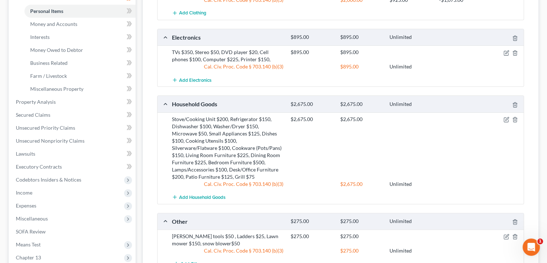
scroll to position [180, 0]
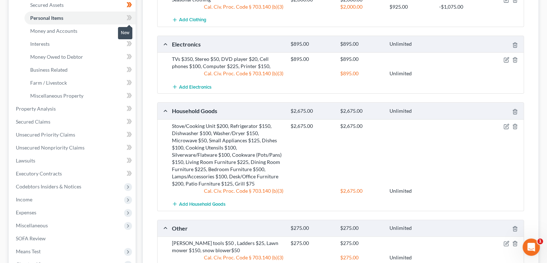
click at [129, 16] on icon at bounding box center [128, 17] width 3 height 5
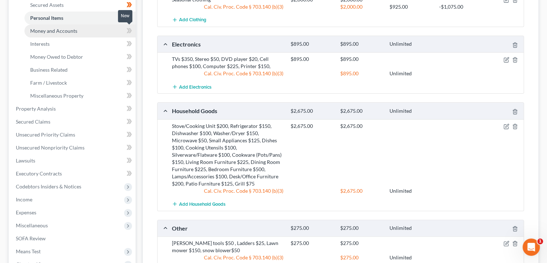
click at [122, 31] on link "Money and Accounts" at bounding box center [79, 30] width 111 height 13
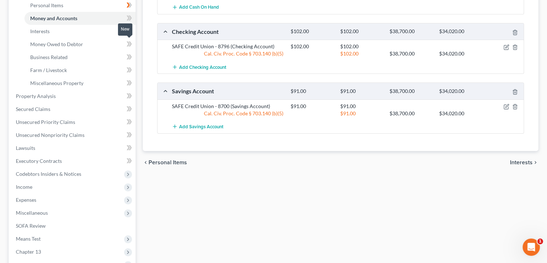
scroll to position [180, 0]
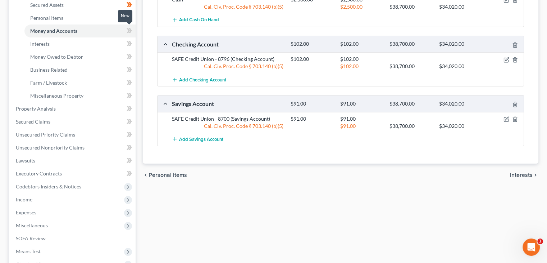
click at [126, 33] on span at bounding box center [129, 31] width 13 height 11
click at [127, 47] on icon at bounding box center [129, 43] width 5 height 9
click at [115, 44] on link "Interests" at bounding box center [79, 43] width 111 height 13
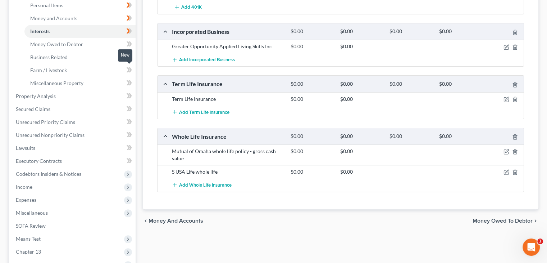
scroll to position [216, 0]
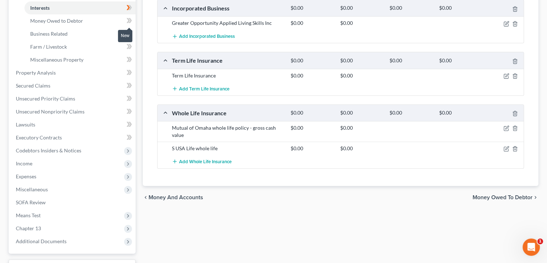
click at [124, 23] on span at bounding box center [129, 21] width 13 height 11
click at [107, 18] on link "Money Owed to Debtor" at bounding box center [79, 20] width 111 height 13
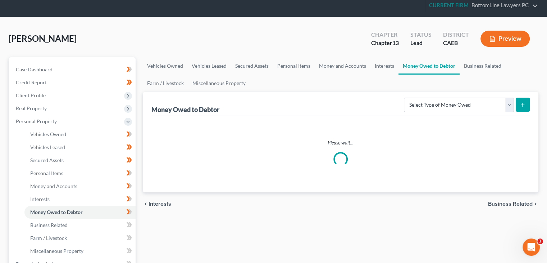
scroll to position [72, 0]
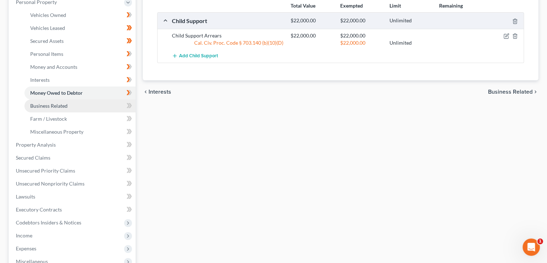
click at [105, 104] on link "Business Related" at bounding box center [79, 105] width 111 height 13
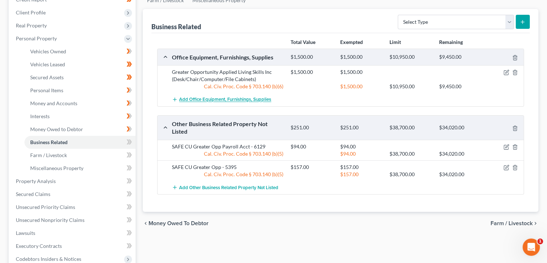
scroll to position [108, 0]
click at [130, 143] on icon at bounding box center [129, 141] width 5 height 9
click at [125, 158] on span at bounding box center [129, 155] width 13 height 11
click at [127, 158] on icon at bounding box center [129, 154] width 5 height 9
click at [117, 168] on link "Miscellaneous Property" at bounding box center [79, 167] width 111 height 13
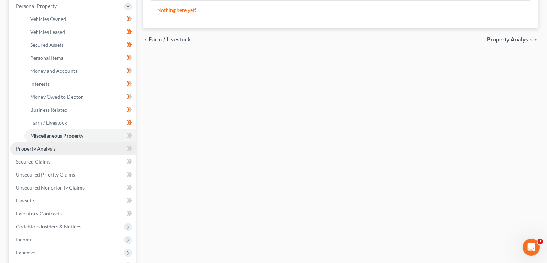
scroll to position [144, 0]
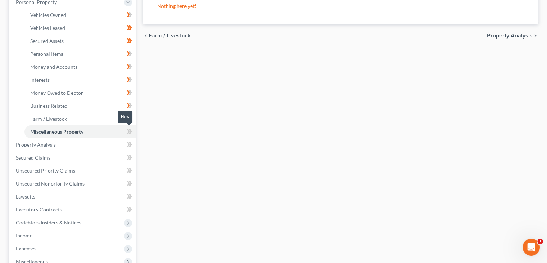
click at [127, 136] on span at bounding box center [129, 132] width 13 height 11
click at [71, 144] on link "Property Analysis" at bounding box center [73, 144] width 126 height 13
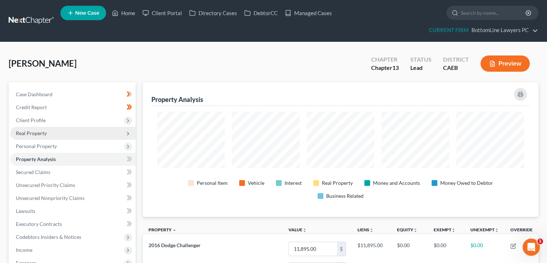
scroll to position [135, 395]
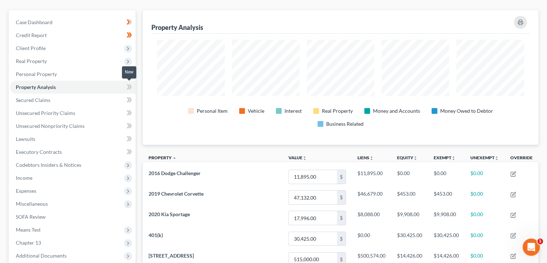
click at [125, 92] on span at bounding box center [129, 87] width 13 height 11
click at [127, 100] on icon at bounding box center [129, 99] width 5 height 9
click at [119, 110] on link "Unsecured Priority Claims" at bounding box center [73, 112] width 126 height 13
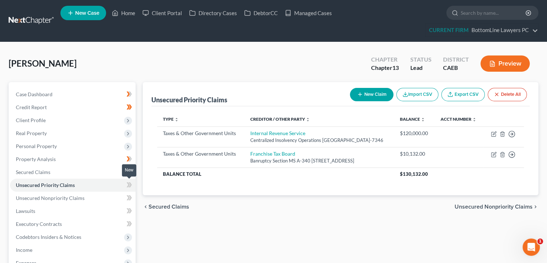
click at [129, 186] on icon at bounding box center [130, 184] width 3 height 5
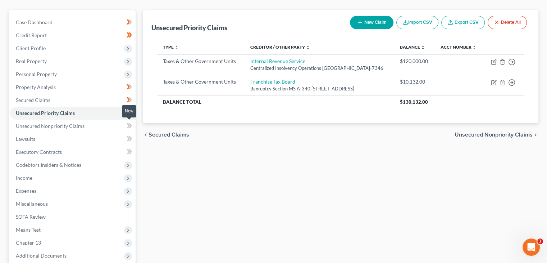
click at [127, 126] on icon at bounding box center [129, 125] width 5 height 9
click at [129, 140] on icon at bounding box center [129, 138] width 5 height 9
click at [128, 154] on icon at bounding box center [129, 151] width 5 height 9
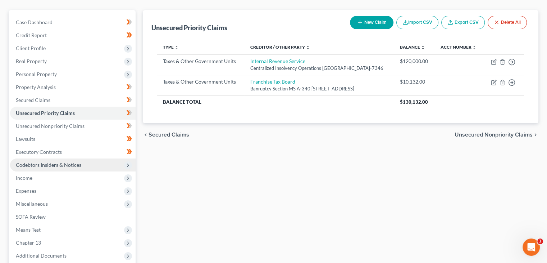
click at [104, 164] on span "Codebtors Insiders & Notices" at bounding box center [73, 164] width 126 height 13
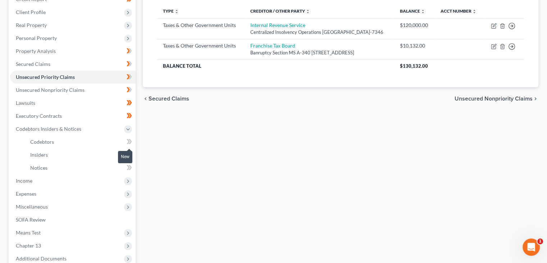
click at [129, 140] on icon at bounding box center [128, 141] width 3 height 5
click at [135, 139] on span at bounding box center [129, 142] width 13 height 11
click at [129, 153] on icon at bounding box center [128, 154] width 3 height 5
click at [127, 153] on icon at bounding box center [129, 154] width 5 height 9
click at [127, 167] on icon at bounding box center [129, 167] width 5 height 9
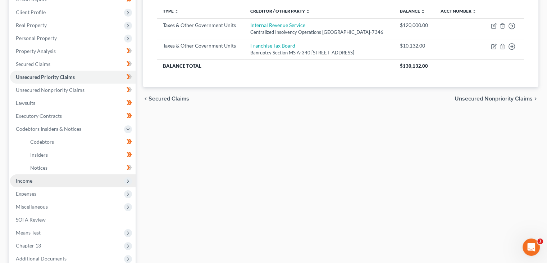
click at [93, 179] on span "Income" at bounding box center [73, 180] width 126 height 13
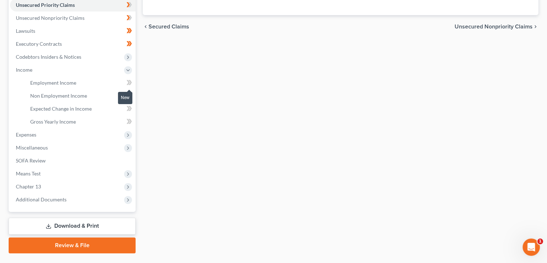
click at [130, 85] on icon at bounding box center [129, 82] width 5 height 9
click at [126, 97] on span at bounding box center [129, 96] width 13 height 11
click at [130, 110] on icon at bounding box center [129, 108] width 5 height 9
click at [130, 111] on icon at bounding box center [129, 108] width 5 height 9
drag, startPoint x: 124, startPoint y: 125, endPoint x: 122, endPoint y: 128, distance: 4.0
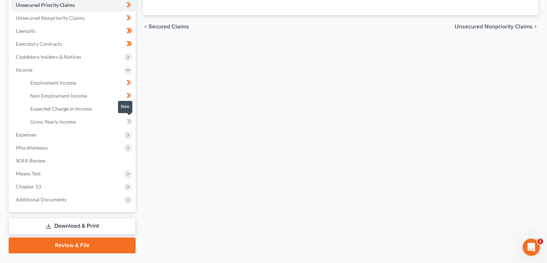
click at [124, 126] on span at bounding box center [129, 122] width 13 height 11
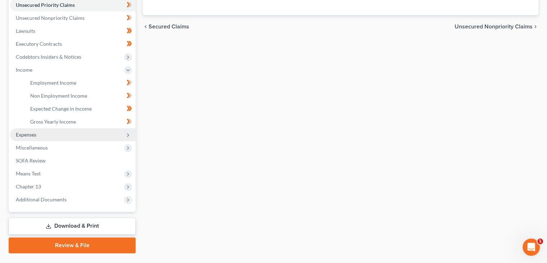
click at [112, 136] on span "Expenses" at bounding box center [73, 134] width 126 height 13
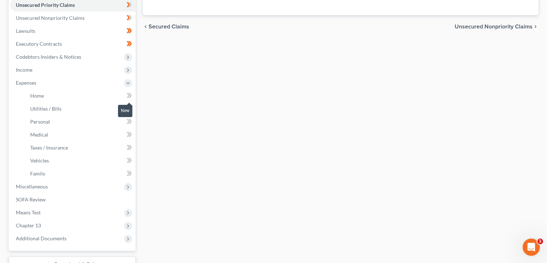
click at [128, 96] on icon at bounding box center [128, 95] width 3 height 5
drag, startPoint x: 127, startPoint y: 111, endPoint x: 127, endPoint y: 115, distance: 4.3
click at [127, 111] on icon at bounding box center [129, 108] width 5 height 9
drag, startPoint x: 126, startPoint y: 125, endPoint x: 125, endPoint y: 131, distance: 5.9
click at [126, 126] on span at bounding box center [129, 122] width 13 height 11
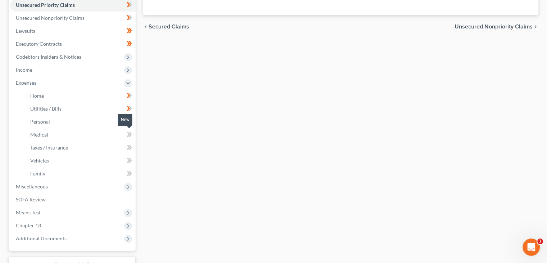
click at [128, 137] on icon at bounding box center [129, 134] width 5 height 9
click at [128, 149] on icon at bounding box center [129, 147] width 5 height 9
click at [128, 163] on icon at bounding box center [129, 160] width 5 height 9
click at [129, 173] on icon at bounding box center [128, 173] width 3 height 5
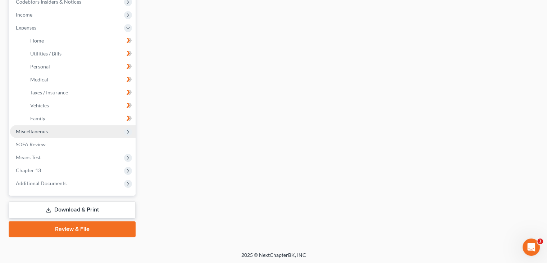
scroll to position [236, 0]
click at [123, 127] on span "Miscellaneous" at bounding box center [73, 130] width 126 height 13
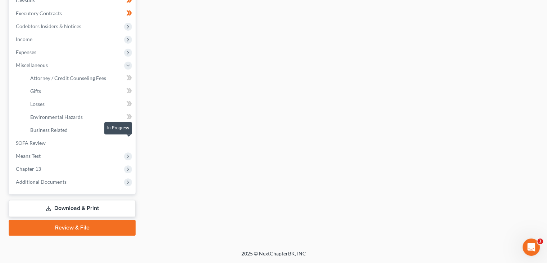
scroll to position [210, 0]
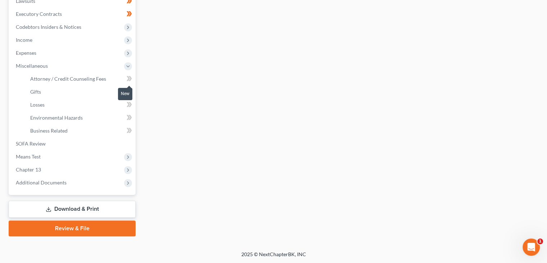
click at [127, 79] on icon at bounding box center [129, 78] width 5 height 9
click at [128, 92] on icon at bounding box center [128, 91] width 3 height 5
click at [126, 105] on span at bounding box center [129, 105] width 13 height 11
click at [127, 117] on icon at bounding box center [129, 117] width 5 height 9
click at [124, 128] on span at bounding box center [129, 131] width 13 height 11
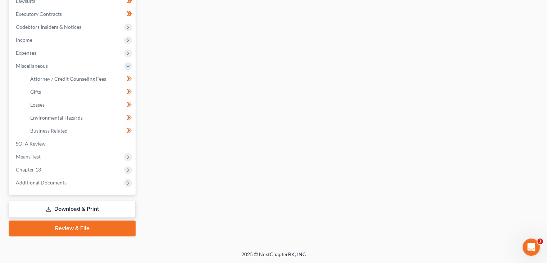
click at [128, 114] on icon at bounding box center [129, 117] width 5 height 9
click at [129, 81] on icon at bounding box center [128, 78] width 3 height 5
click at [128, 94] on icon at bounding box center [129, 91] width 5 height 9
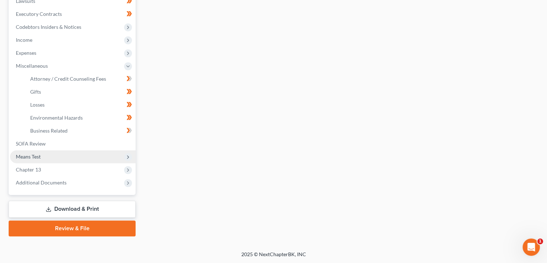
click at [126, 154] on icon at bounding box center [128, 157] width 6 height 6
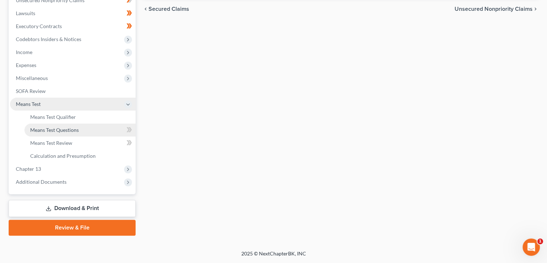
scroll to position [197, 0]
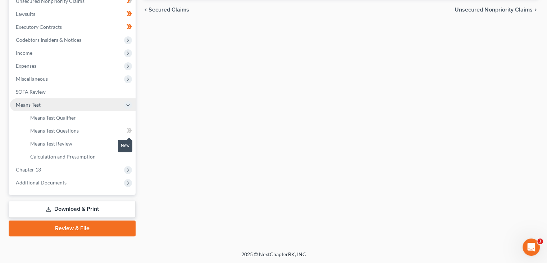
click at [127, 131] on icon at bounding box center [129, 130] width 5 height 9
drag, startPoint x: 125, startPoint y: 142, endPoint x: 100, endPoint y: 144, distance: 25.2
click at [125, 142] on span at bounding box center [129, 144] width 13 height 11
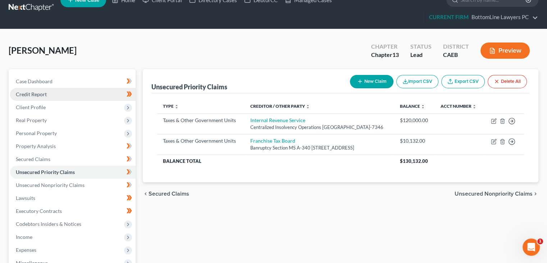
scroll to position [0, 0]
